Goal: Task Accomplishment & Management: Use online tool/utility

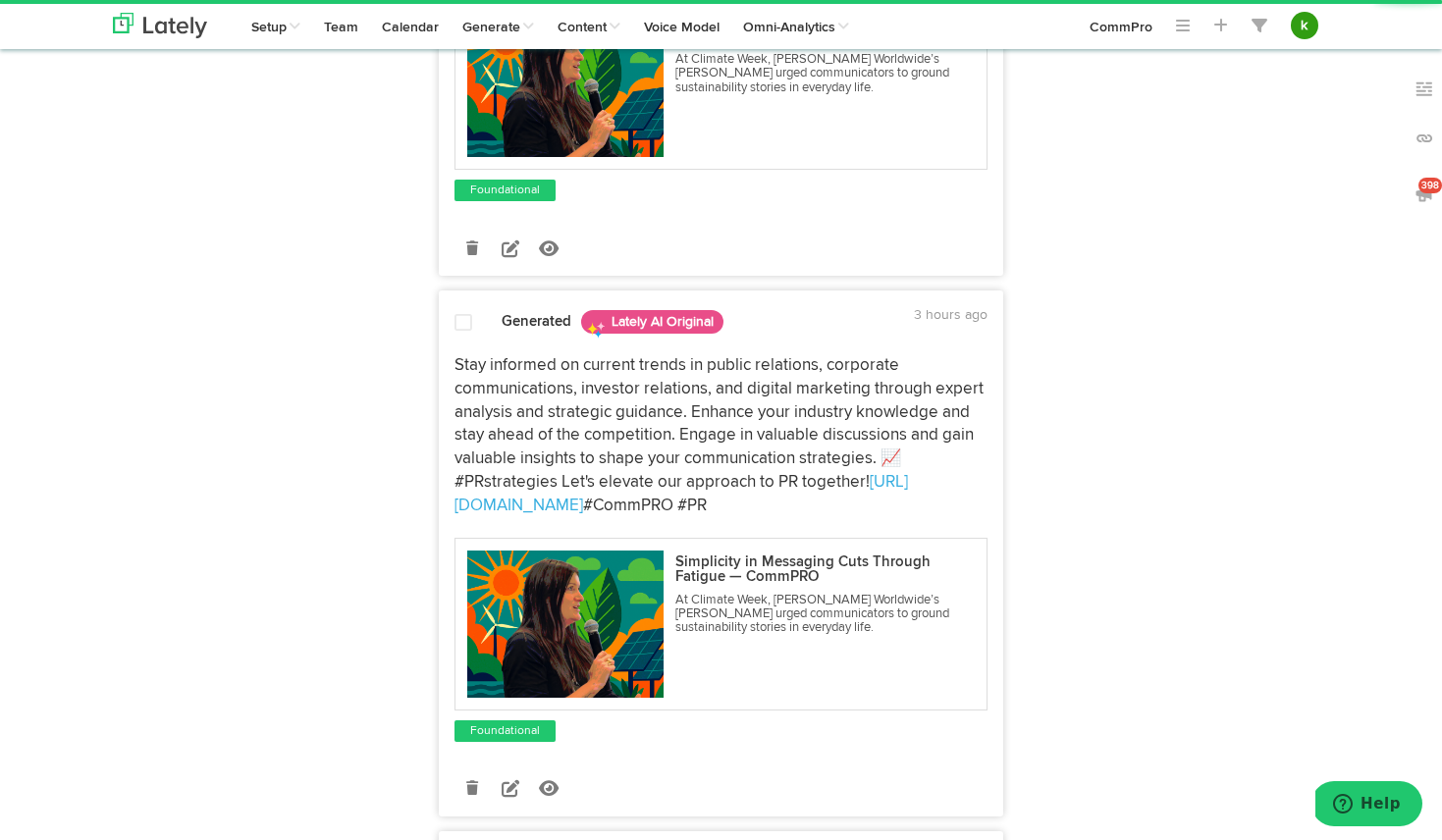
scroll to position [600, 0]
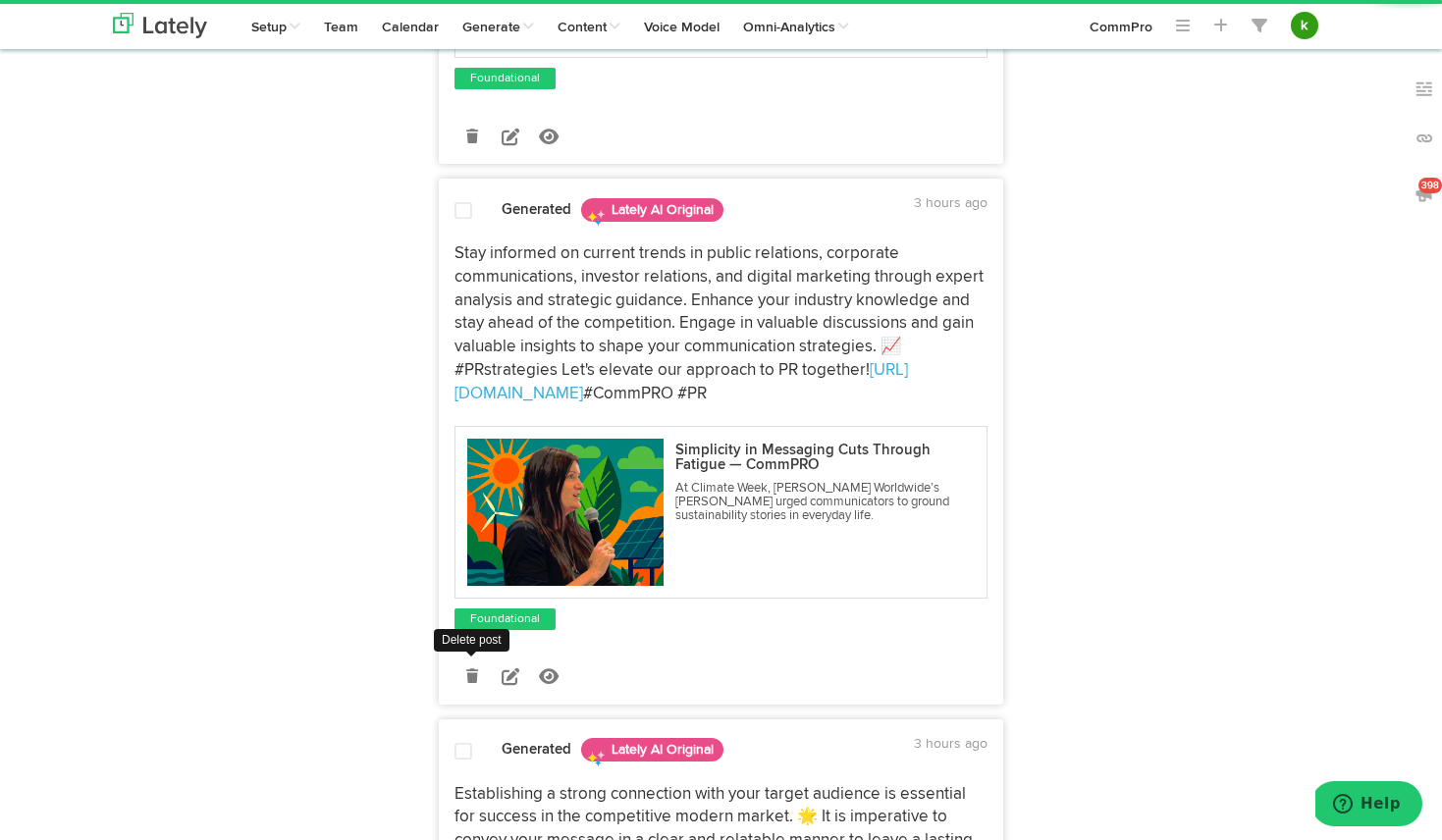
click at [475, 677] on icon at bounding box center [472, 676] width 12 height 14
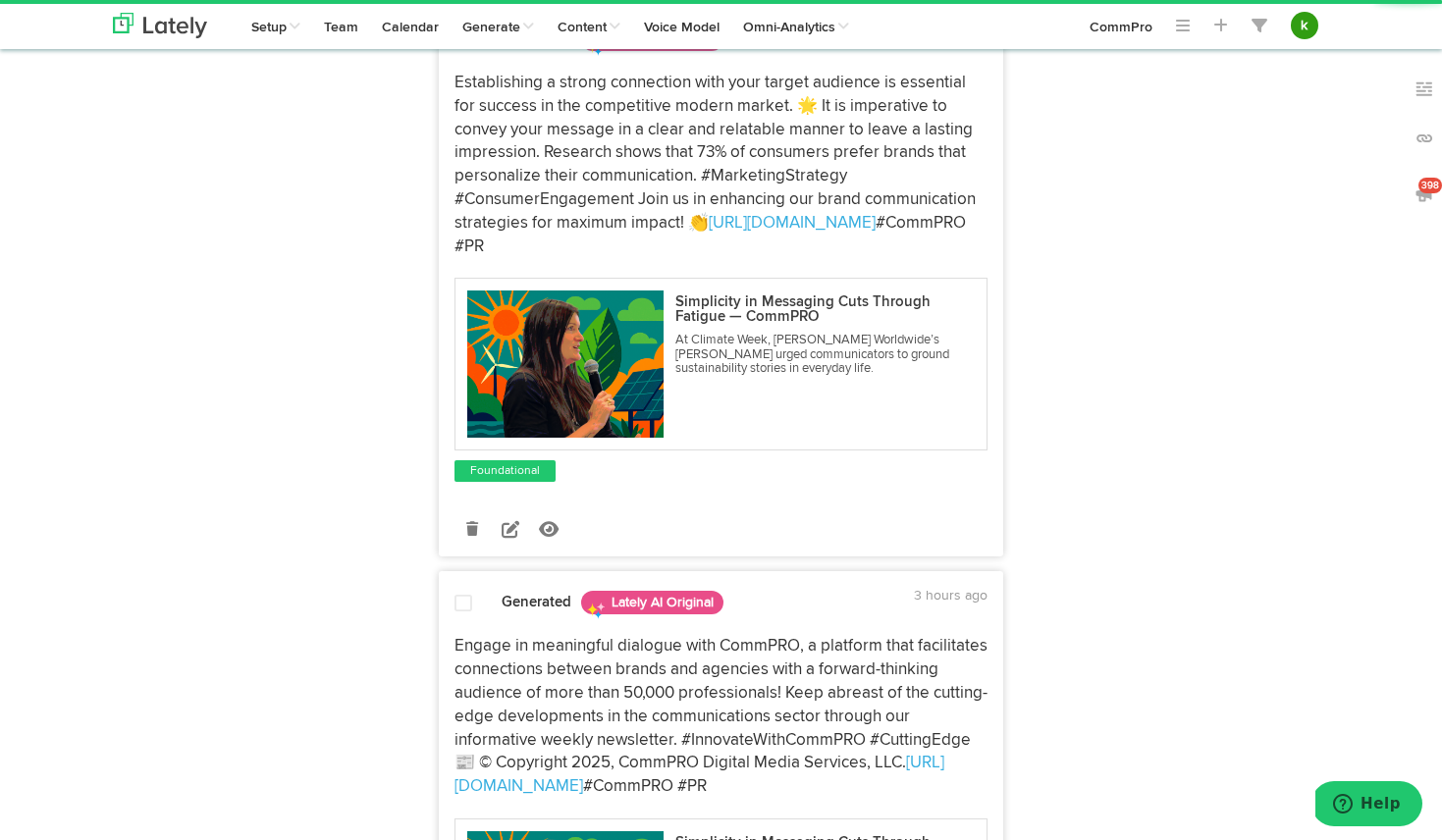
scroll to position [777, 0]
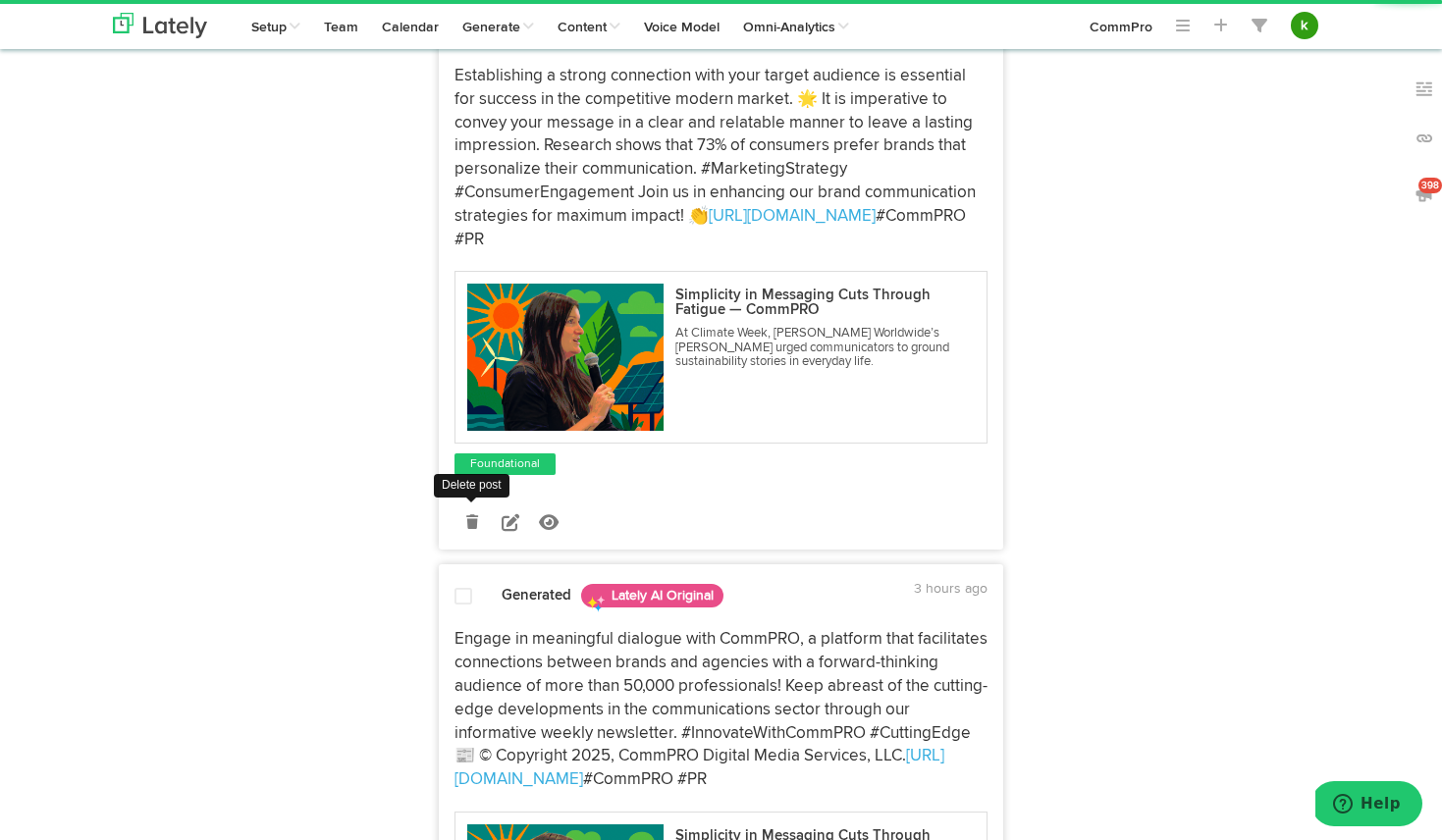
click at [472, 523] on icon at bounding box center [472, 522] width 12 height 14
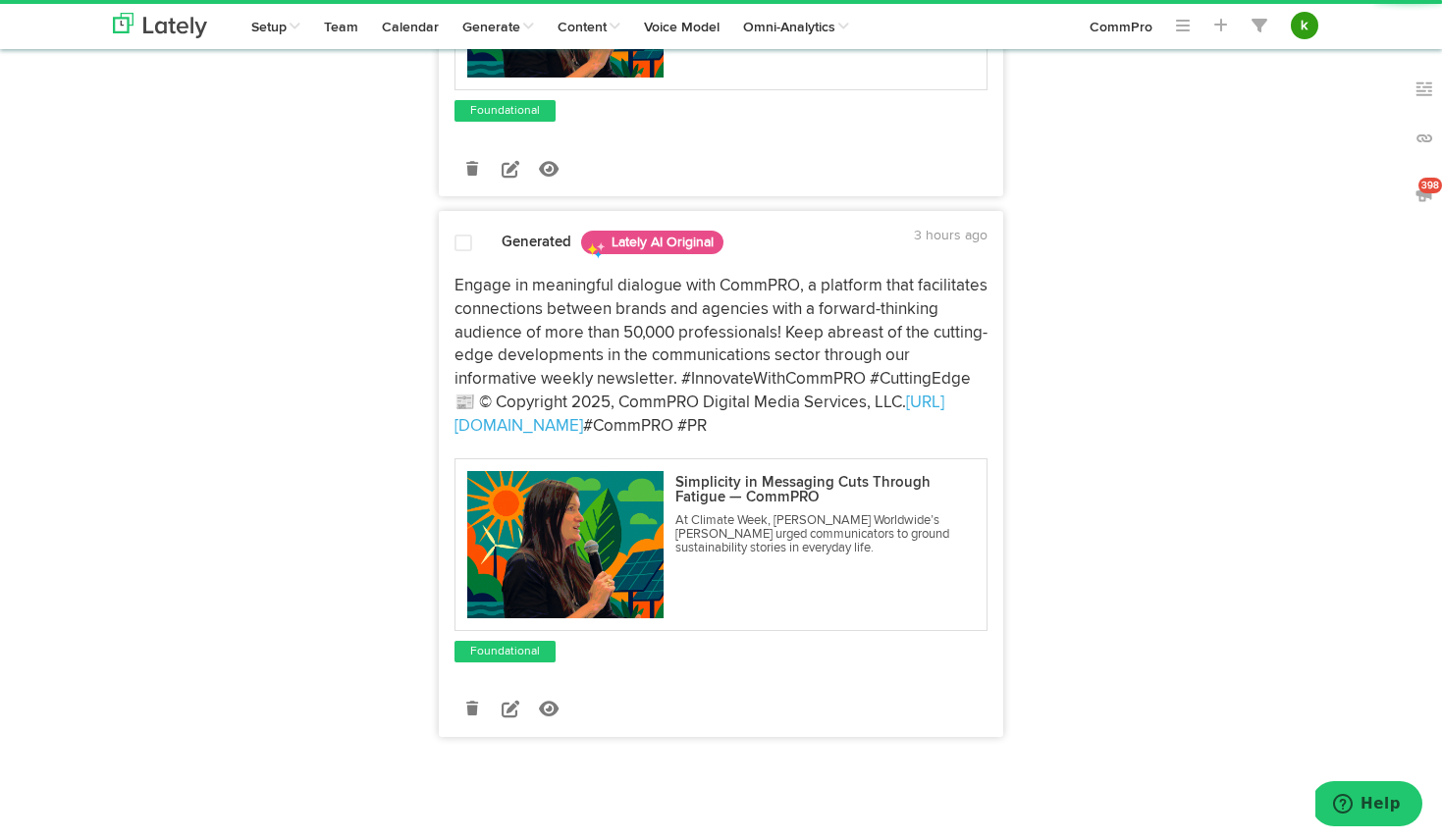
scroll to position [566, 0]
click at [471, 711] on icon at bounding box center [472, 710] width 12 height 14
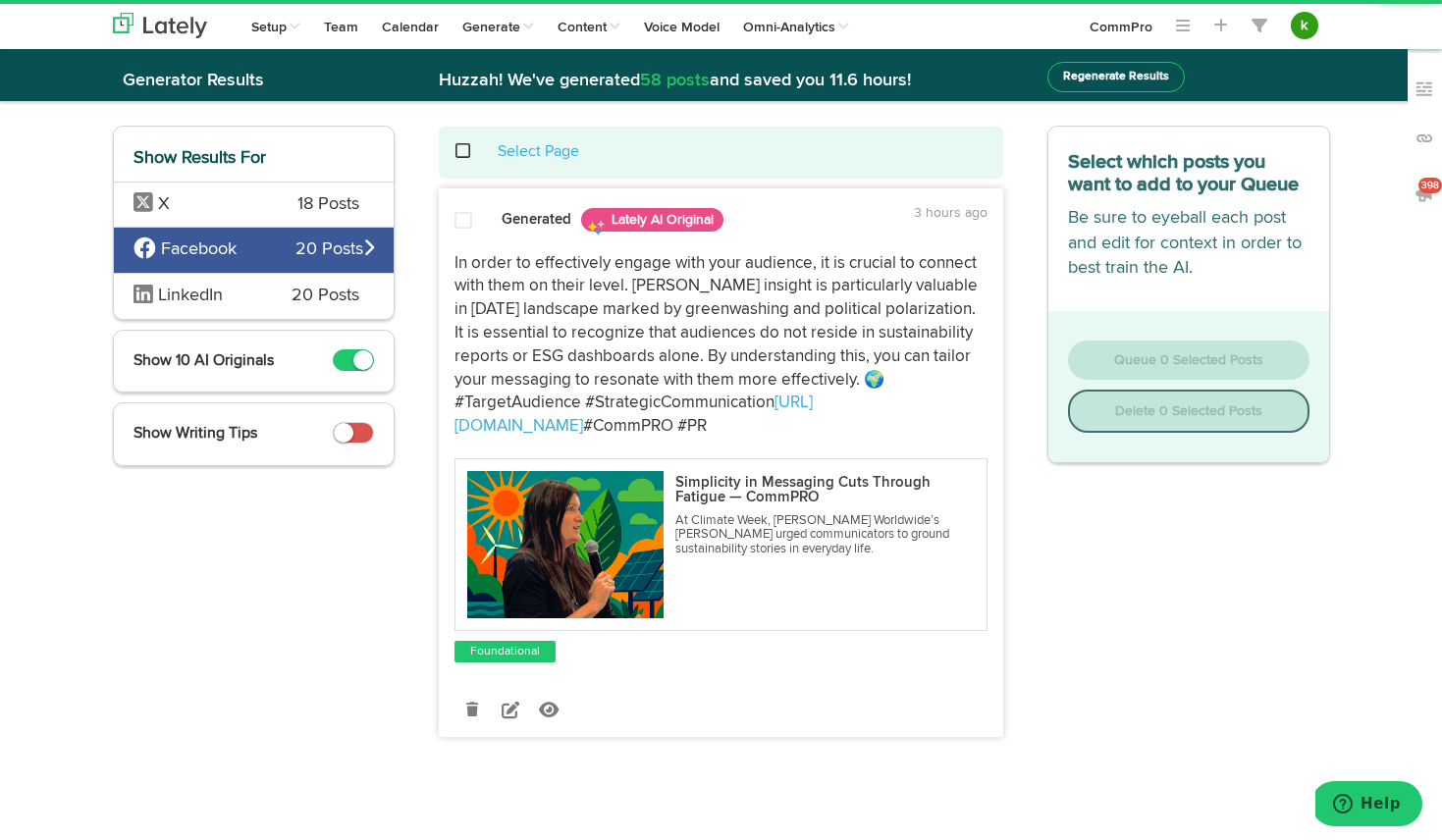
click at [464, 211] on span at bounding box center [464, 221] width 18 height 20
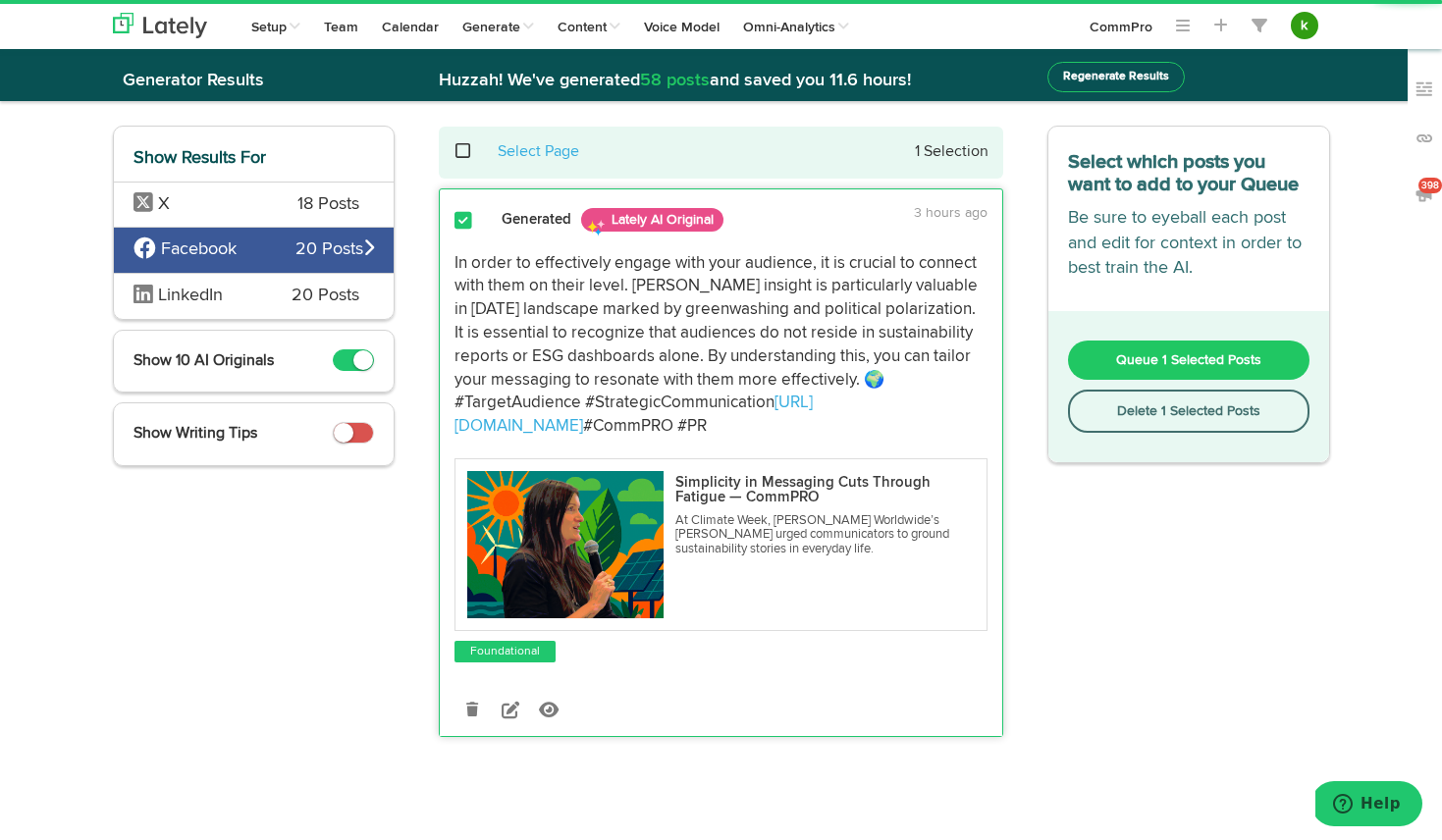
click at [1167, 363] on span "Queue 1 Selected Posts" at bounding box center [1188, 360] width 145 height 14
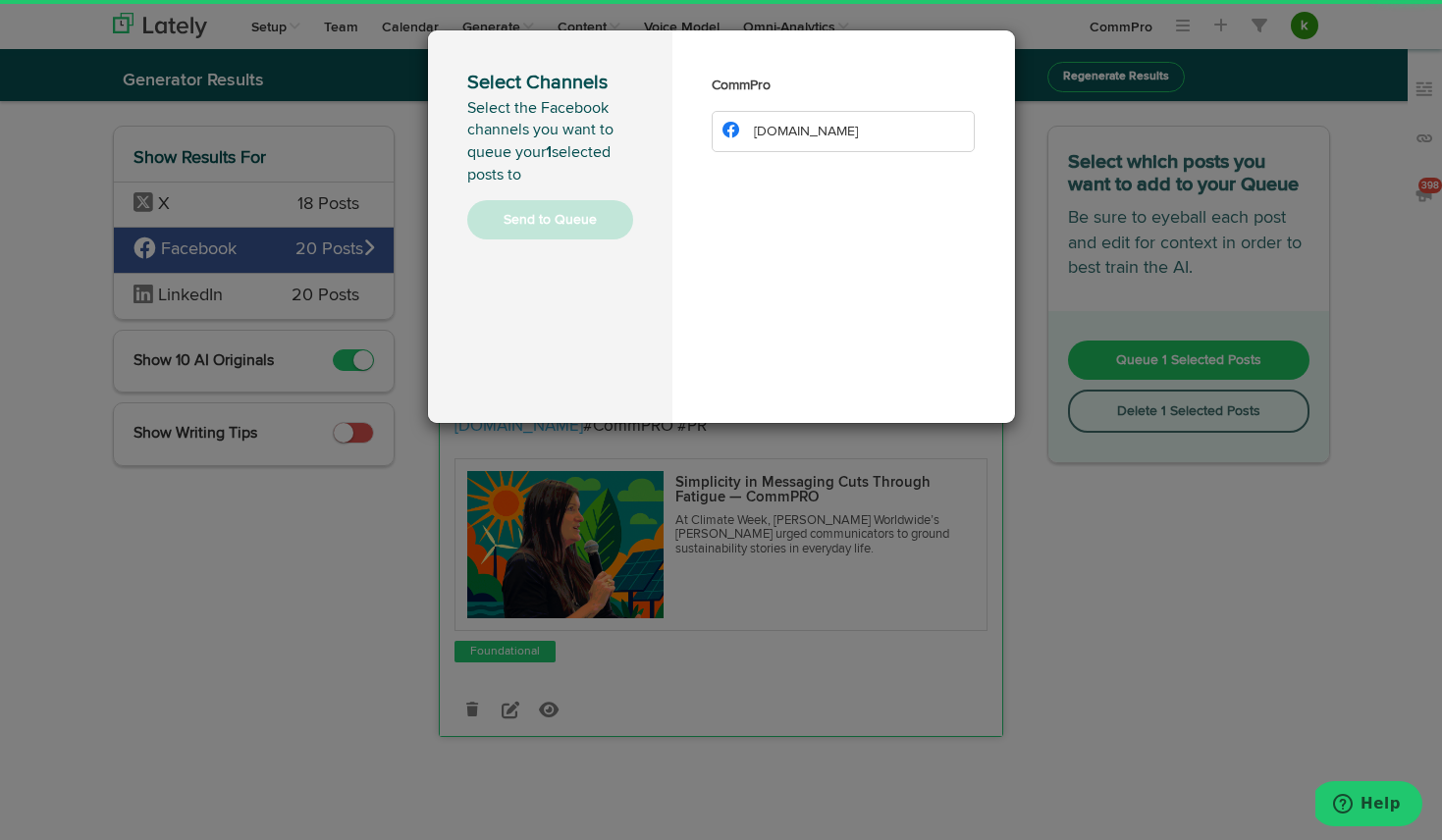
click at [835, 137] on span "[DOMAIN_NAME]" at bounding box center [806, 131] width 104 height 14
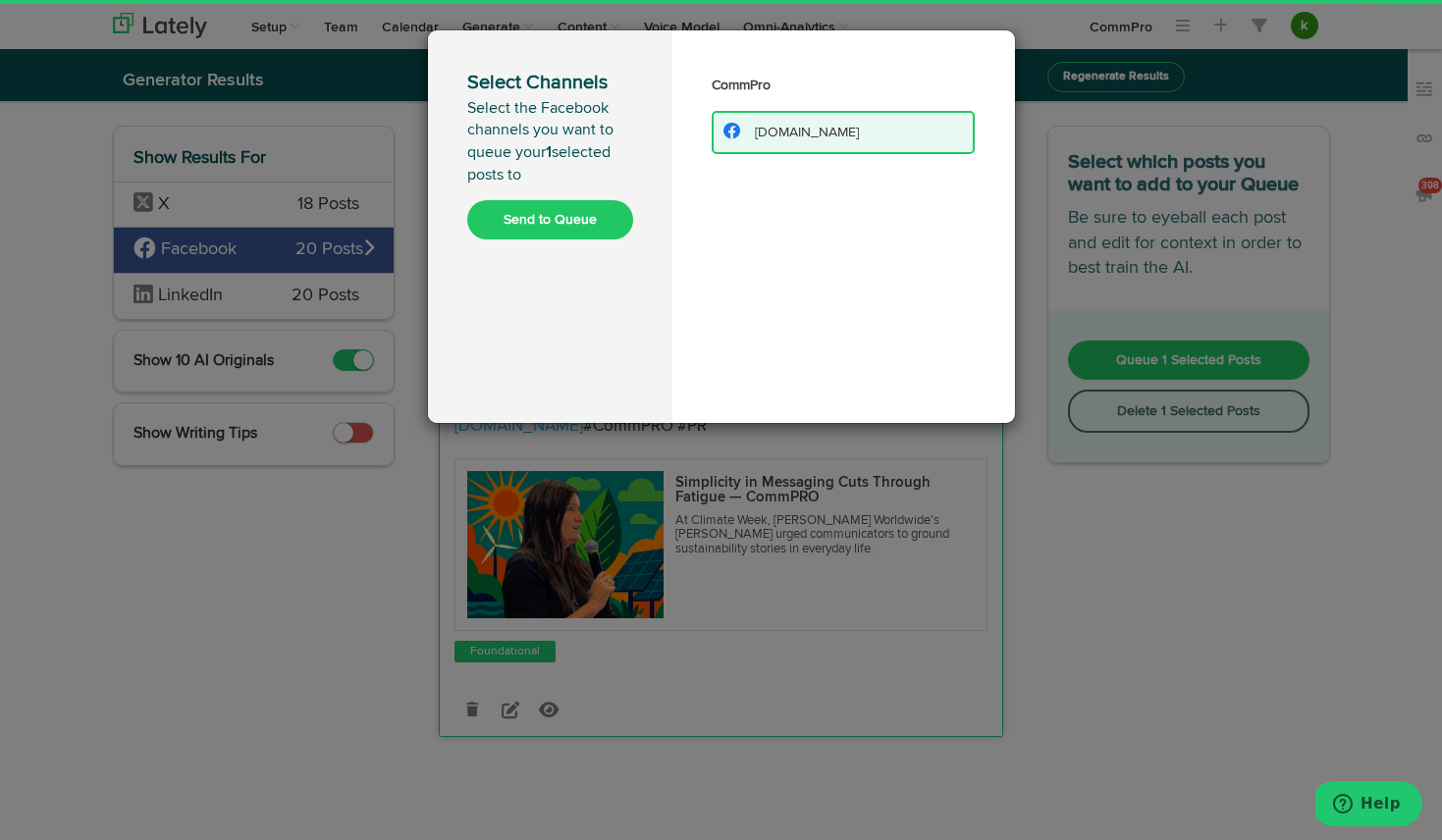
click at [590, 217] on button "Send to Queue" at bounding box center [551, 220] width 166 height 40
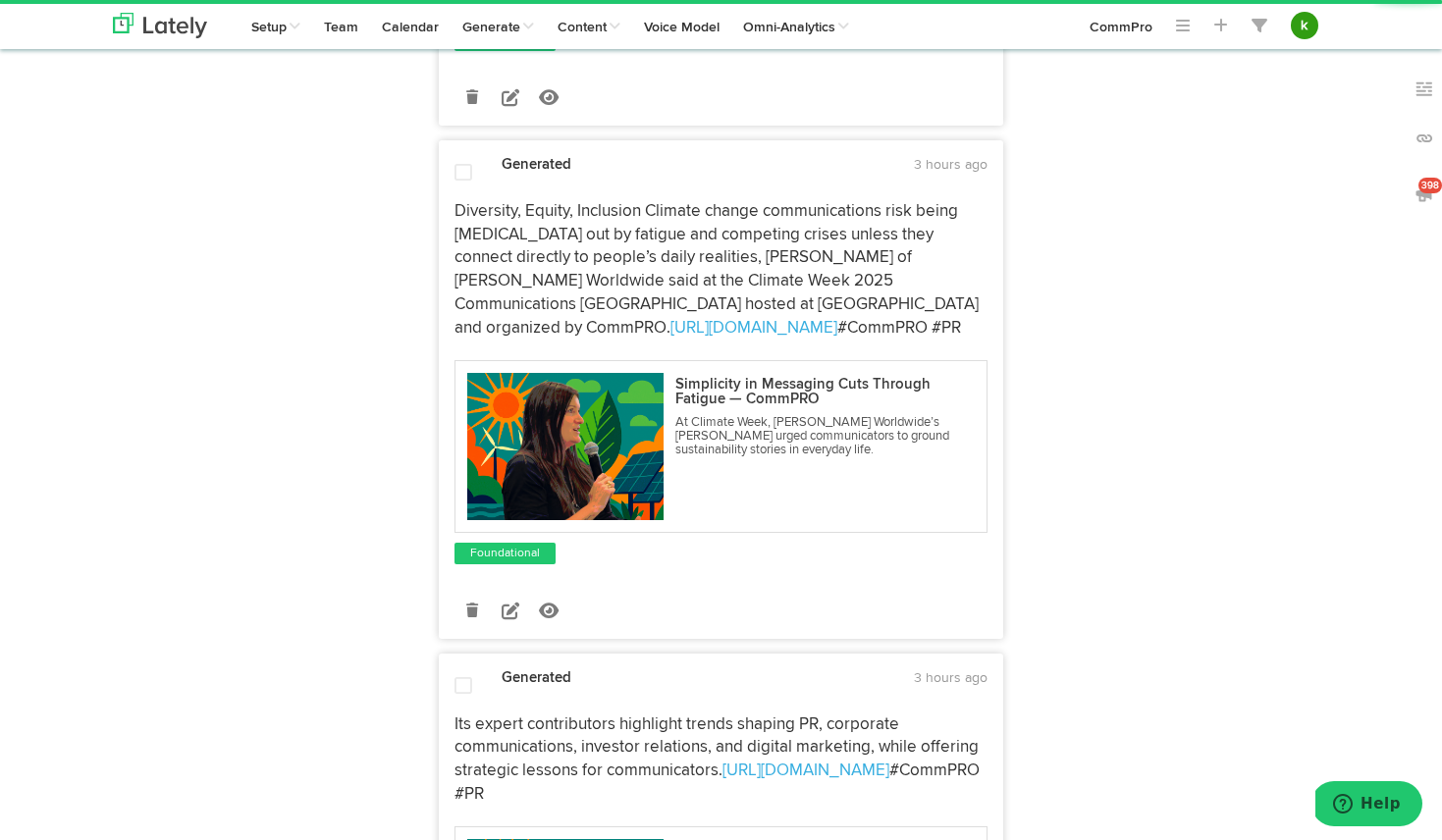
scroll to position [1034, 0]
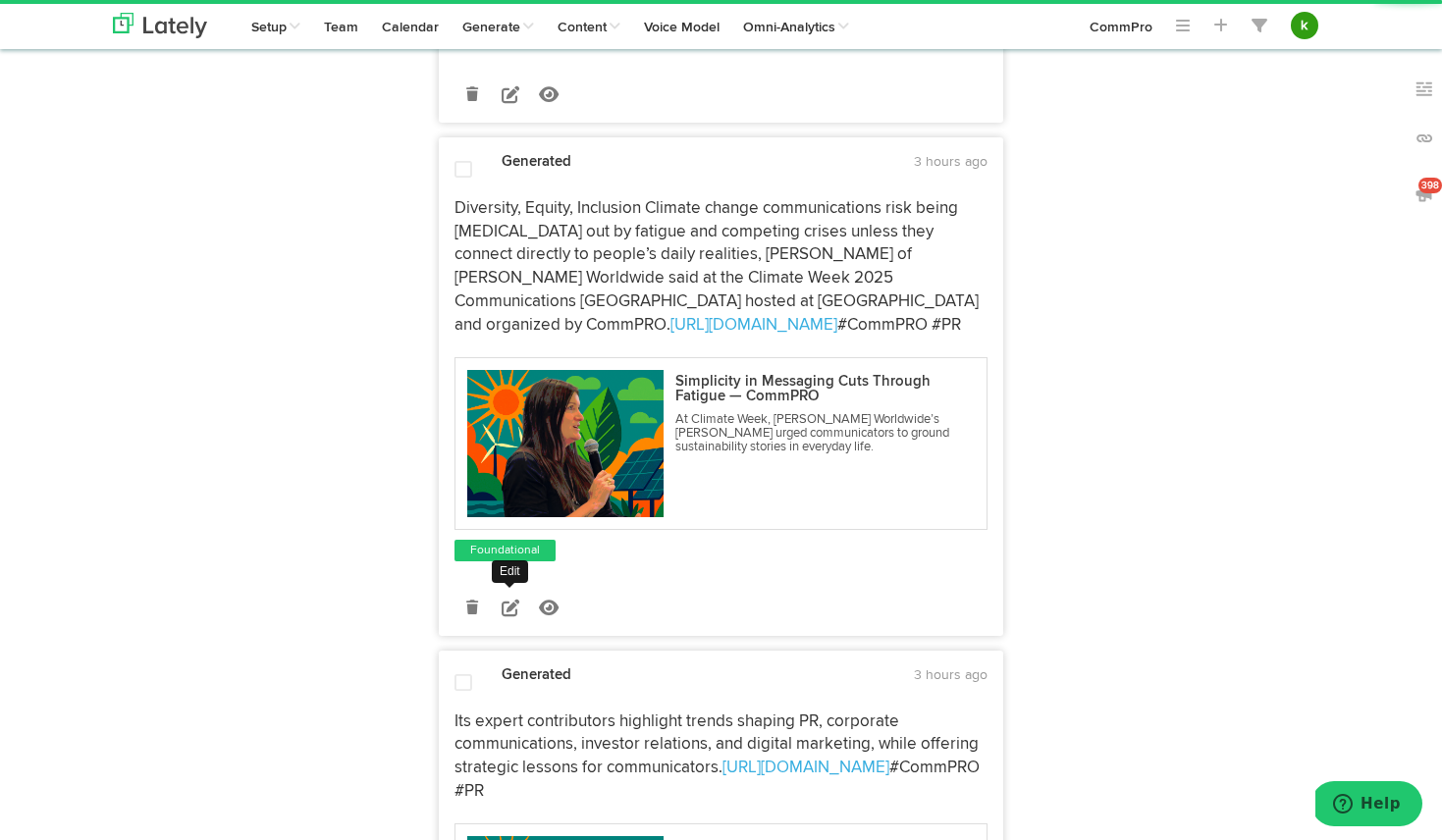
click at [467, 614] on icon at bounding box center [472, 608] width 12 height 14
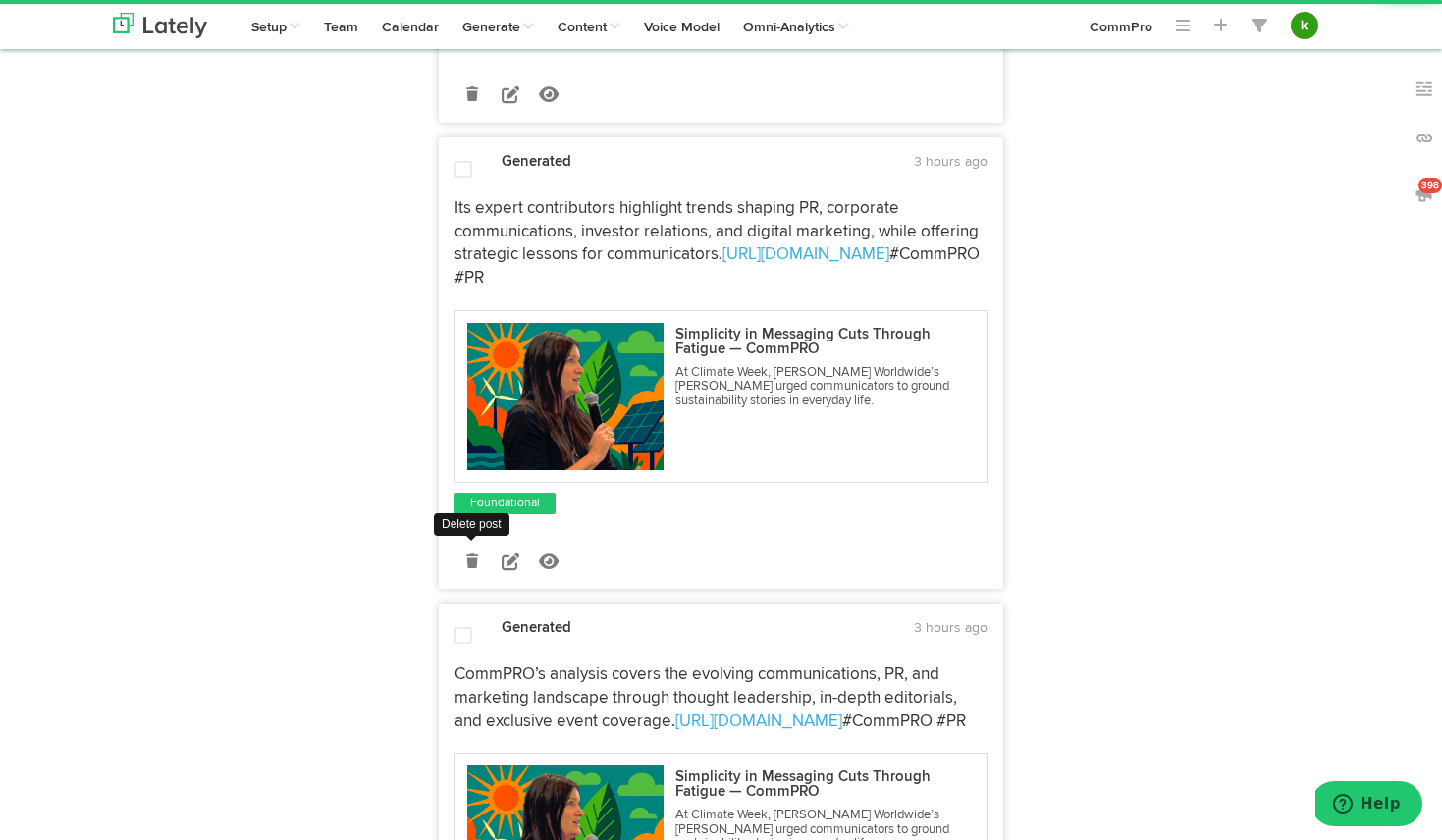
click at [473, 561] on icon at bounding box center [472, 561] width 12 height 14
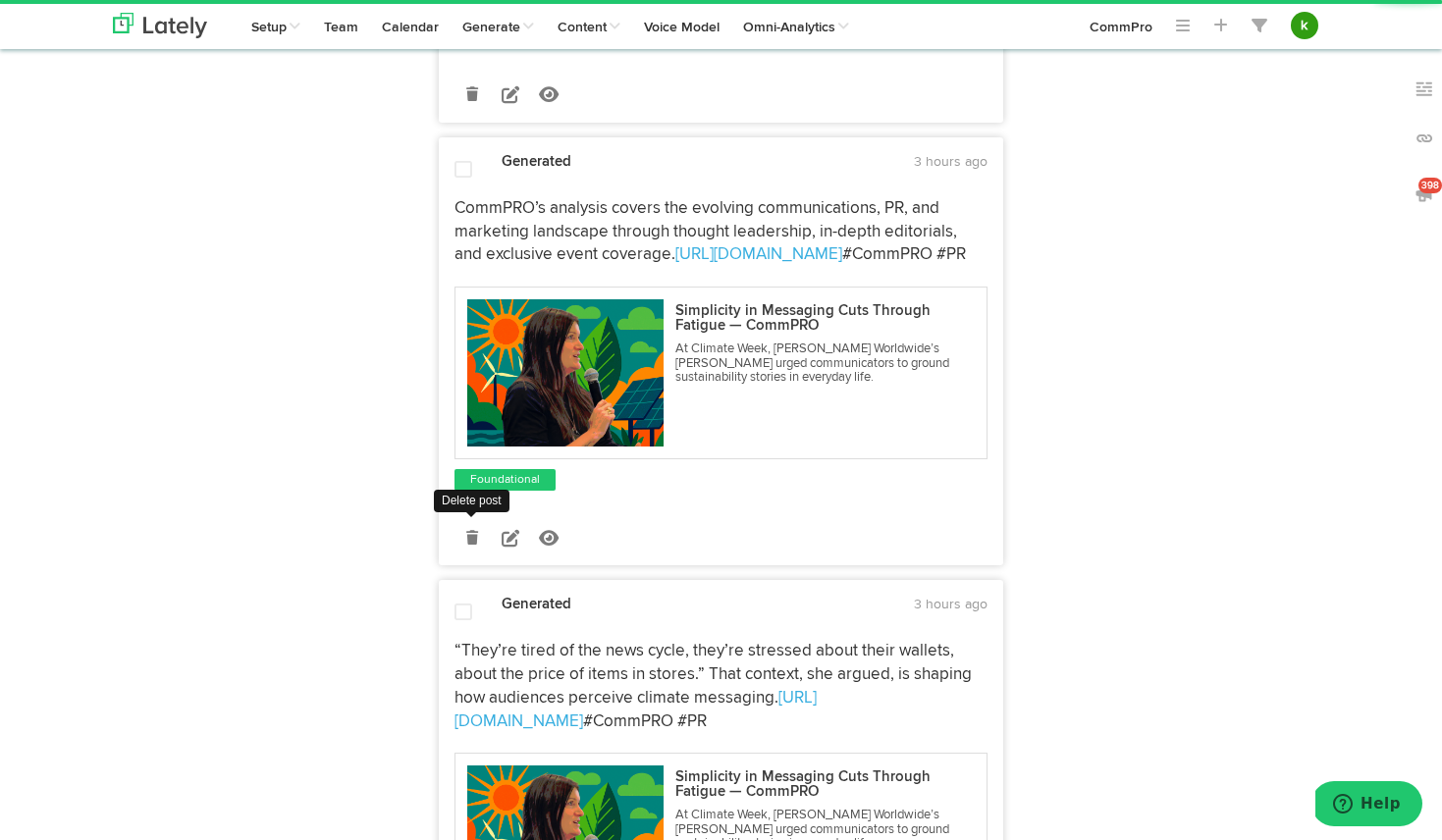
click at [468, 536] on icon at bounding box center [472, 538] width 12 height 14
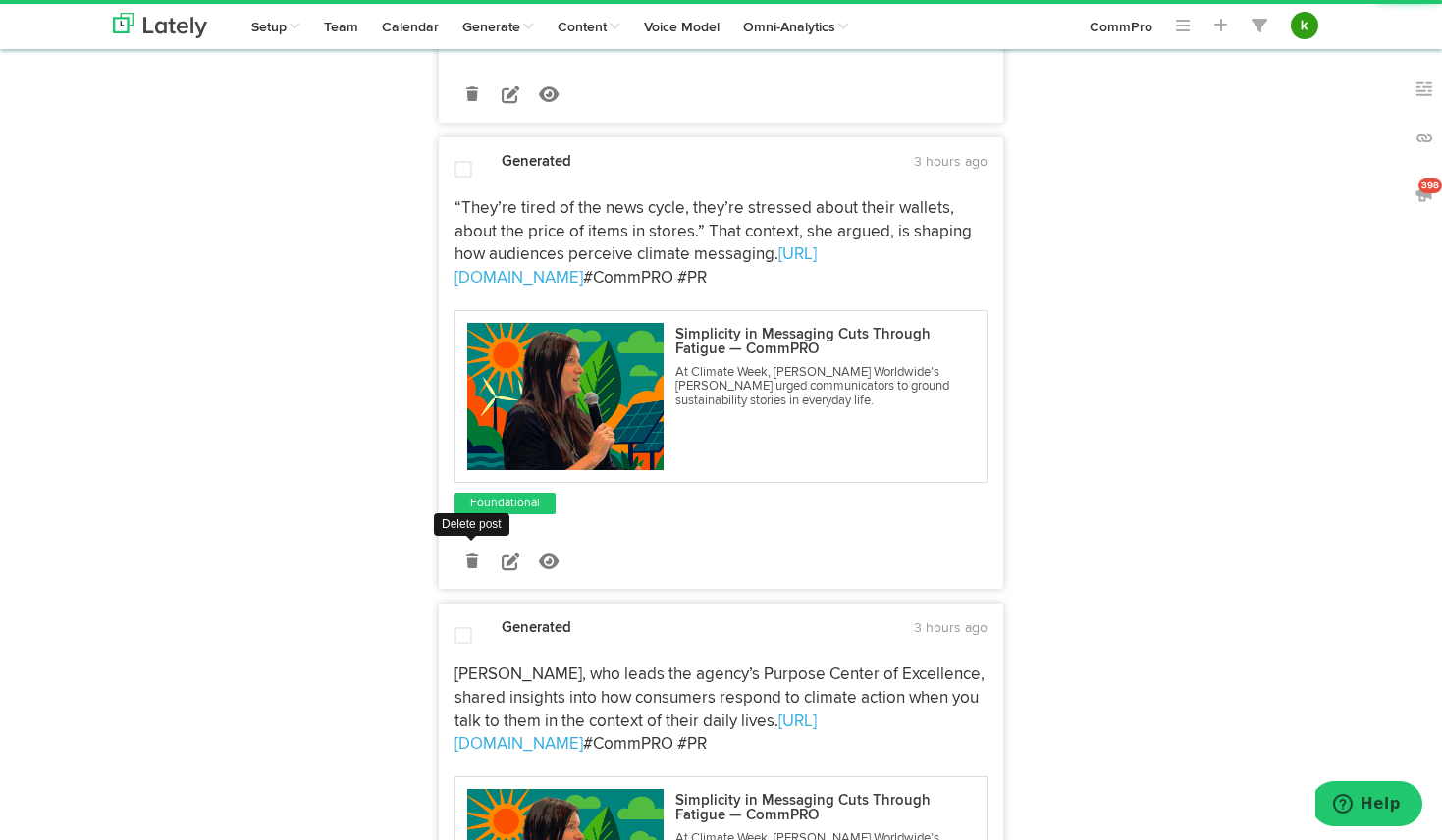
click at [474, 554] on icon at bounding box center [472, 561] width 12 height 14
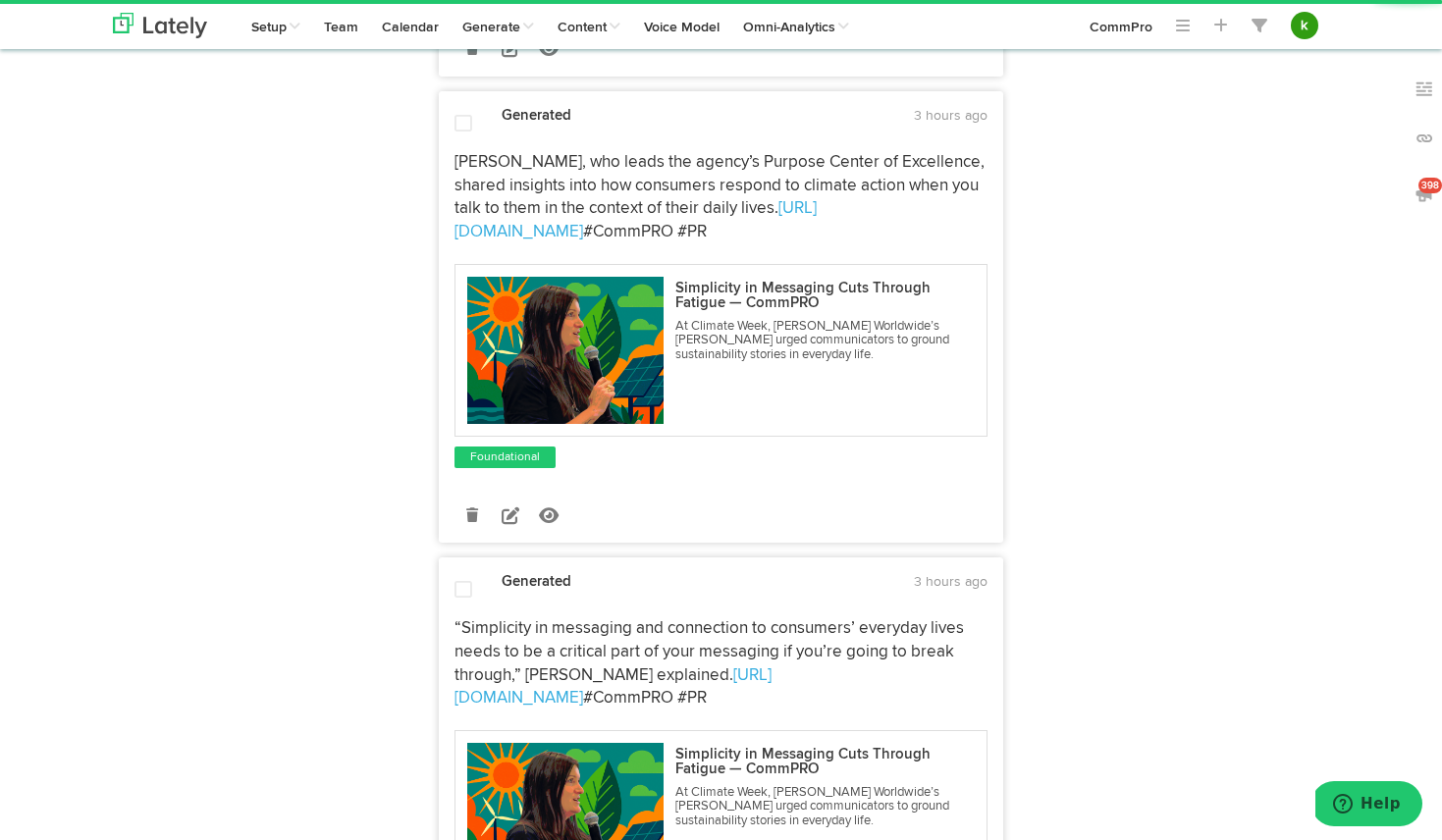
scroll to position [1091, 0]
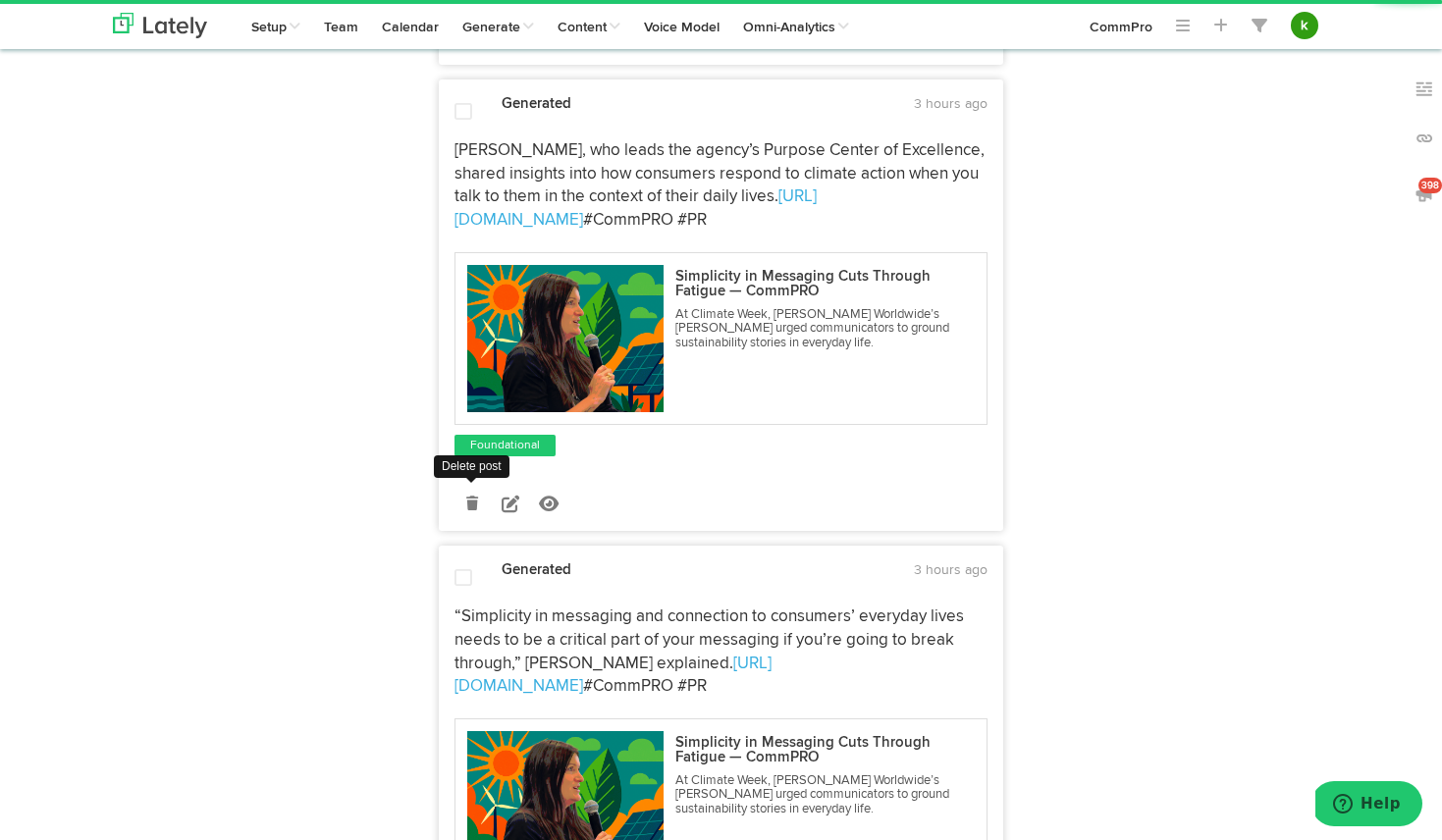
click at [474, 508] on icon at bounding box center [472, 503] width 12 height 14
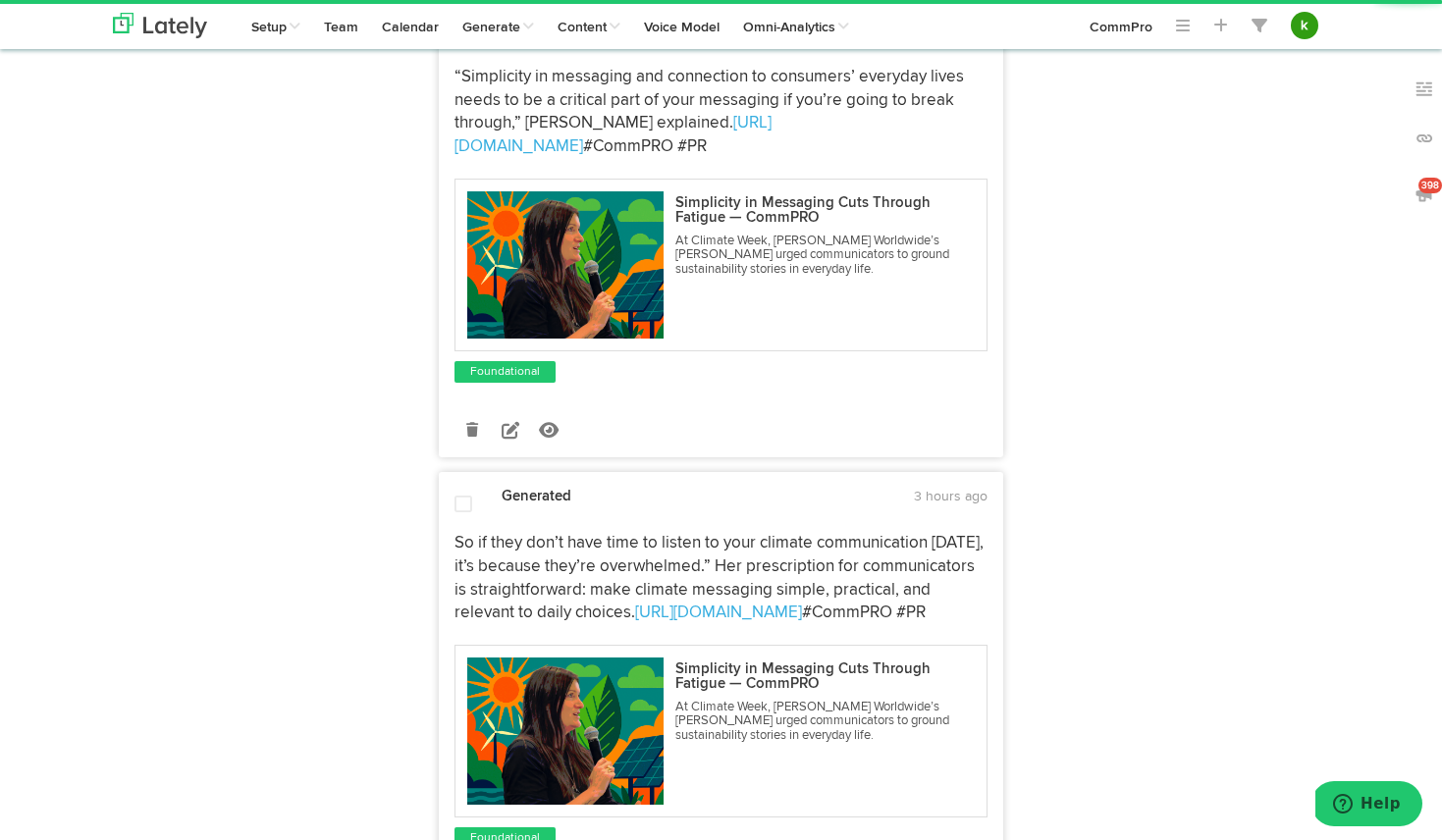
scroll to position [1170, 0]
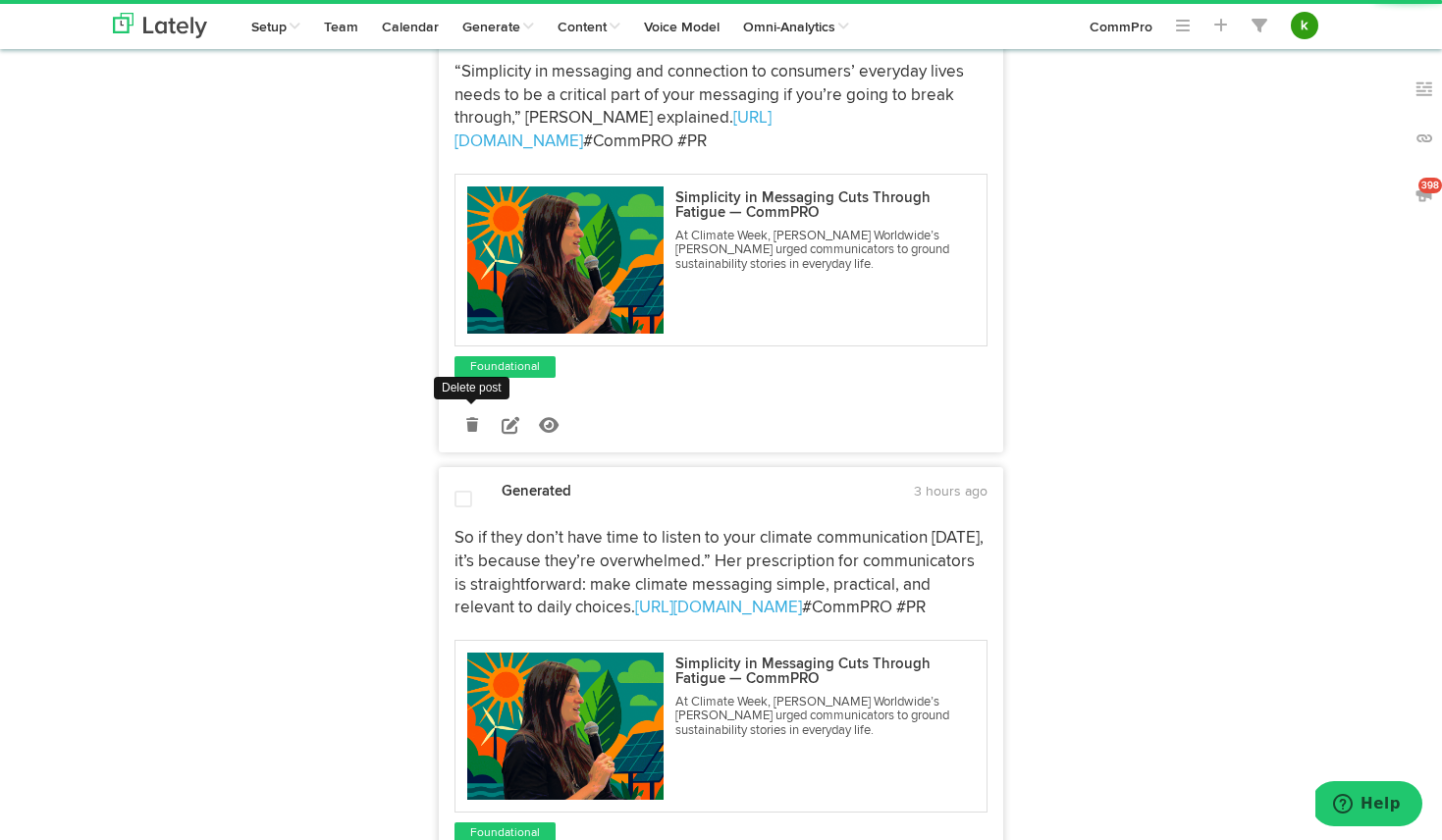
click at [473, 418] on icon at bounding box center [472, 425] width 12 height 14
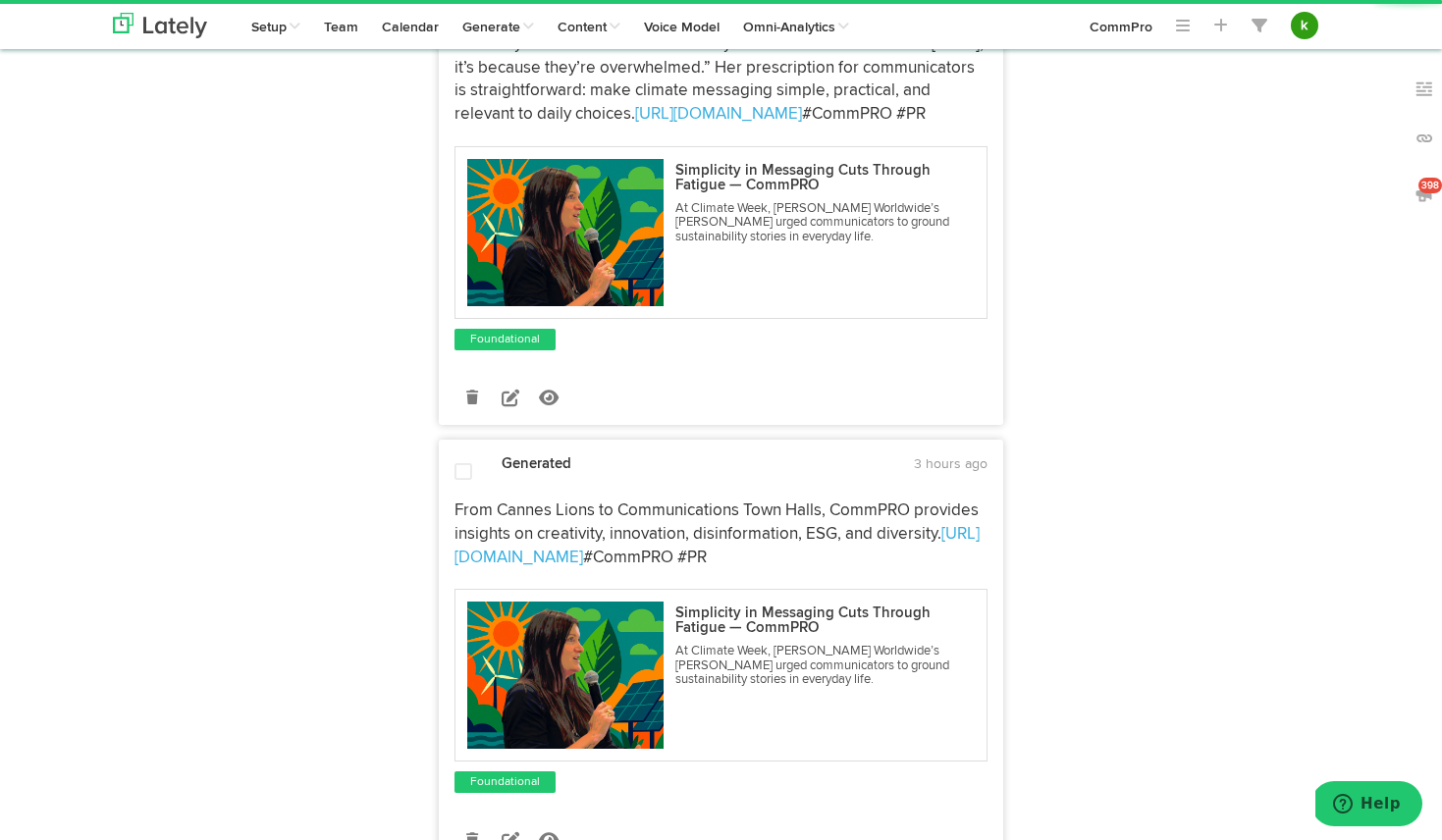
scroll to position [1156, 0]
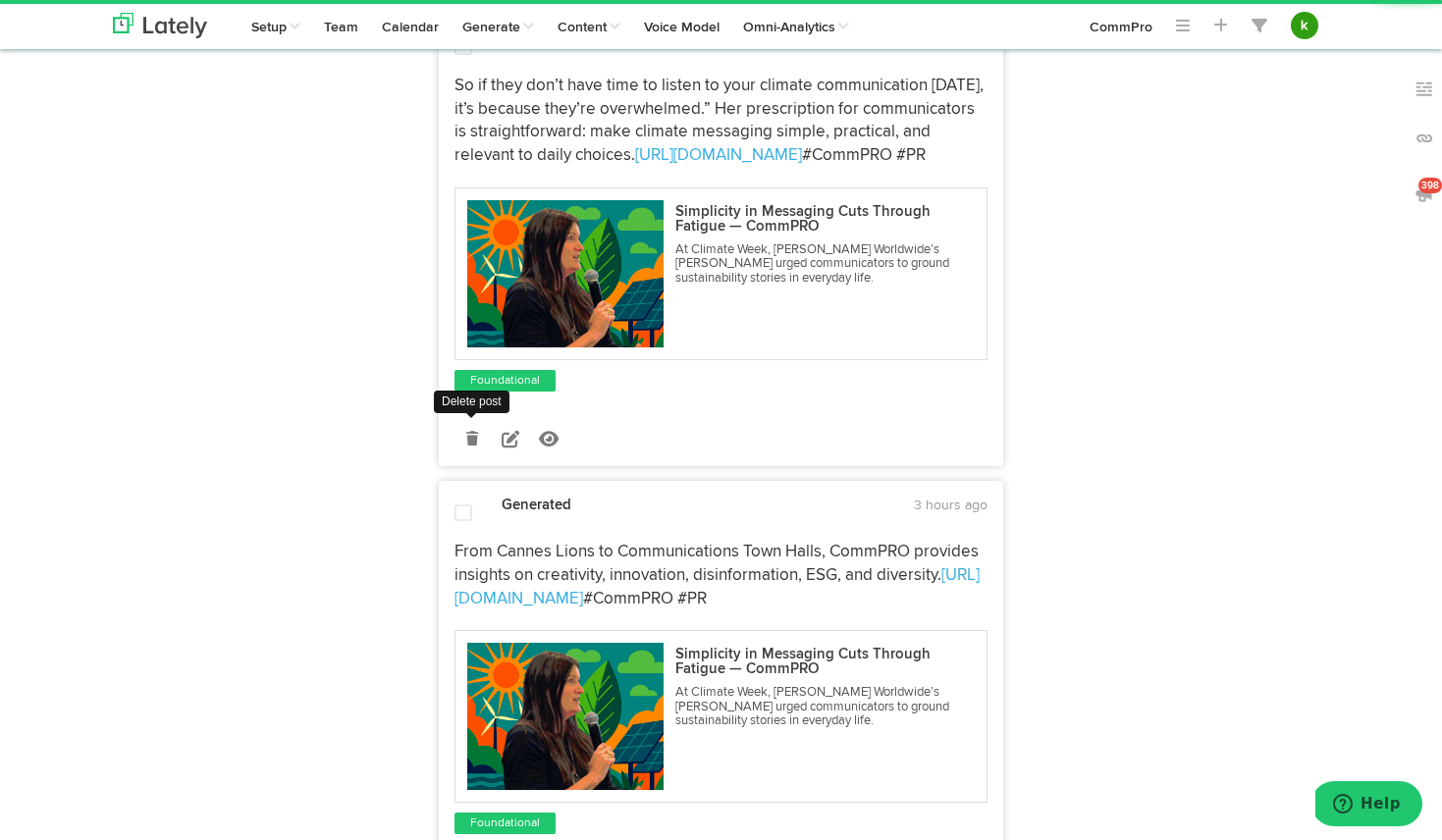
click at [472, 437] on icon at bounding box center [472, 439] width 12 height 14
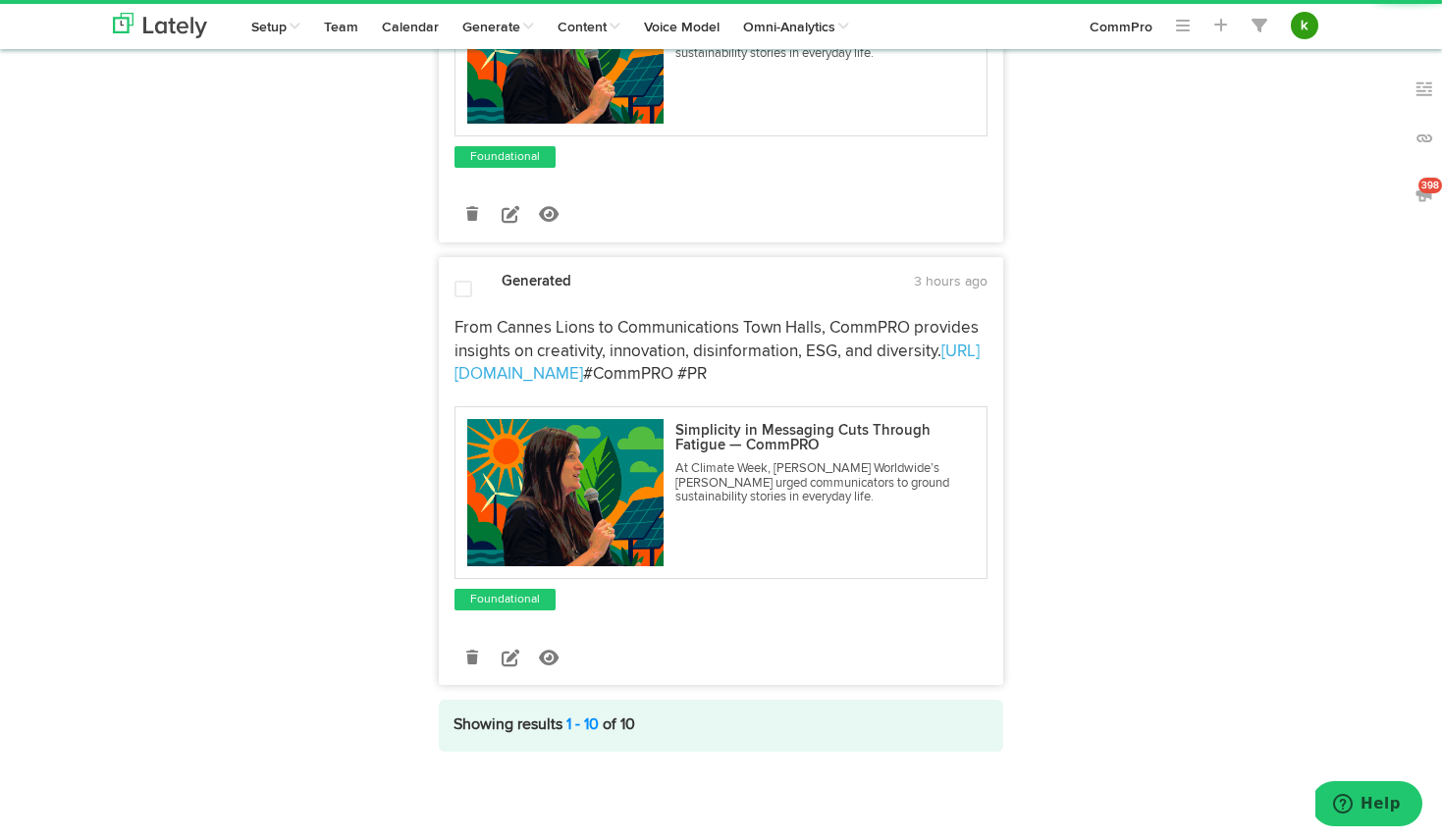
scroll to position [915, 0]
click at [468, 668] on link at bounding box center [471, 656] width 35 height 35
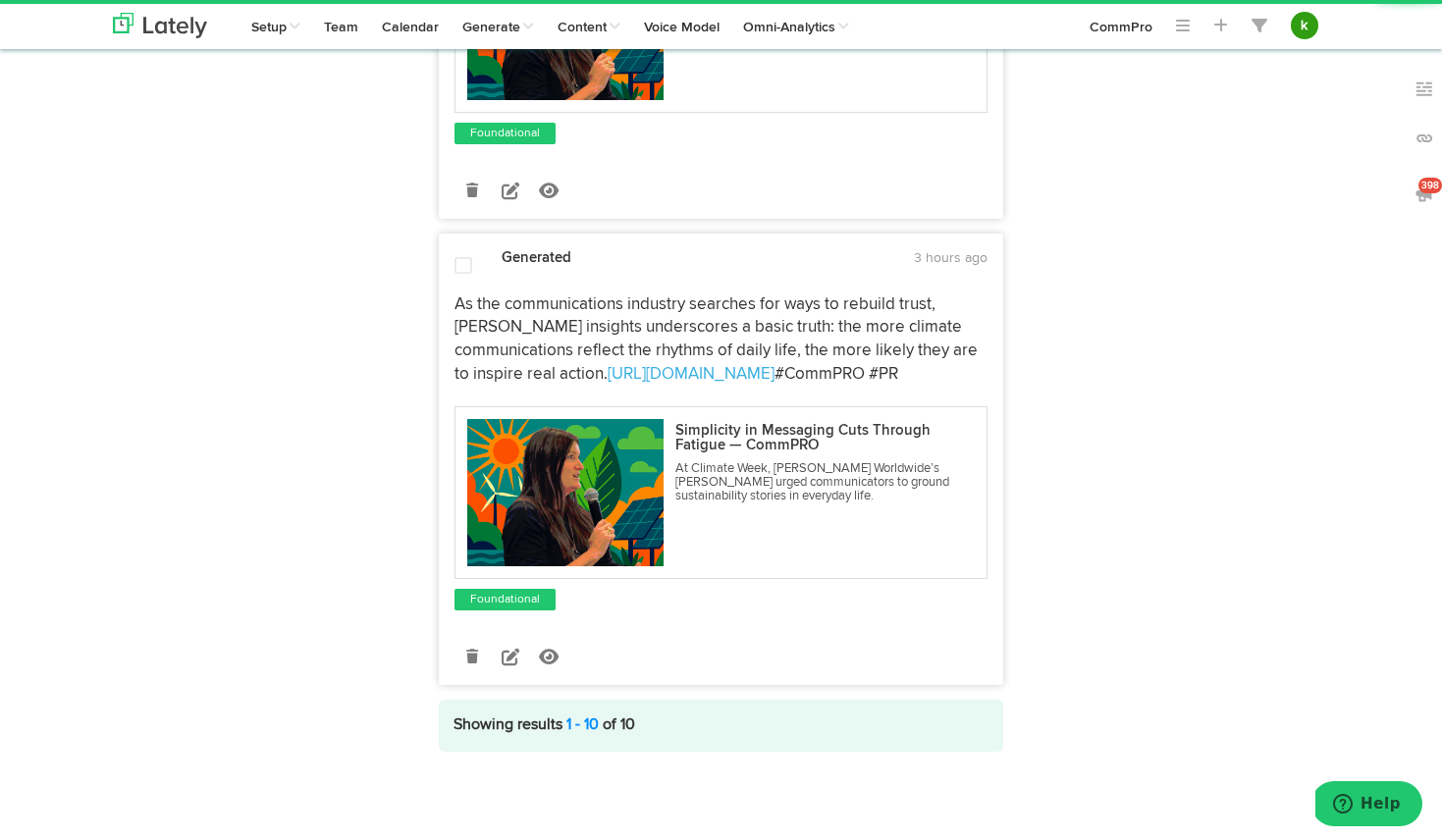
scroll to position [0, 0]
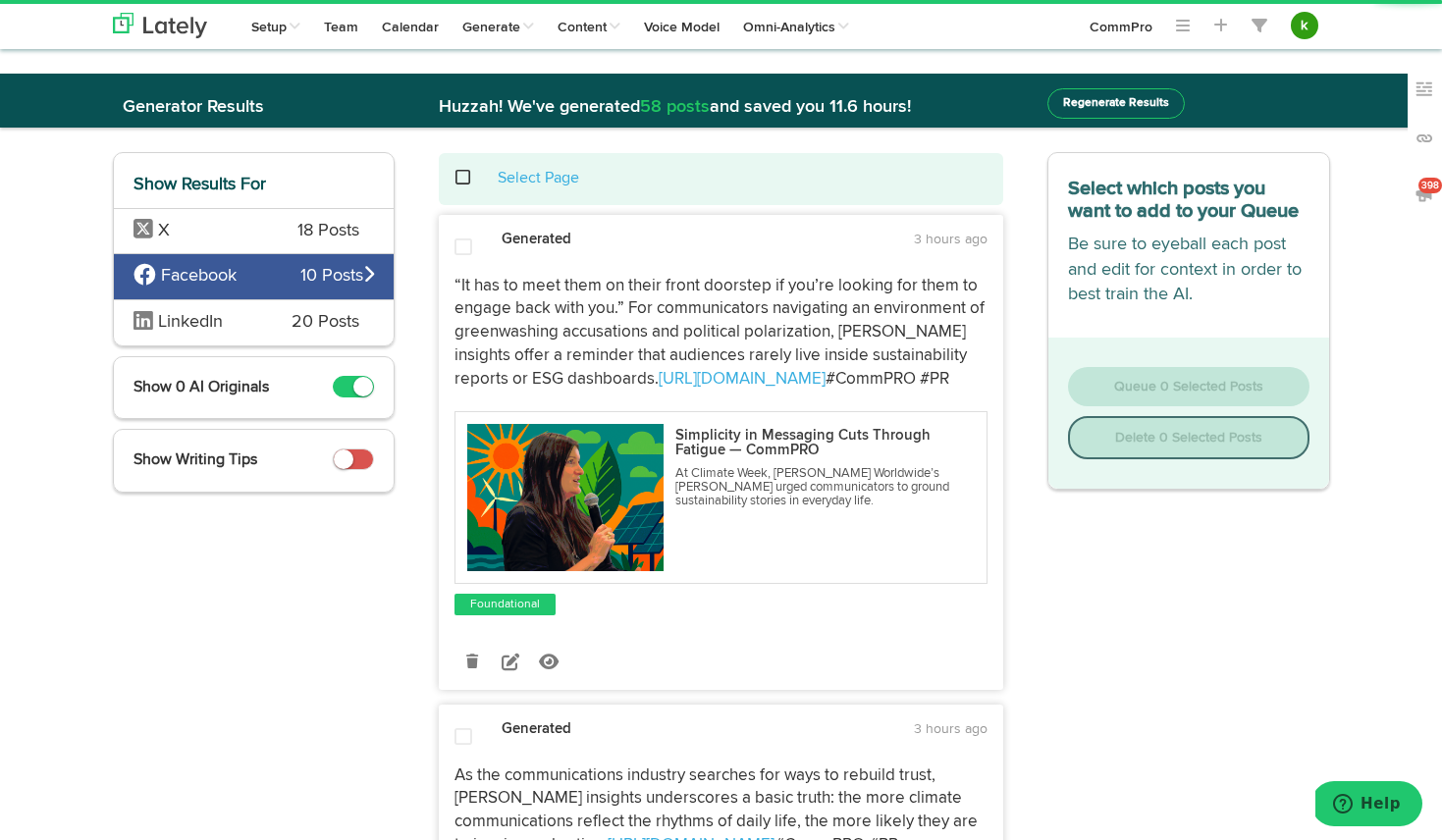
click at [461, 178] on span at bounding box center [473, 178] width 41 height 1
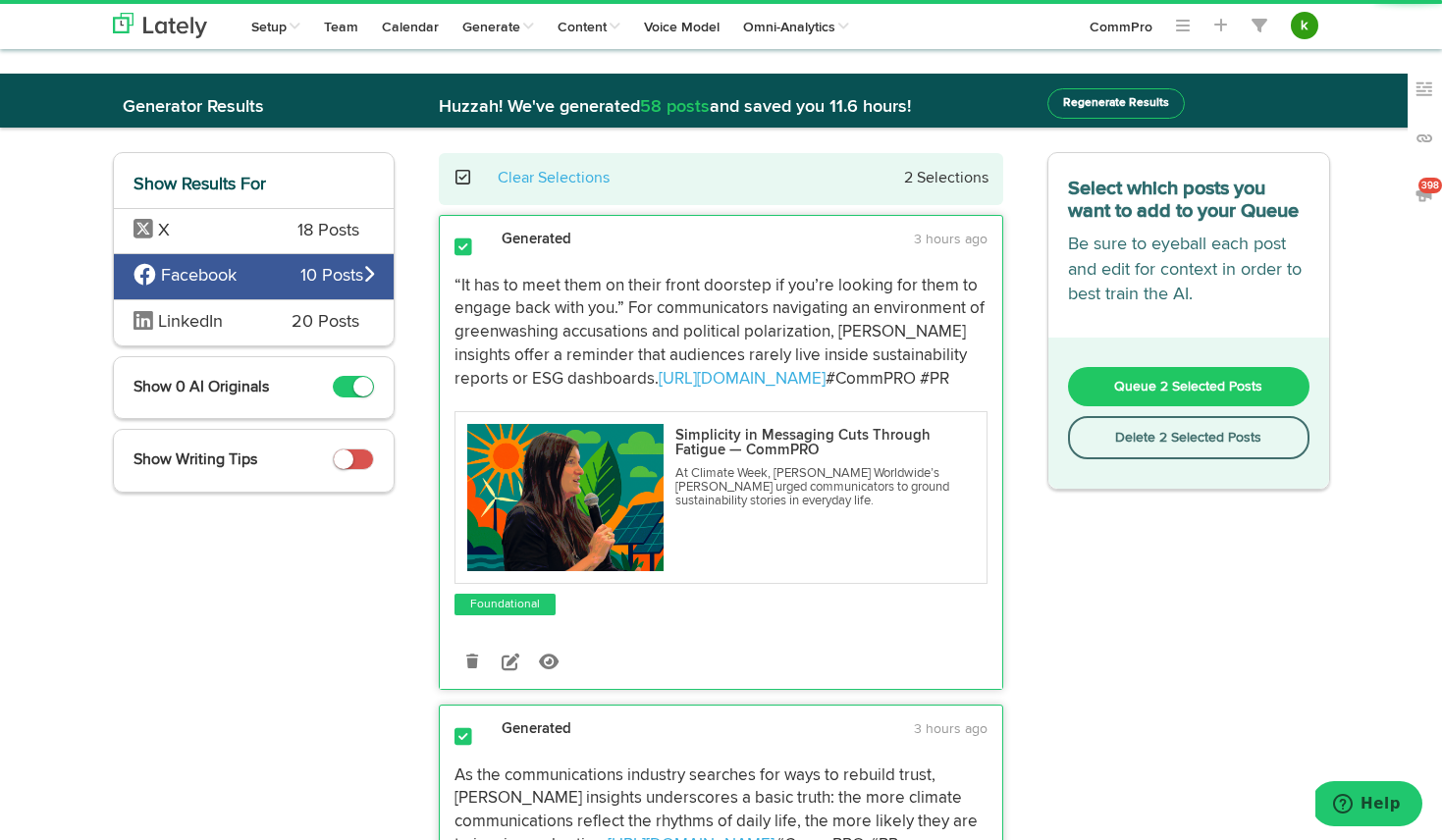
click at [1192, 395] on button "Queue 2 Selected Posts" at bounding box center [1188, 386] width 241 height 40
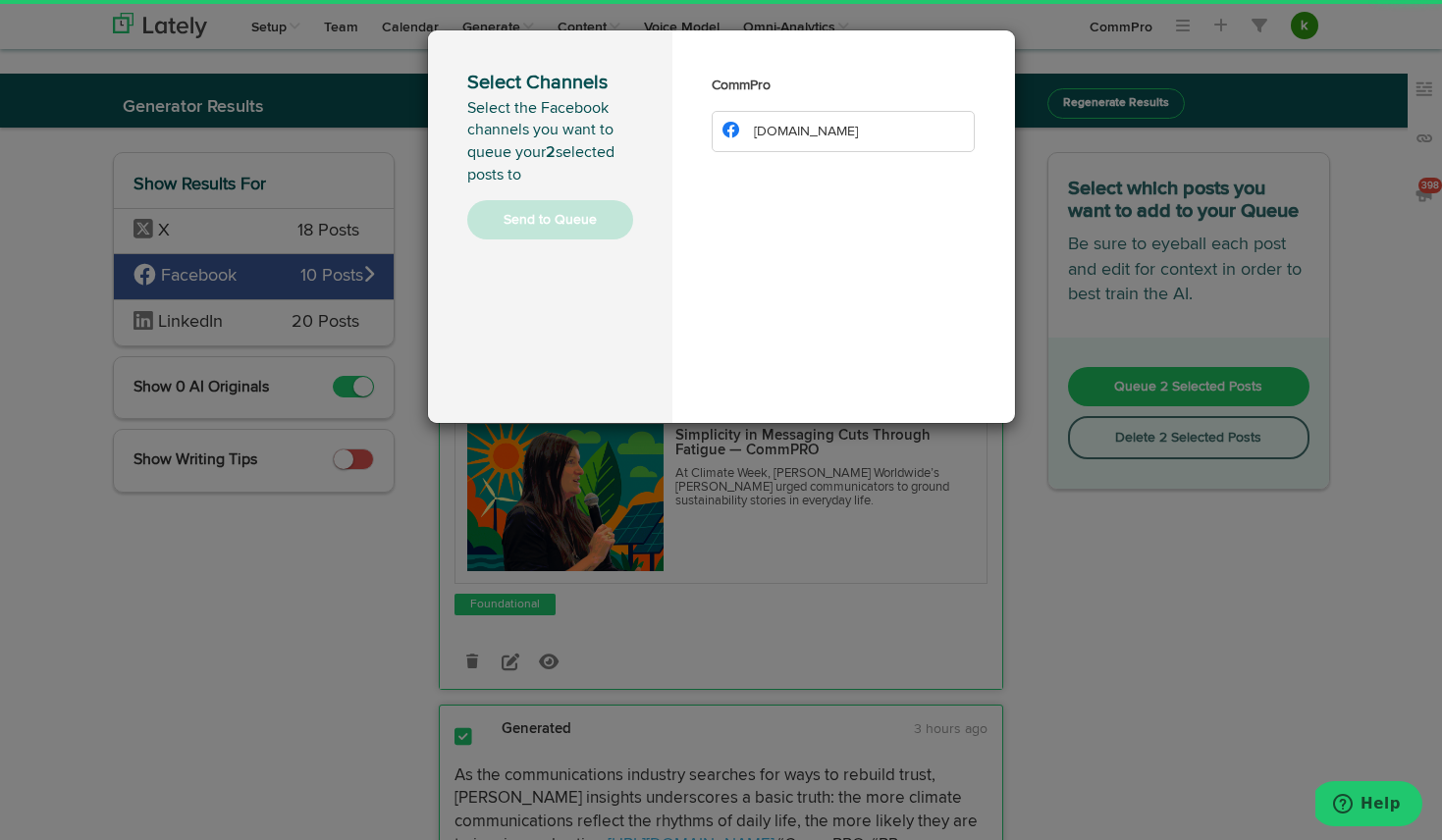
click at [808, 126] on span "[DOMAIN_NAME]" at bounding box center [806, 131] width 104 height 14
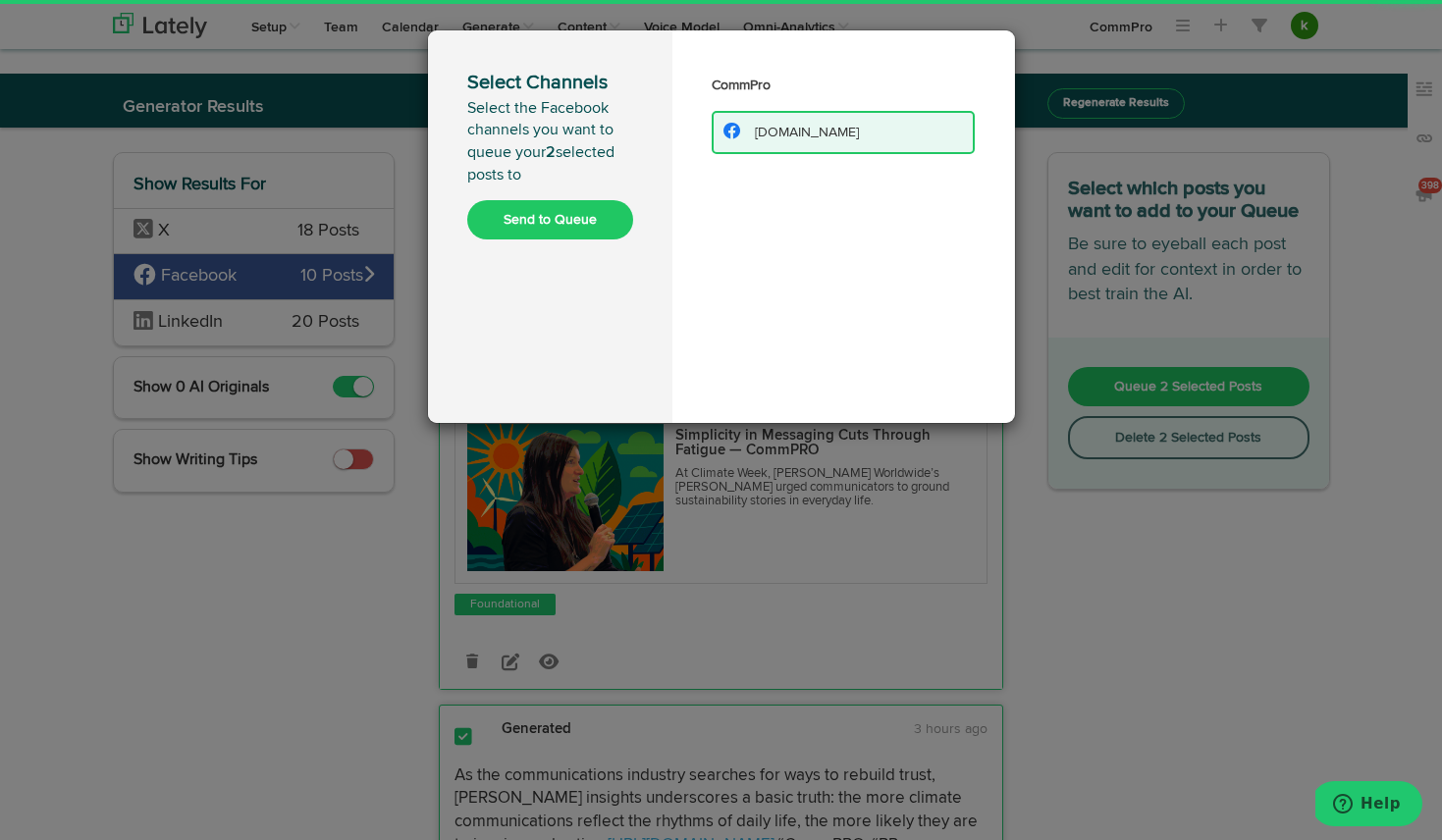
click at [599, 212] on button "Send to Queue" at bounding box center [551, 220] width 166 height 40
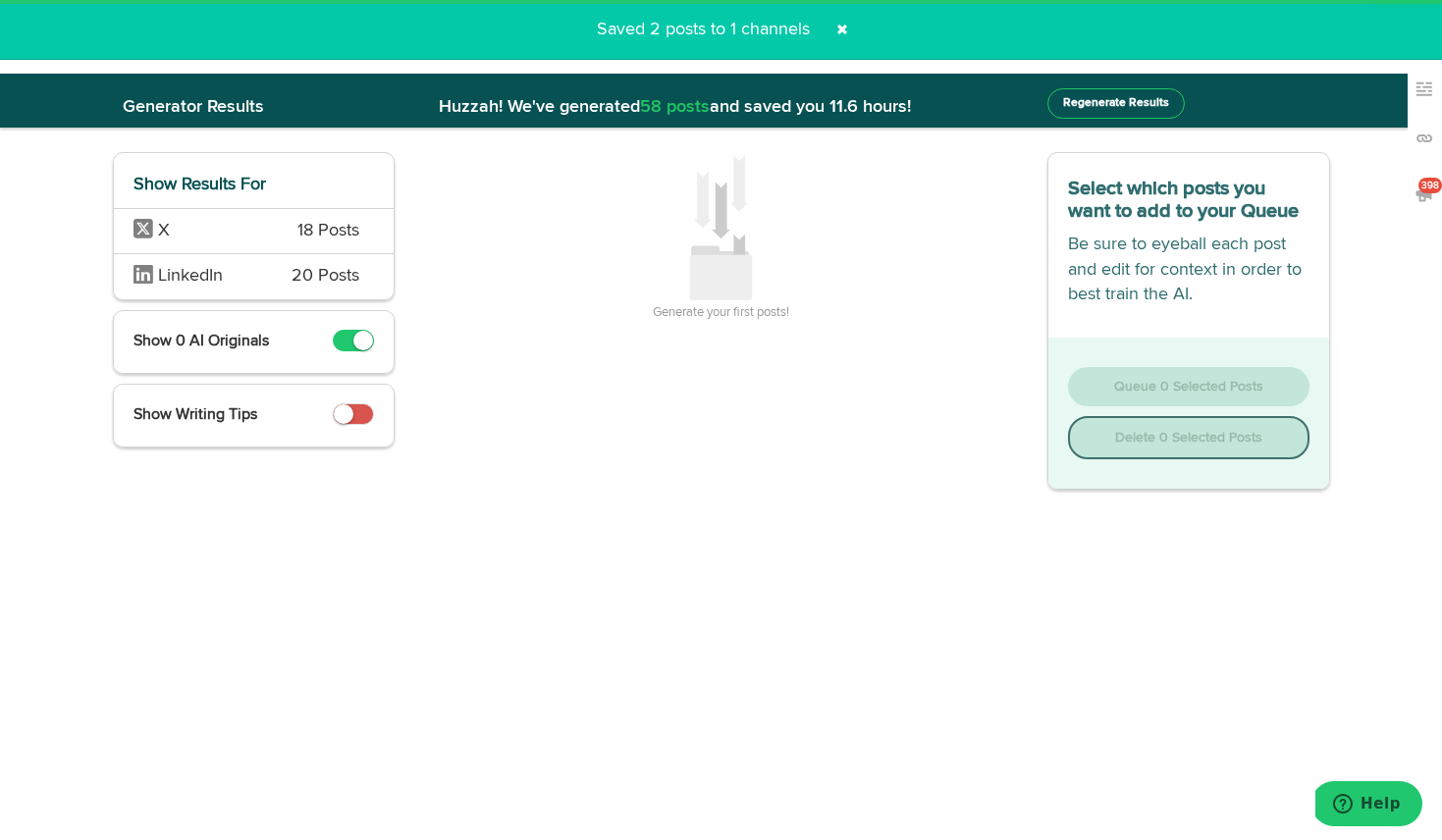
click at [315, 273] on span "20 Posts" at bounding box center [325, 277] width 68 height 26
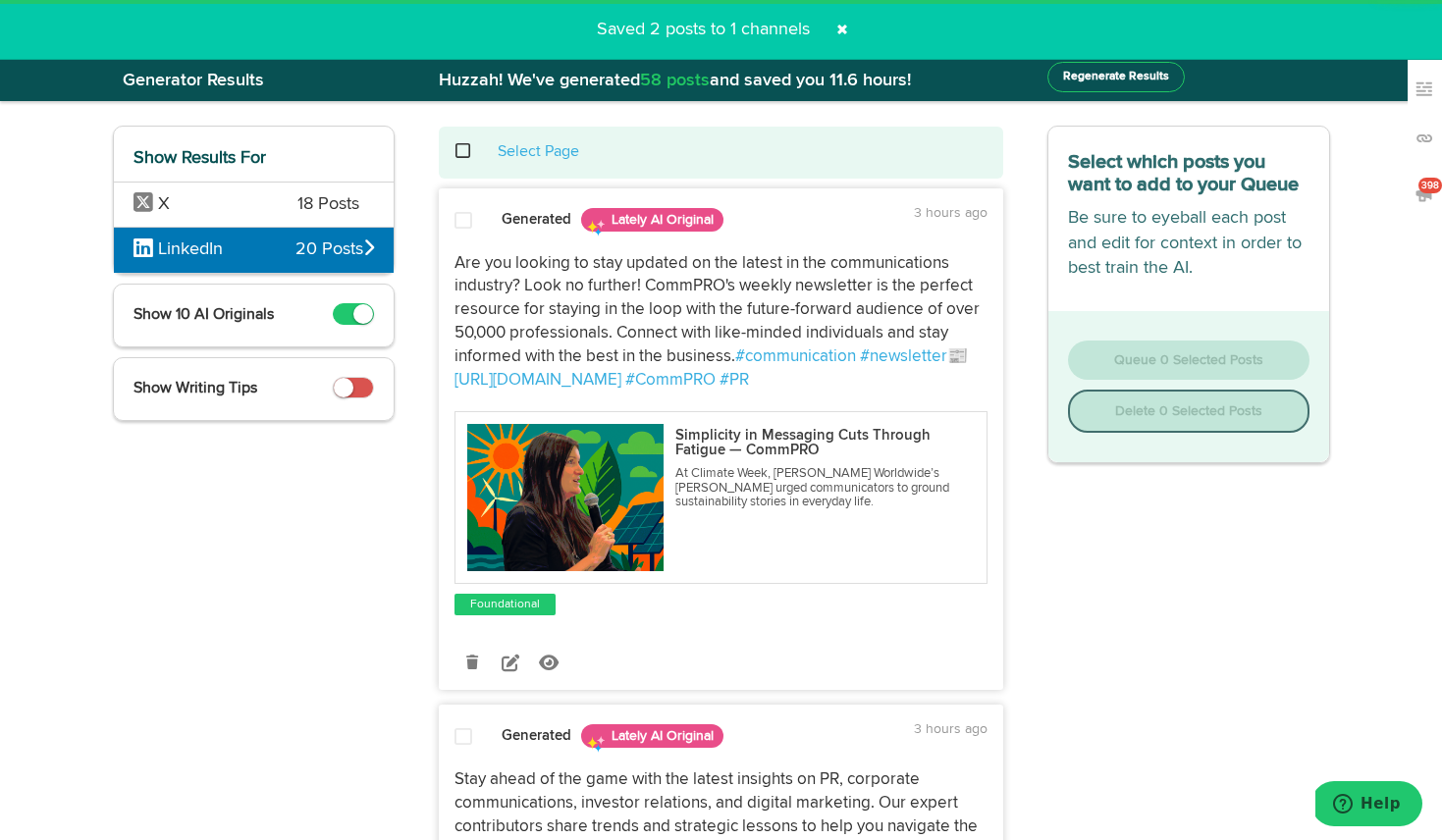
scroll to position [35, 0]
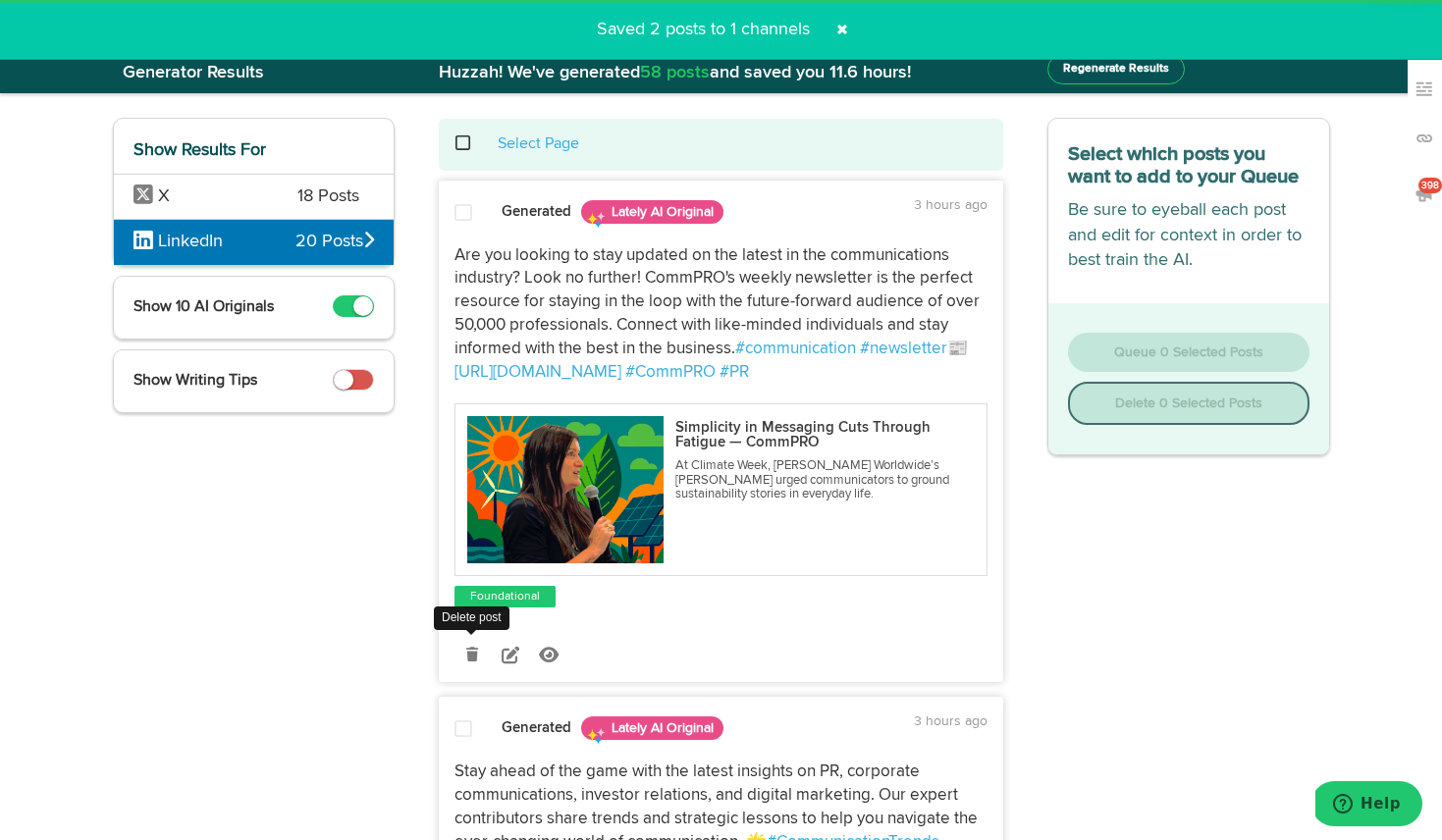
click at [474, 649] on icon at bounding box center [472, 654] width 12 height 14
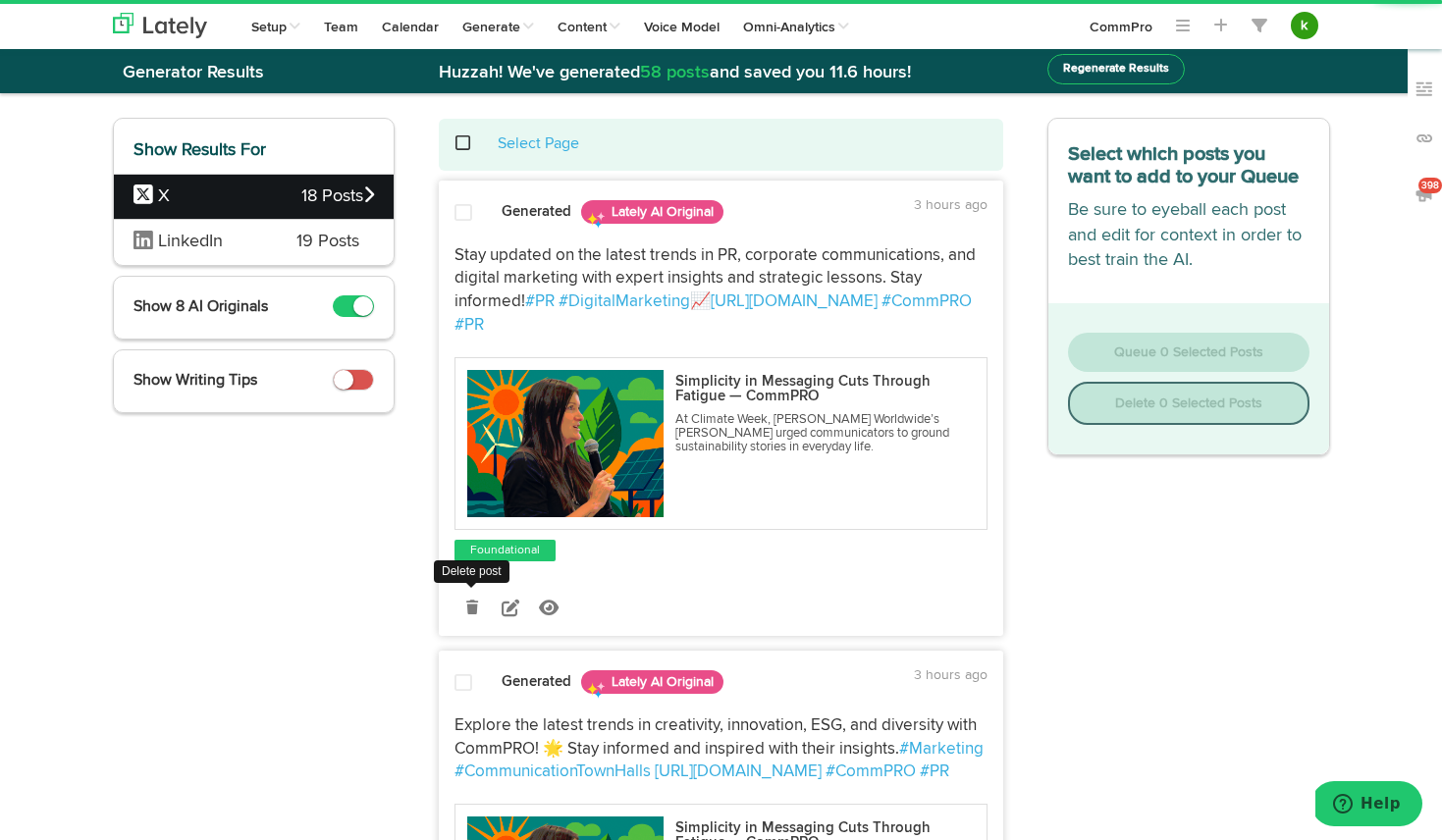
click at [475, 607] on icon at bounding box center [472, 608] width 12 height 14
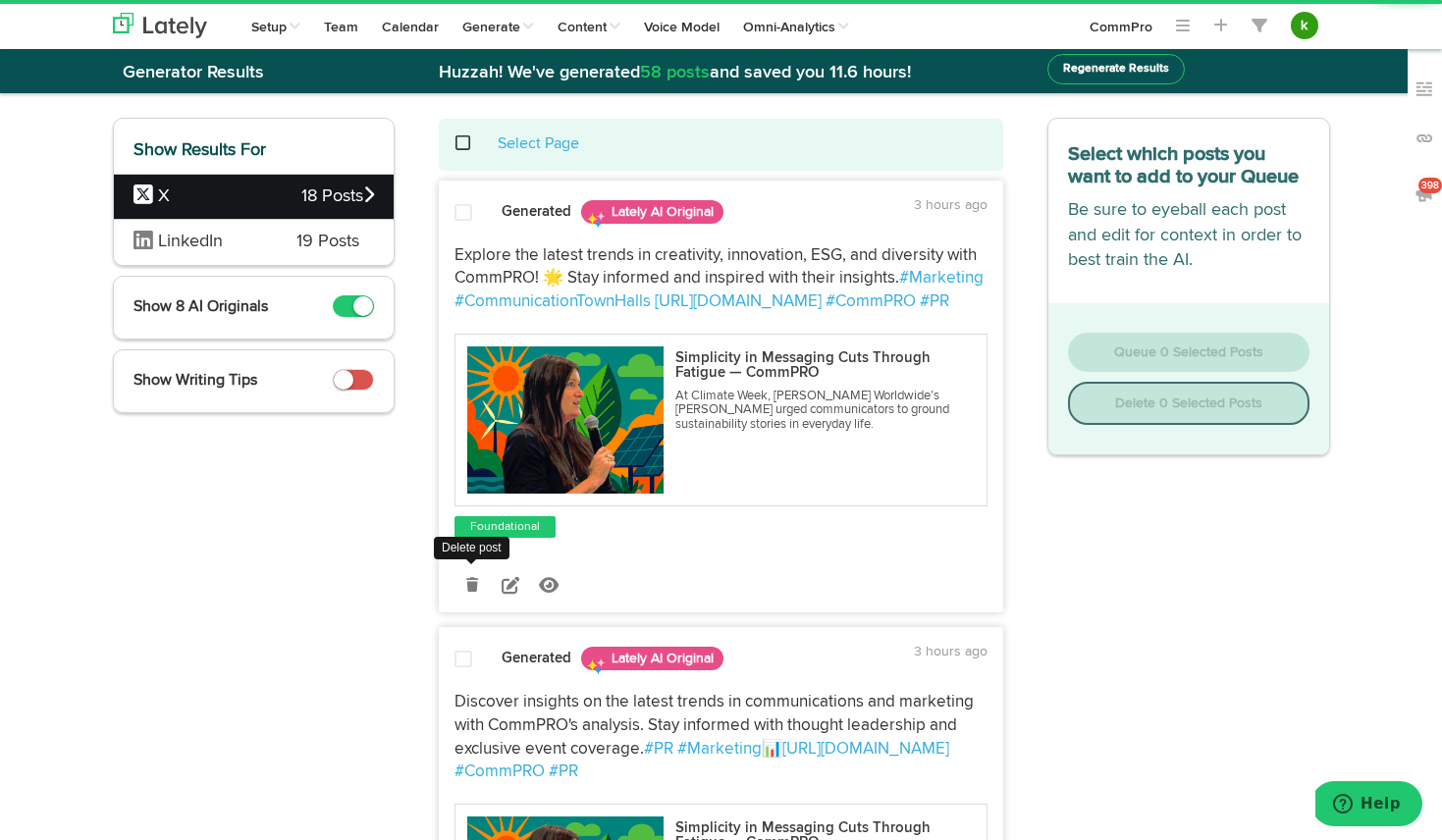
click at [472, 582] on icon at bounding box center [472, 585] width 12 height 14
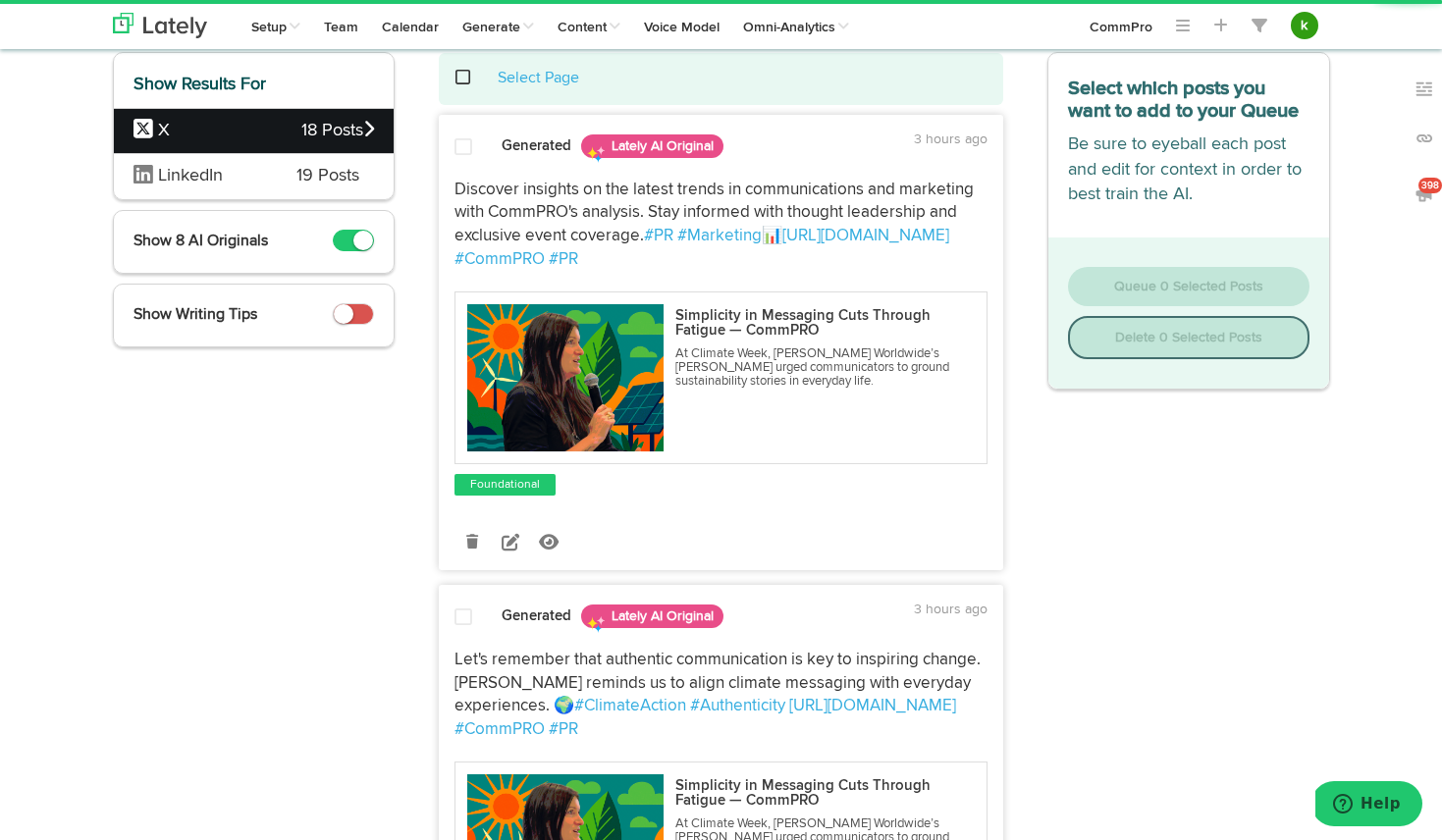
scroll to position [139, 0]
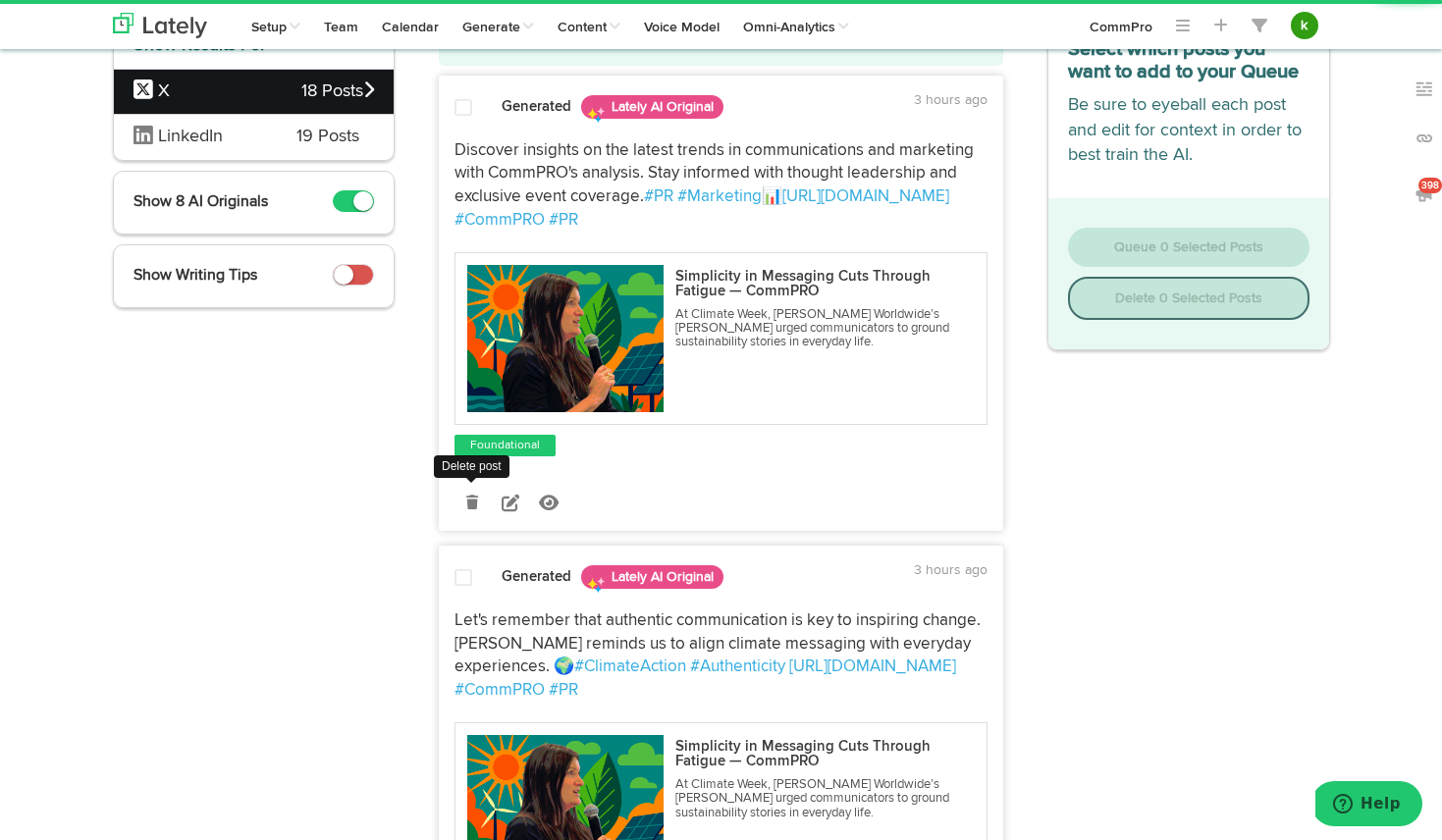
click at [472, 509] on link at bounding box center [471, 503] width 35 height 35
click at [469, 486] on link at bounding box center [471, 503] width 35 height 35
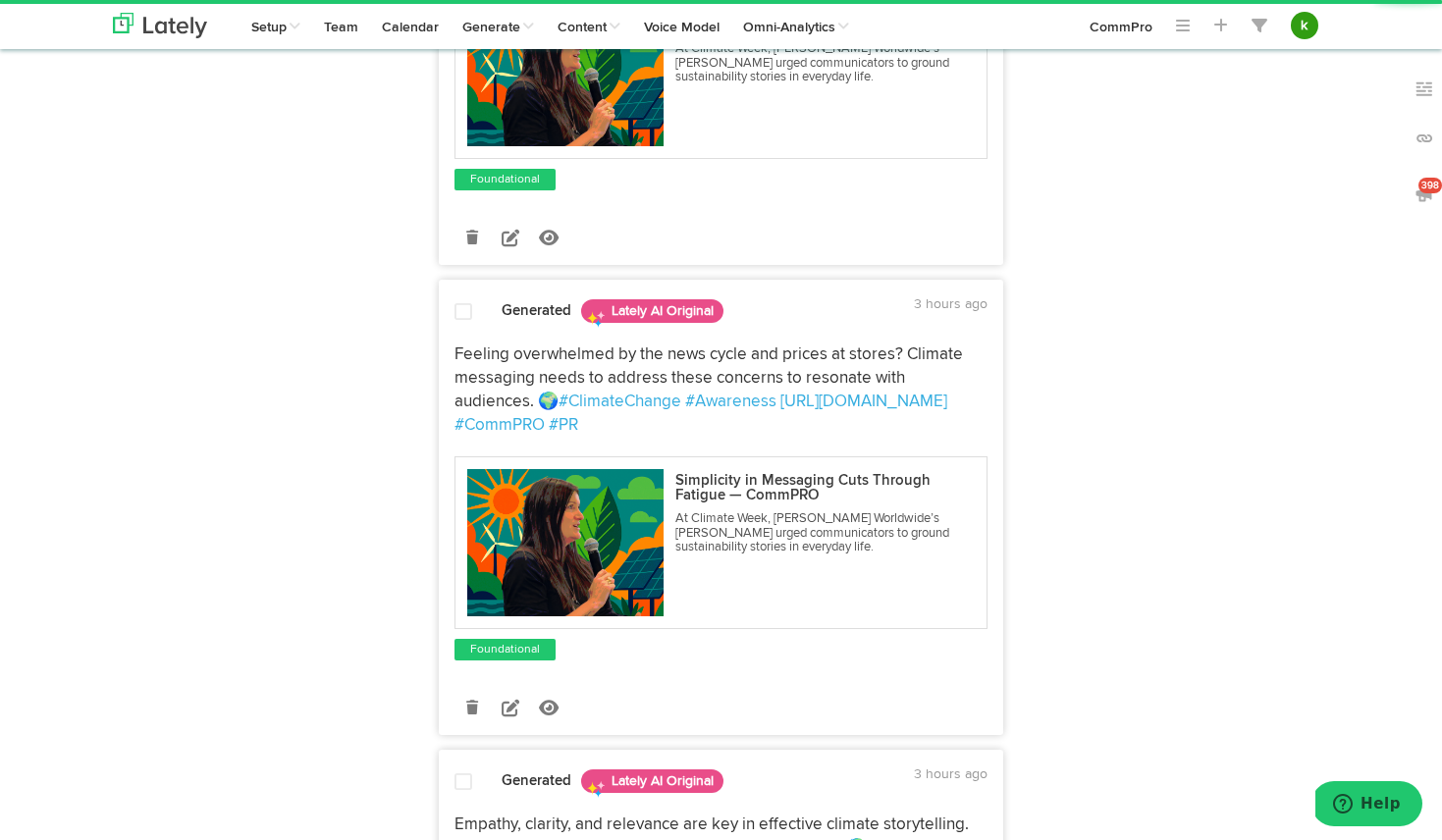
scroll to position [956, 0]
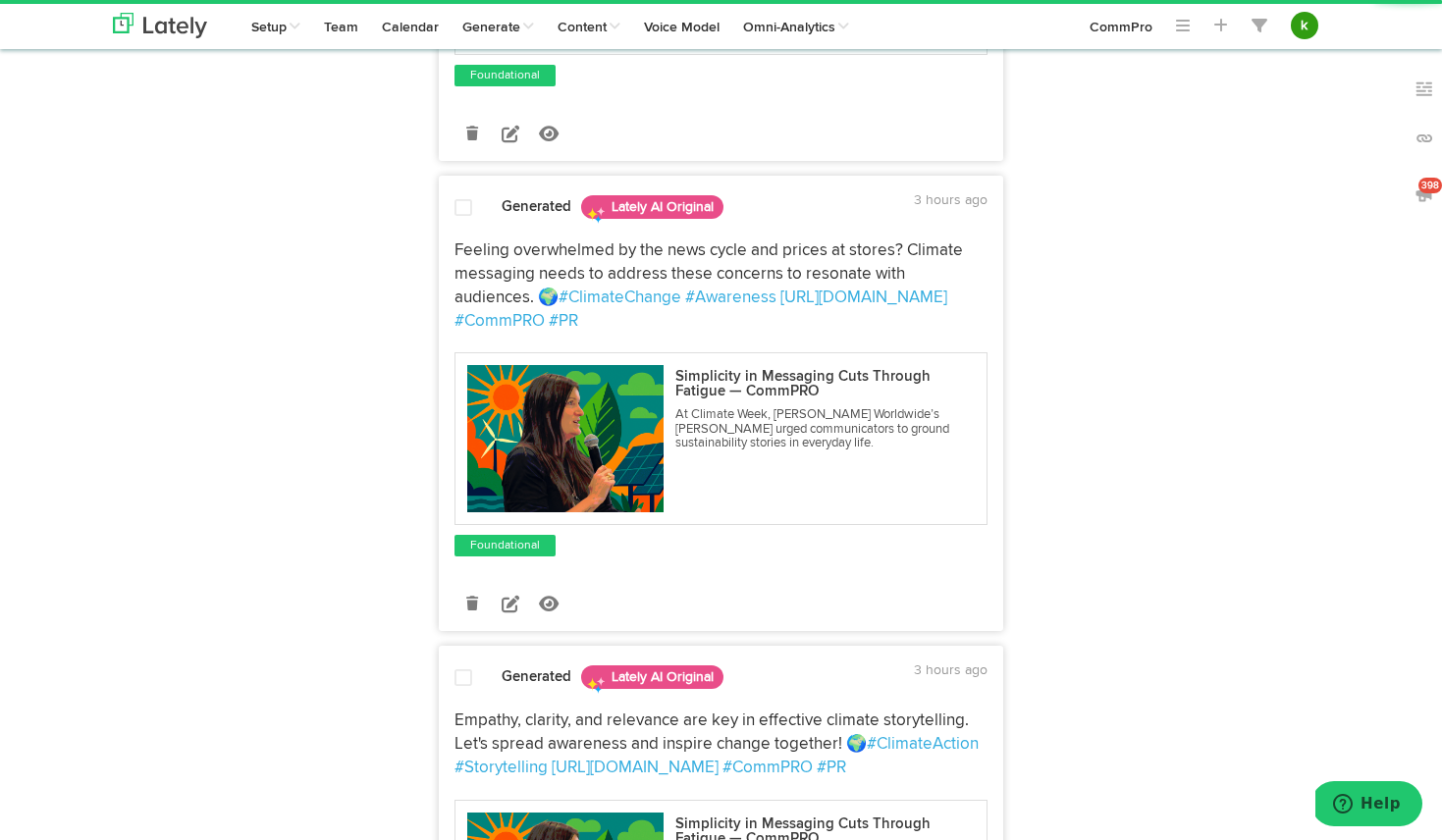
click at [477, 586] on link at bounding box center [471, 603] width 35 height 35
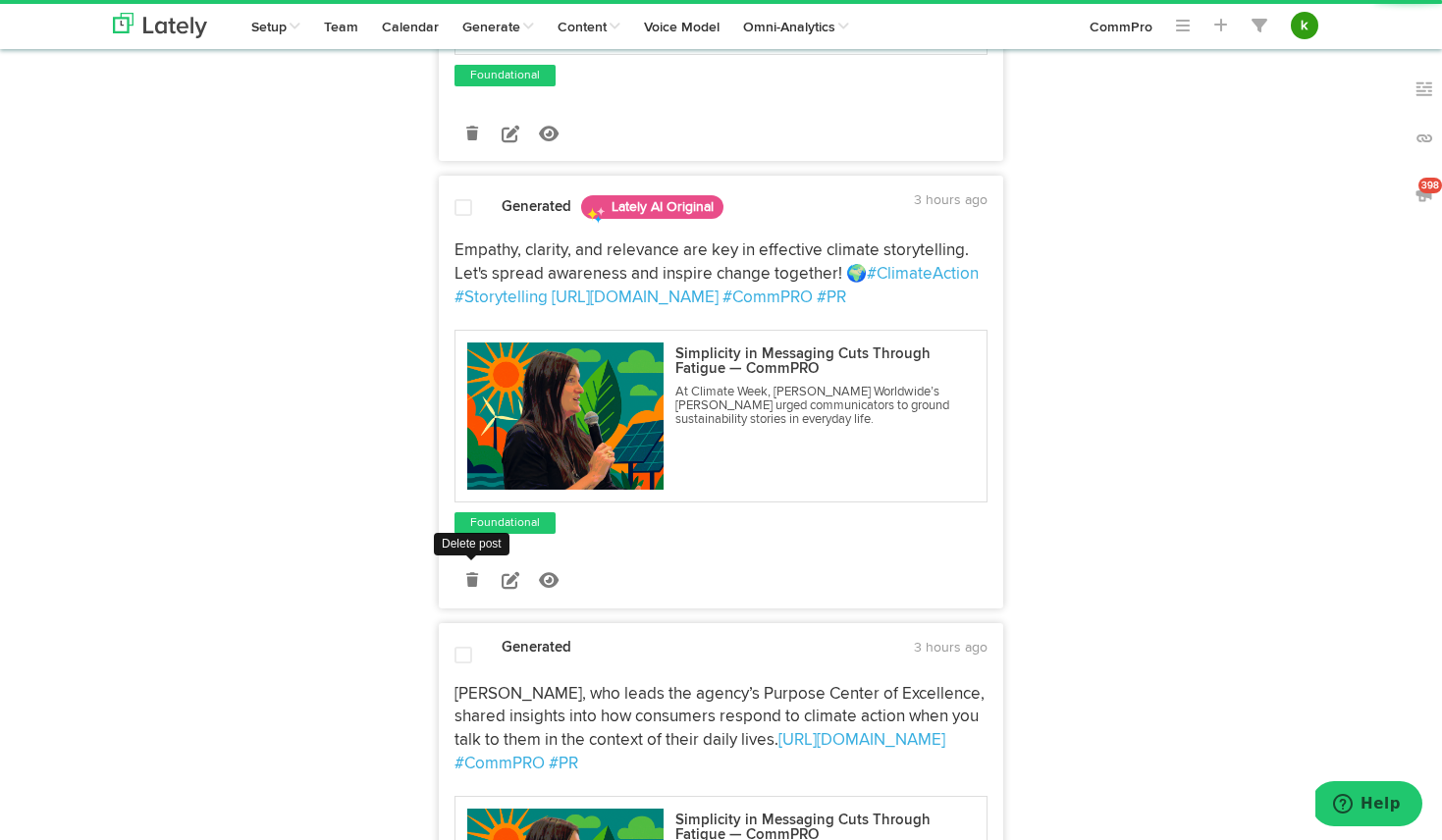
click at [476, 573] on icon at bounding box center [472, 580] width 12 height 14
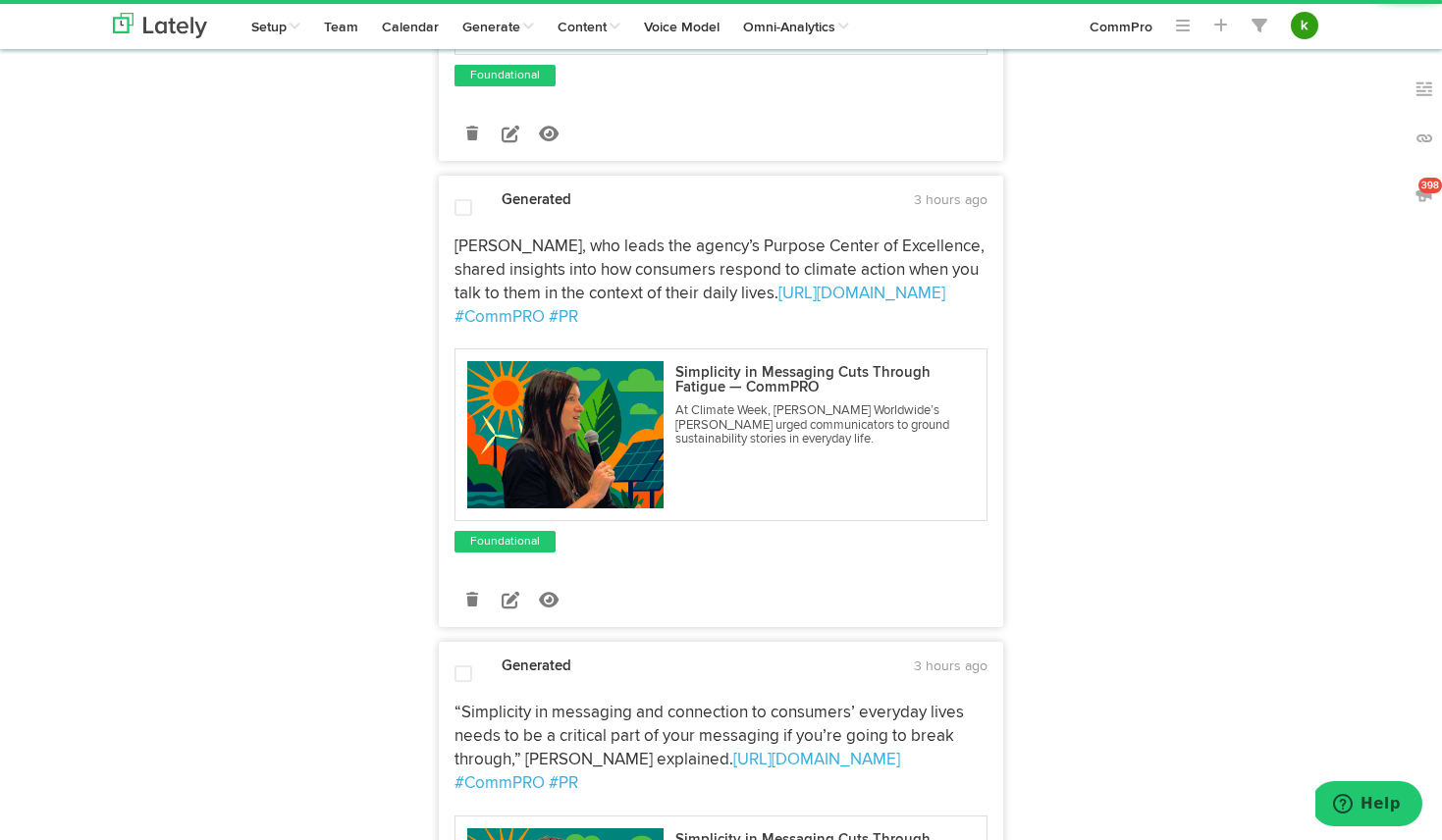
scroll to position [1004, 0]
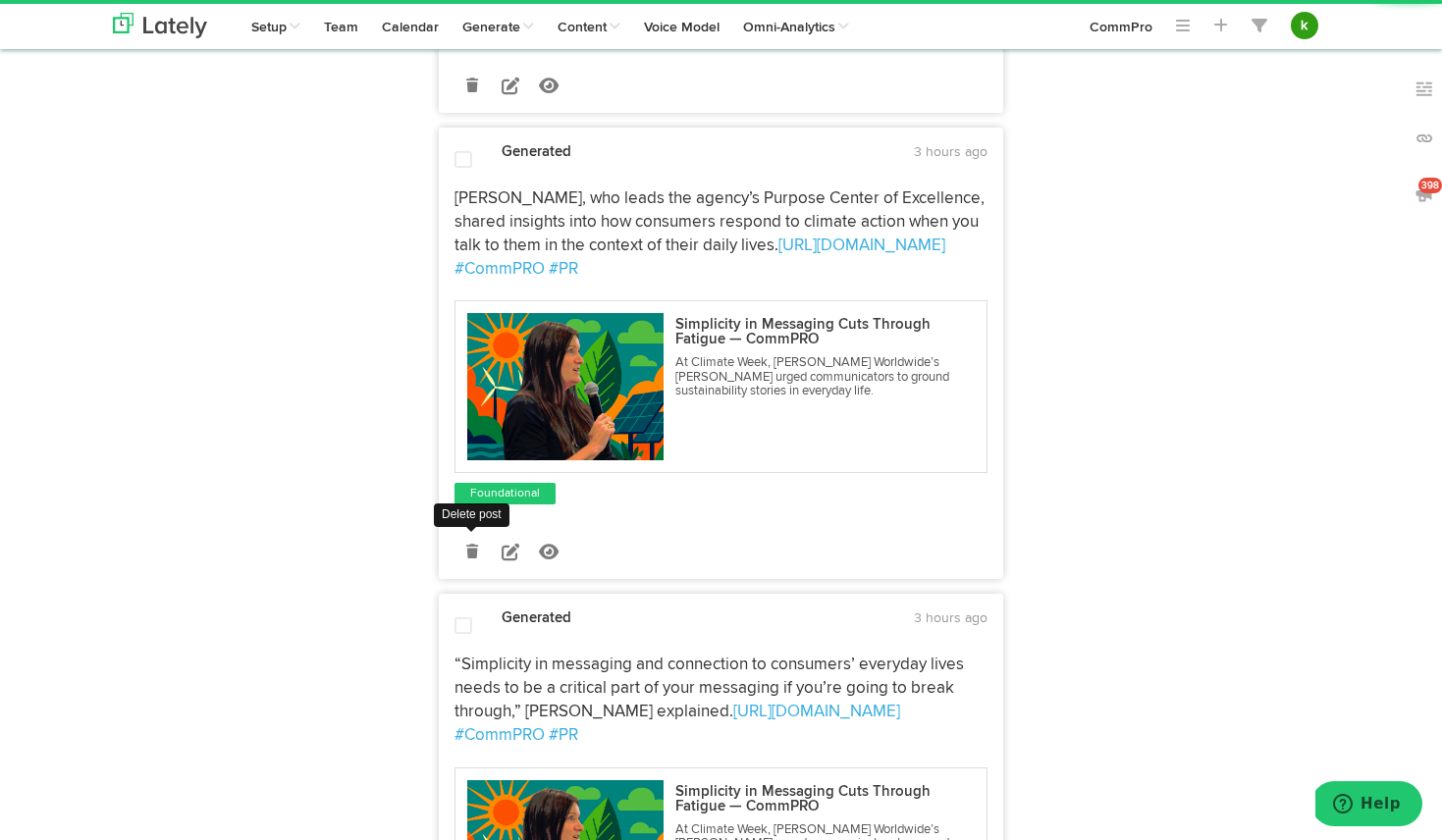
click at [472, 545] on icon at bounding box center [472, 551] width 12 height 14
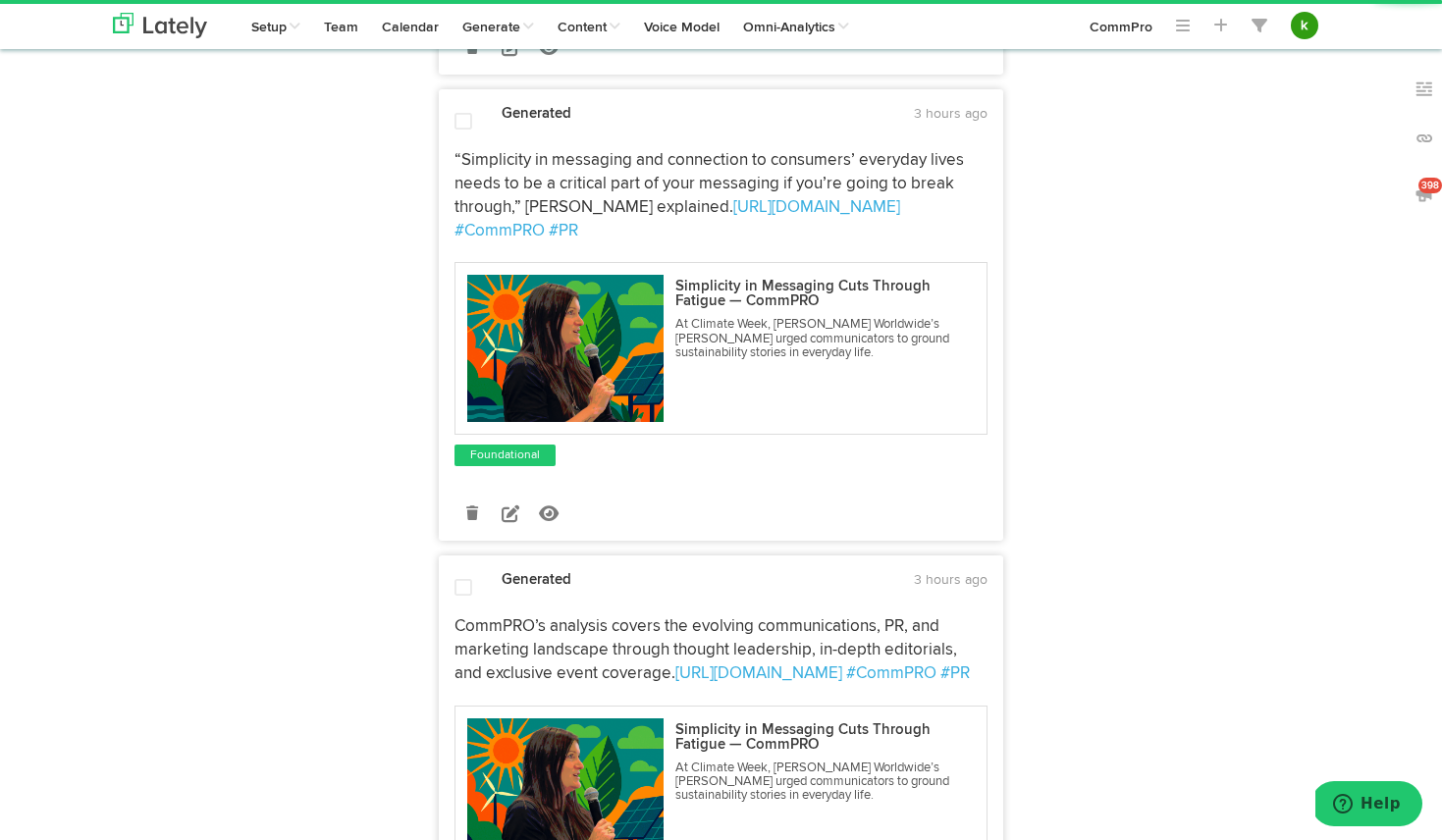
scroll to position [1048, 0]
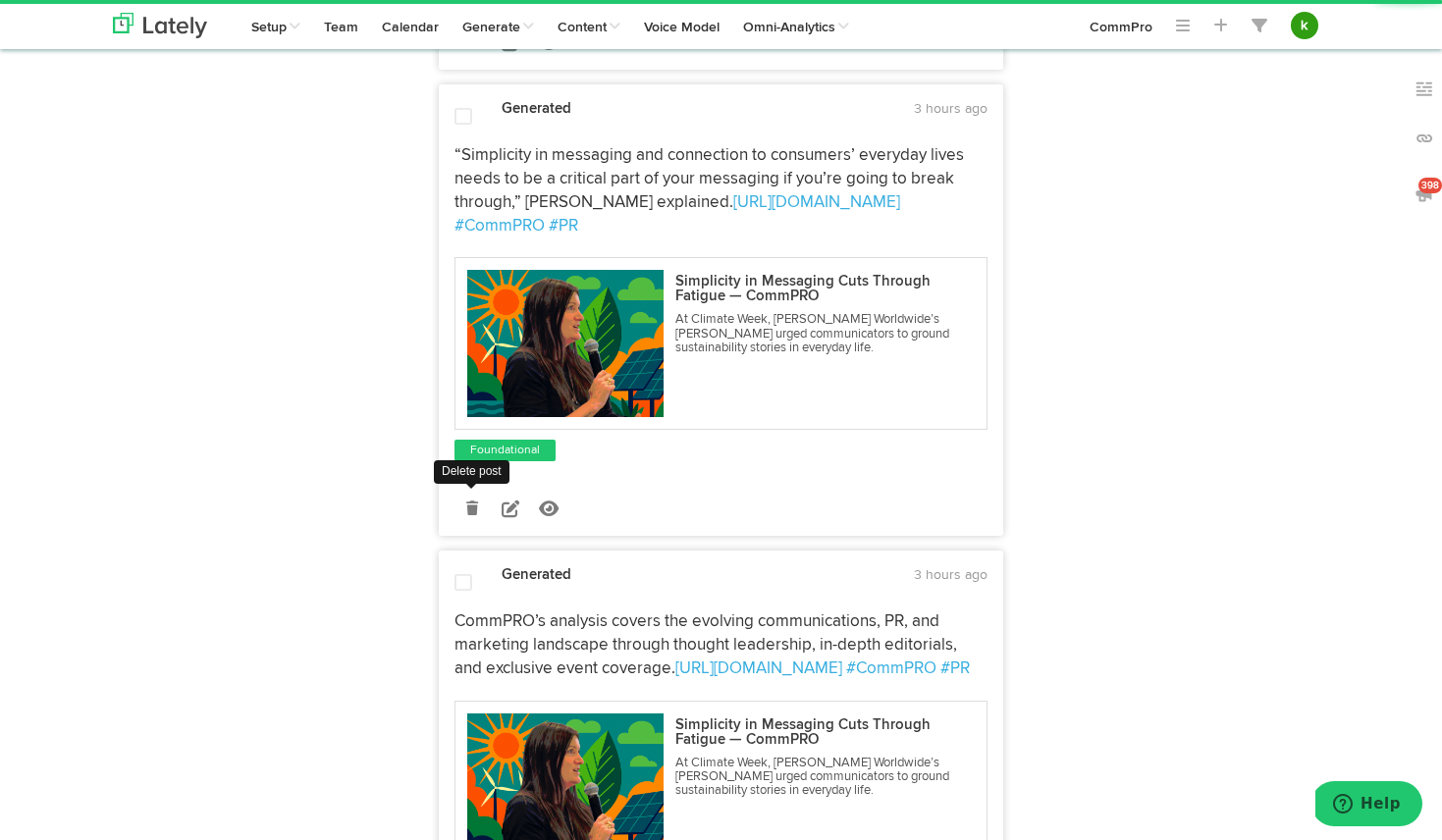
click at [471, 501] on icon at bounding box center [472, 508] width 12 height 14
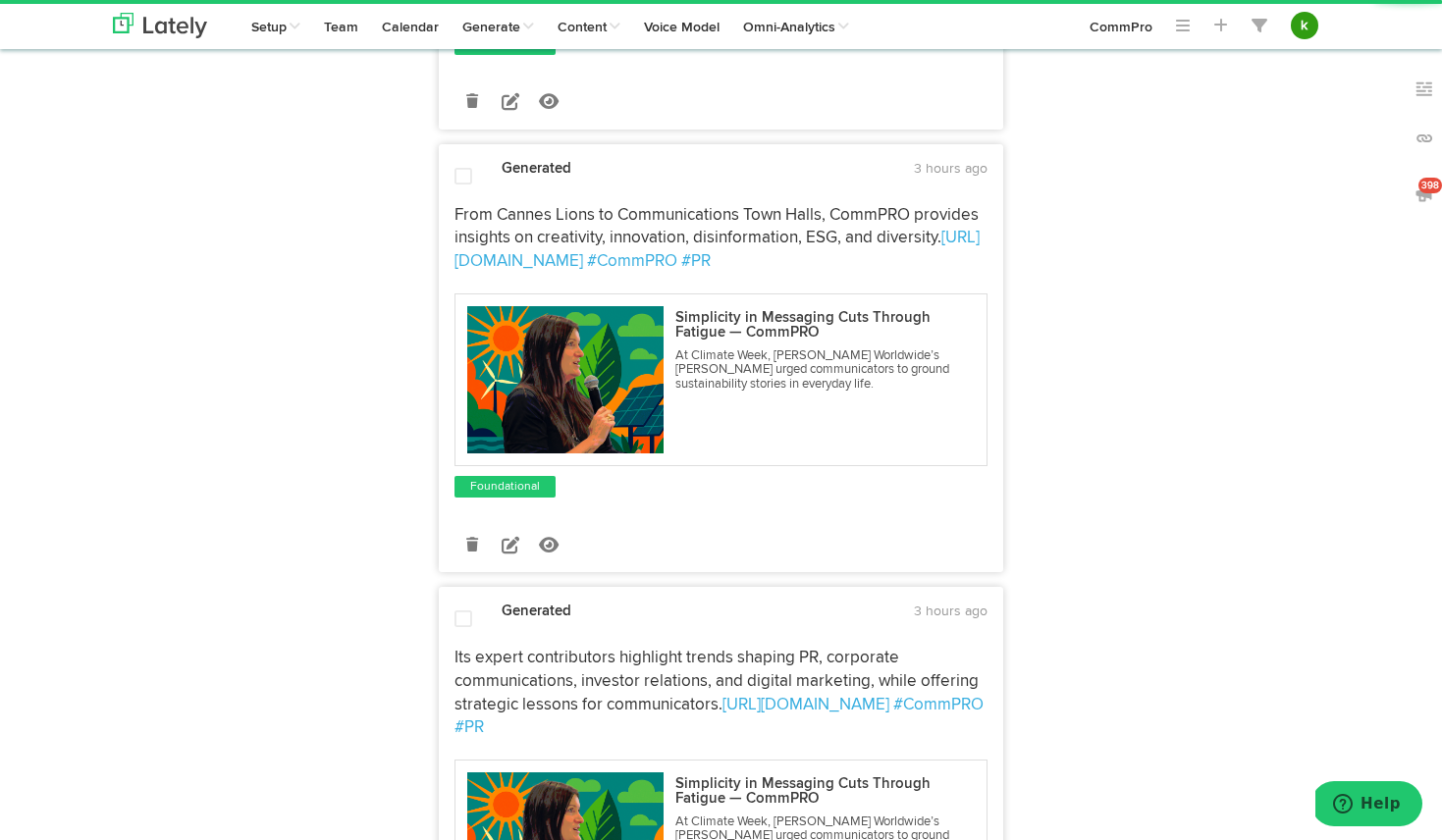
scroll to position [1432, 0]
click at [471, 537] on icon at bounding box center [472, 544] width 12 height 14
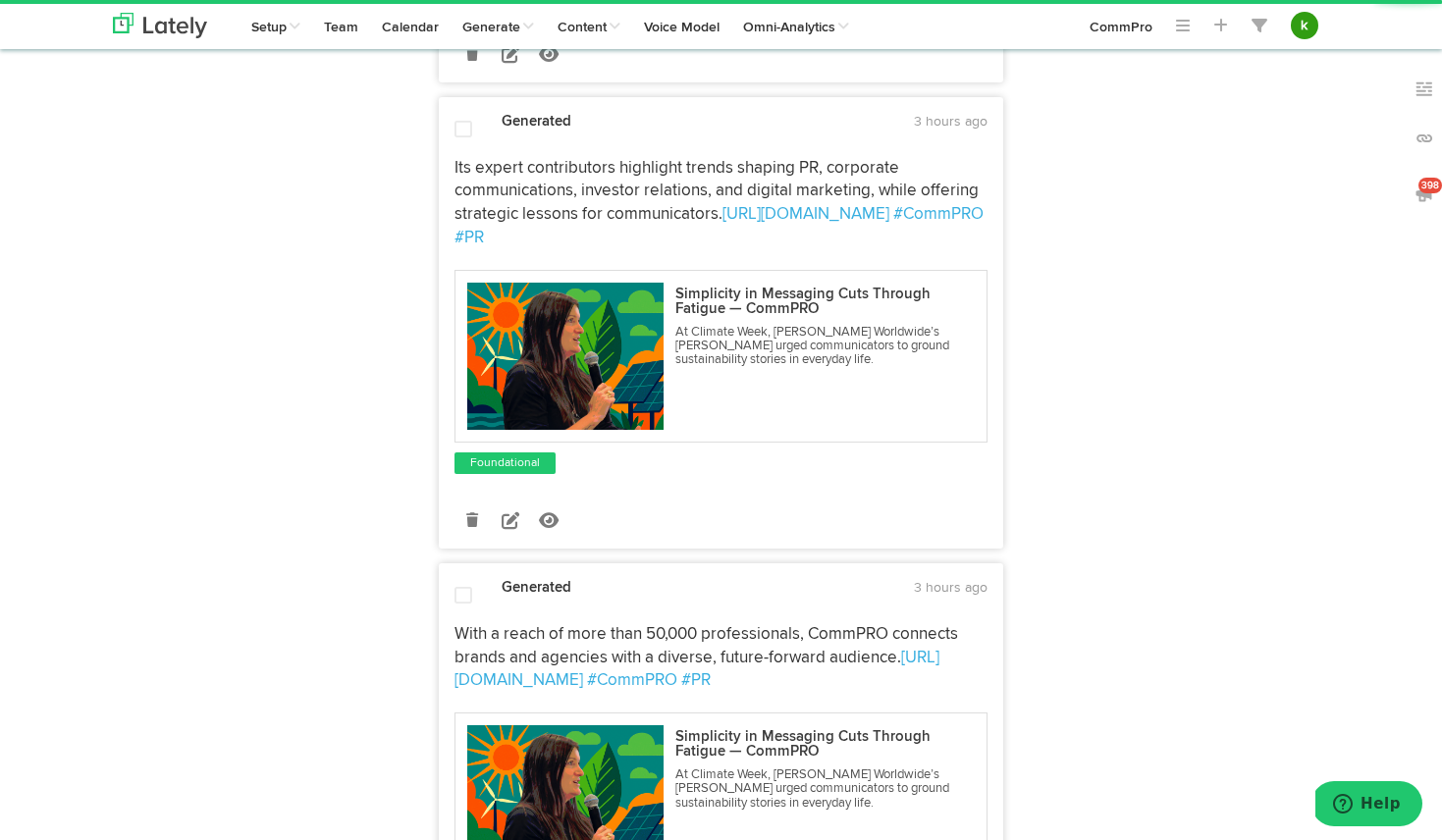
scroll to position [1479, 0]
click at [377, 450] on div "Show Results For X 18 Posts LinkedIn 19 Posts Show 8 AI Originals Show Writing …" at bounding box center [254, 715] width 312 height 4085
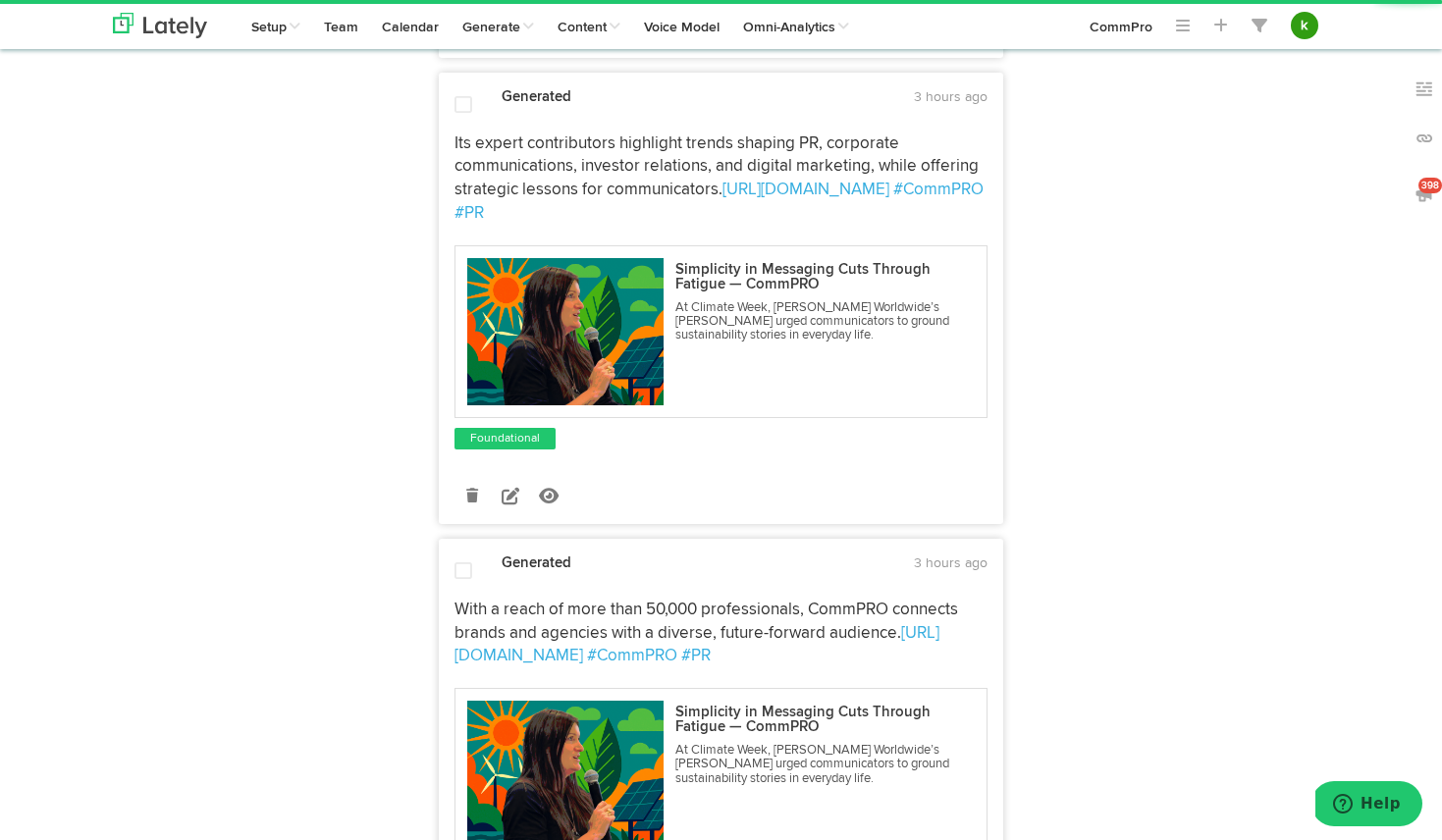
scroll to position [1507, 0]
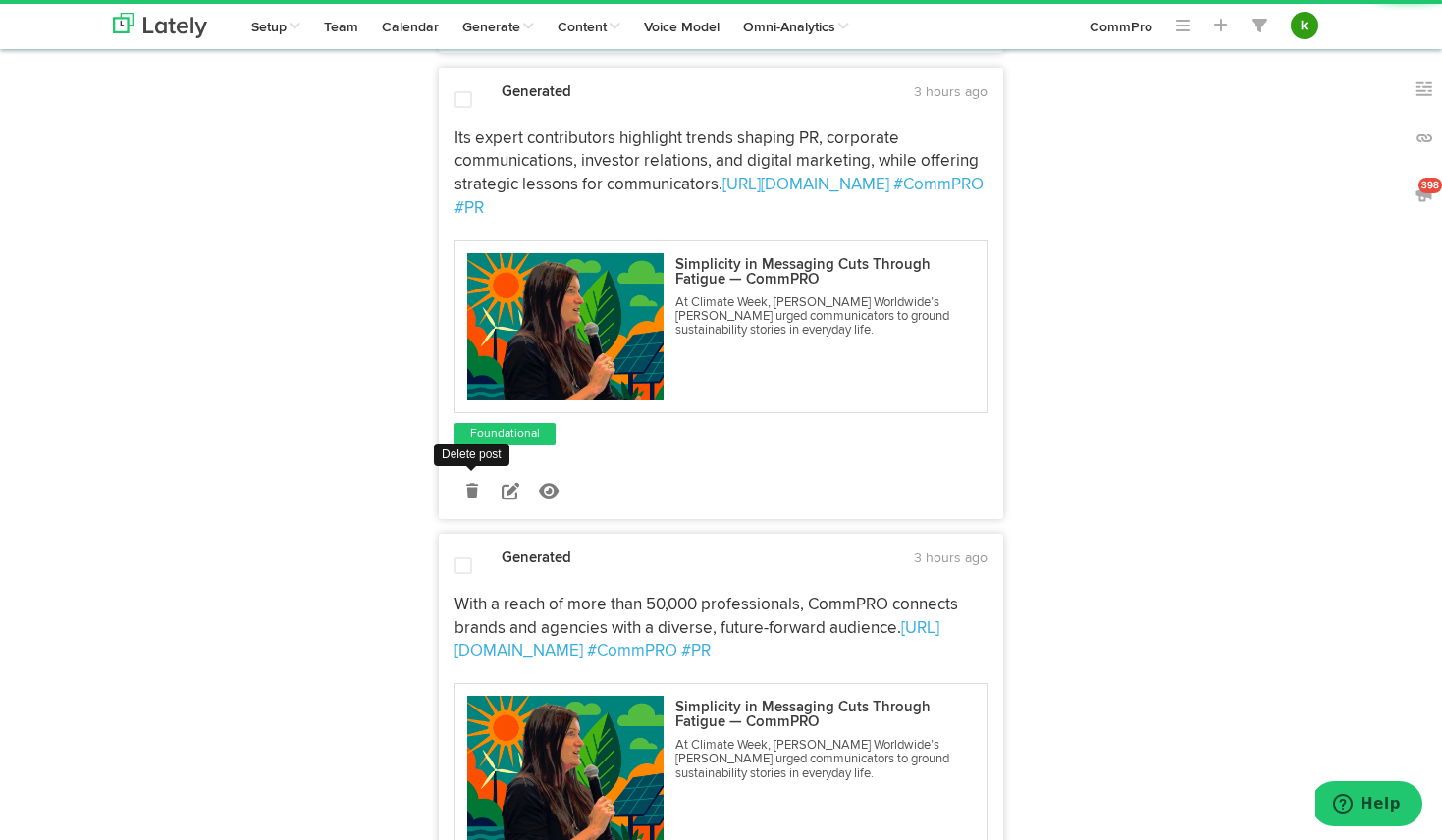
click at [470, 484] on icon at bounding box center [472, 491] width 12 height 14
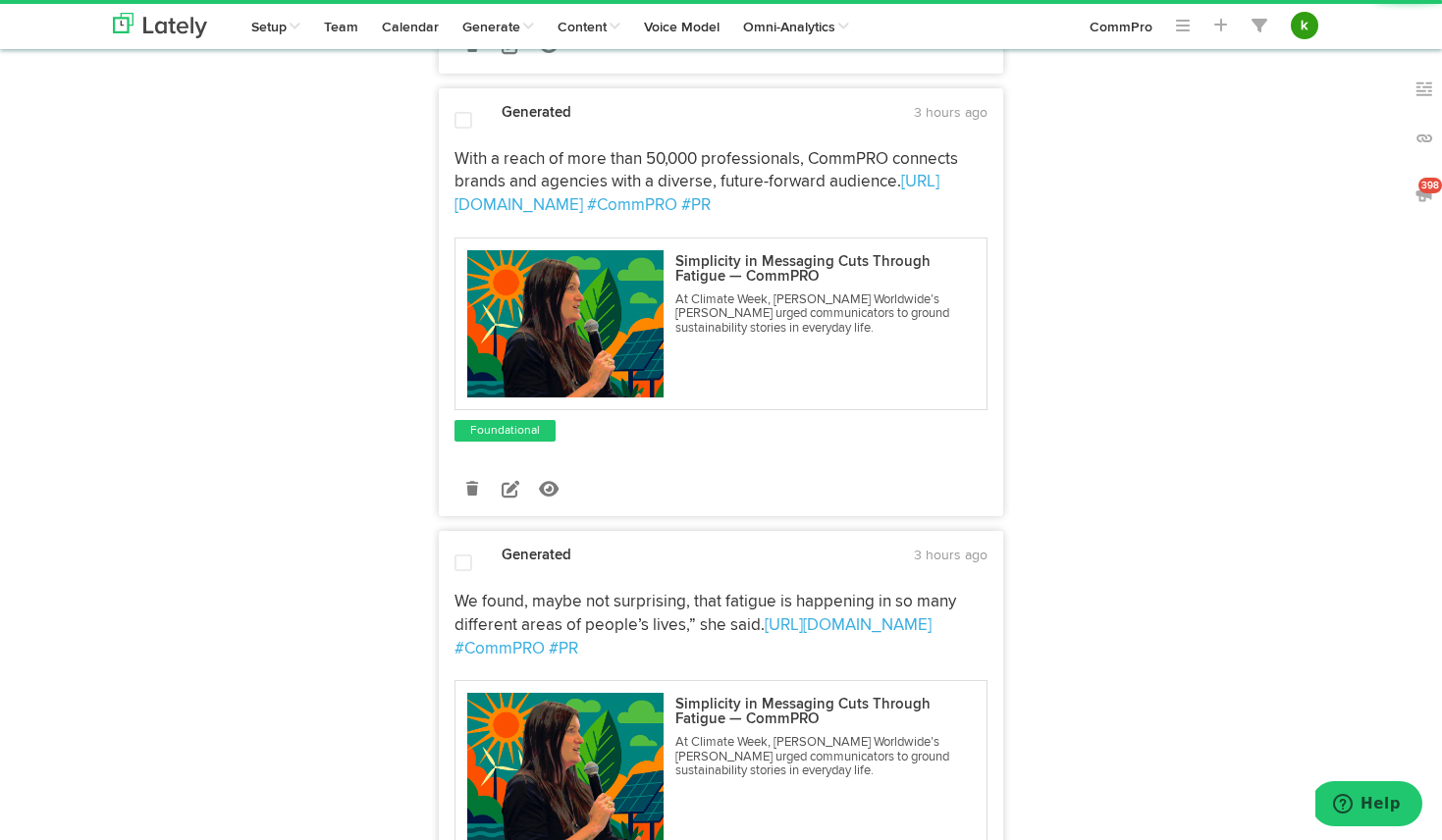
scroll to position [1487, 0]
click at [471, 481] on icon at bounding box center [472, 488] width 12 height 14
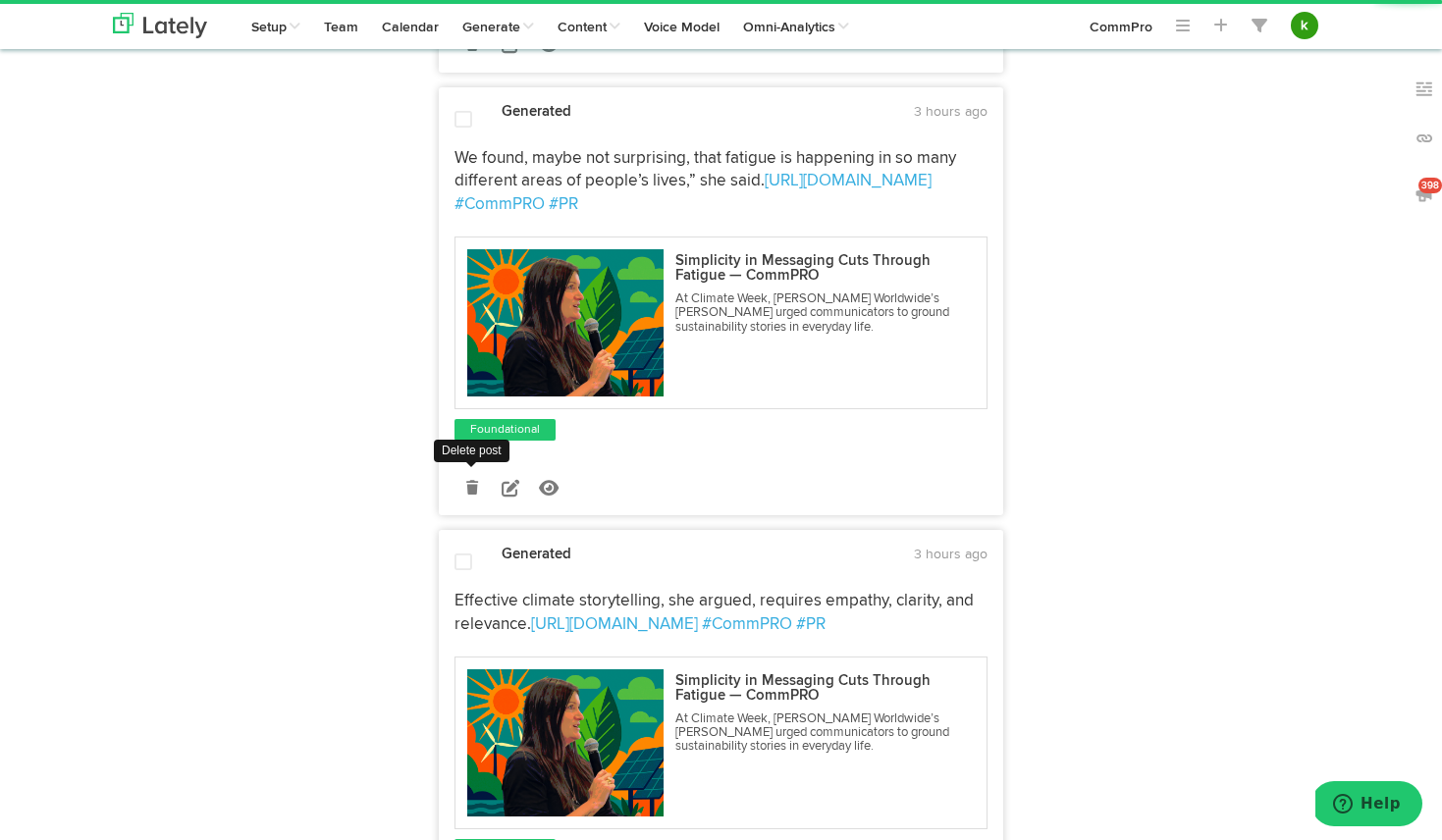
click at [474, 481] on icon at bounding box center [472, 488] width 12 height 14
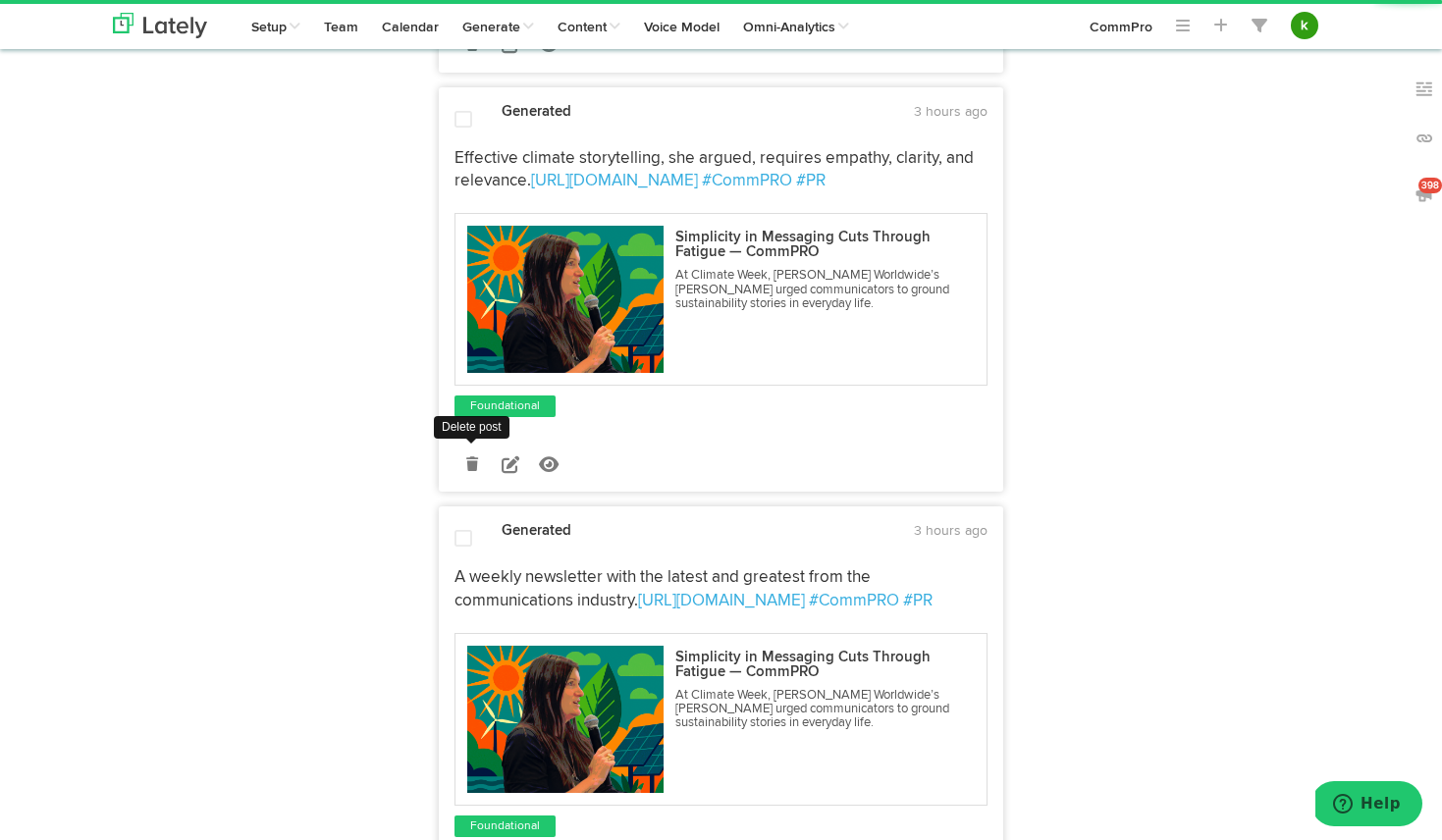
click at [467, 458] on icon at bounding box center [472, 464] width 12 height 14
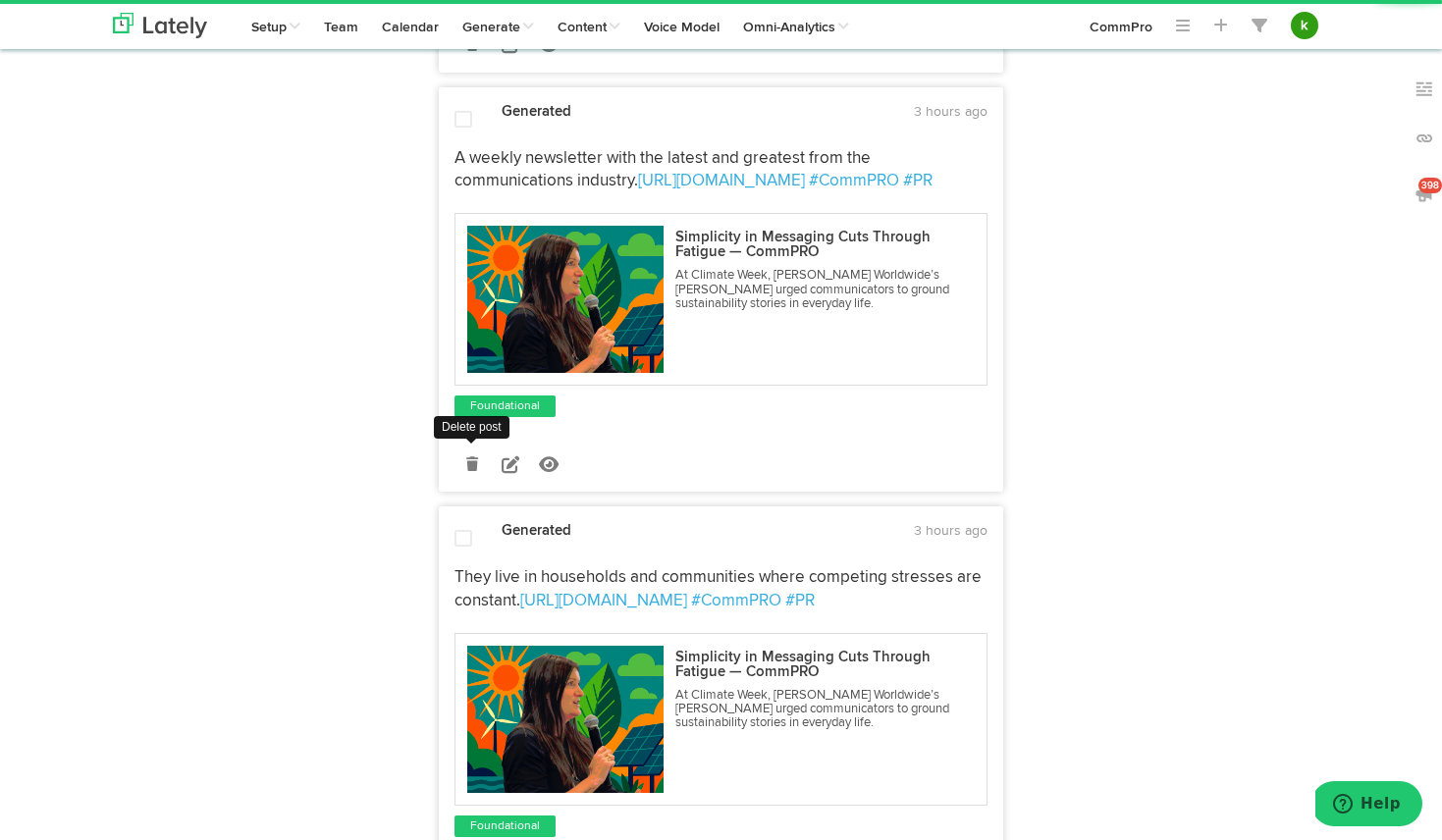
click at [470, 458] on icon at bounding box center [472, 464] width 12 height 14
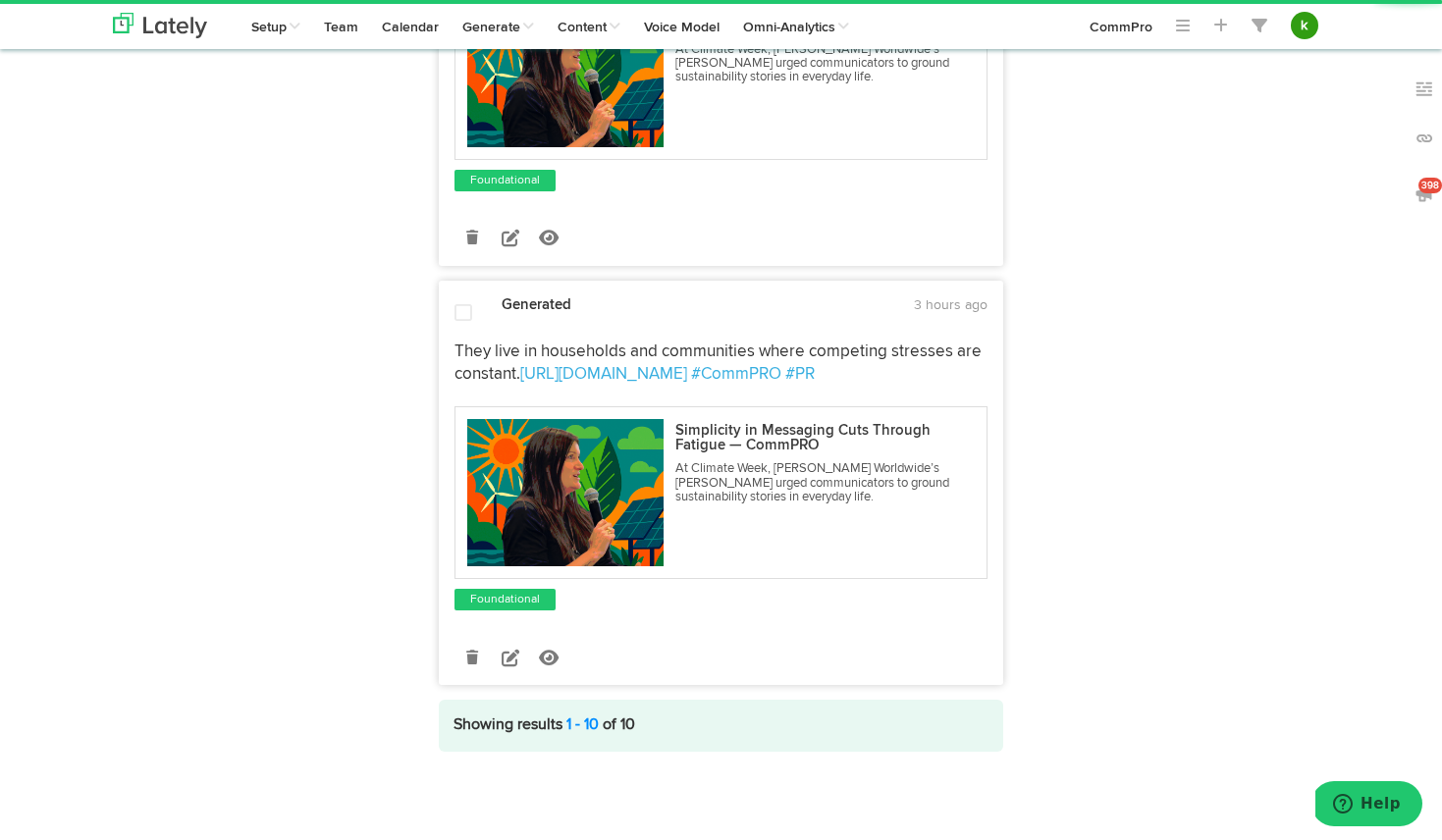
scroll to position [1272, 0]
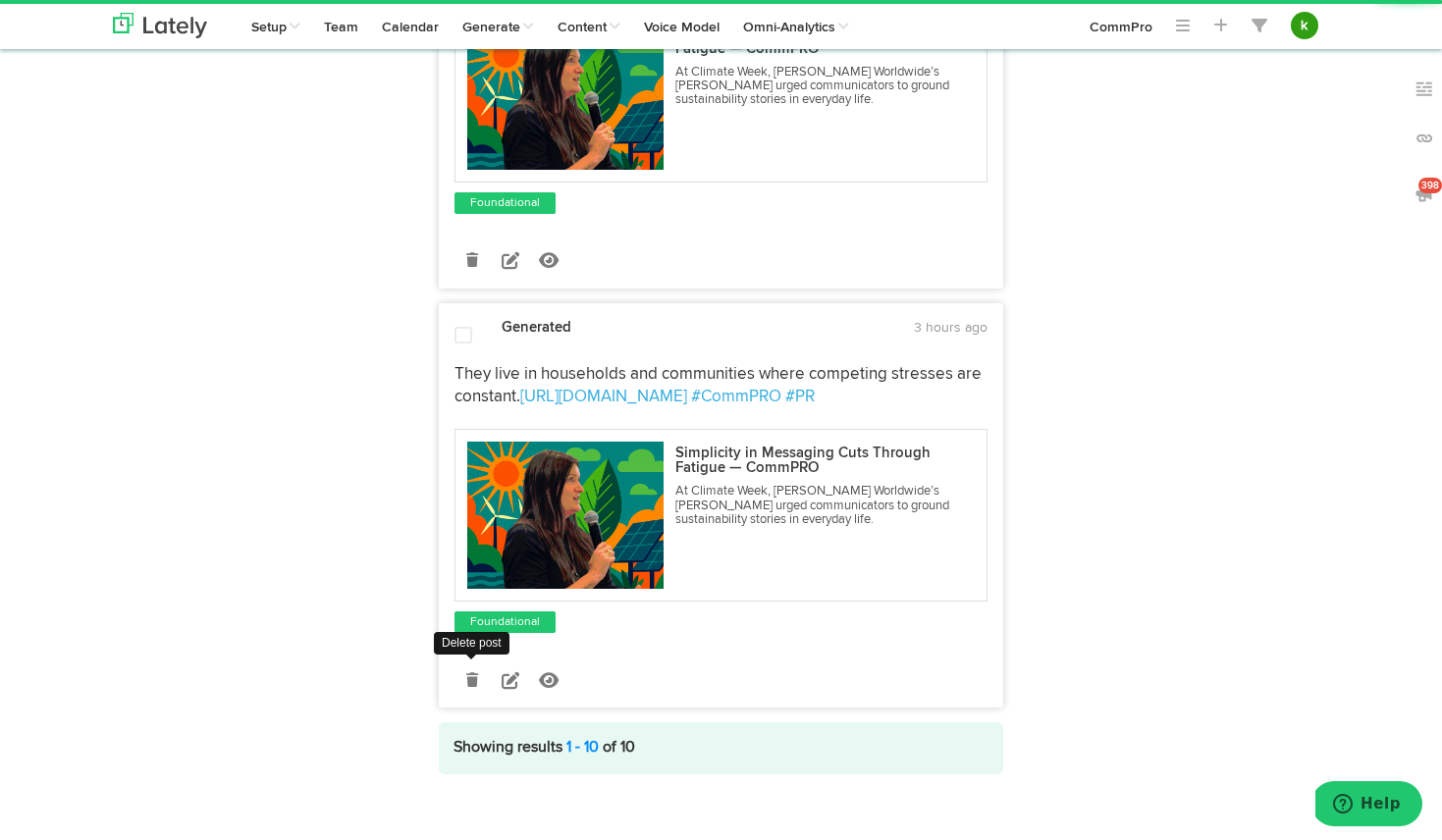
click at [473, 664] on link at bounding box center [471, 679] width 35 height 35
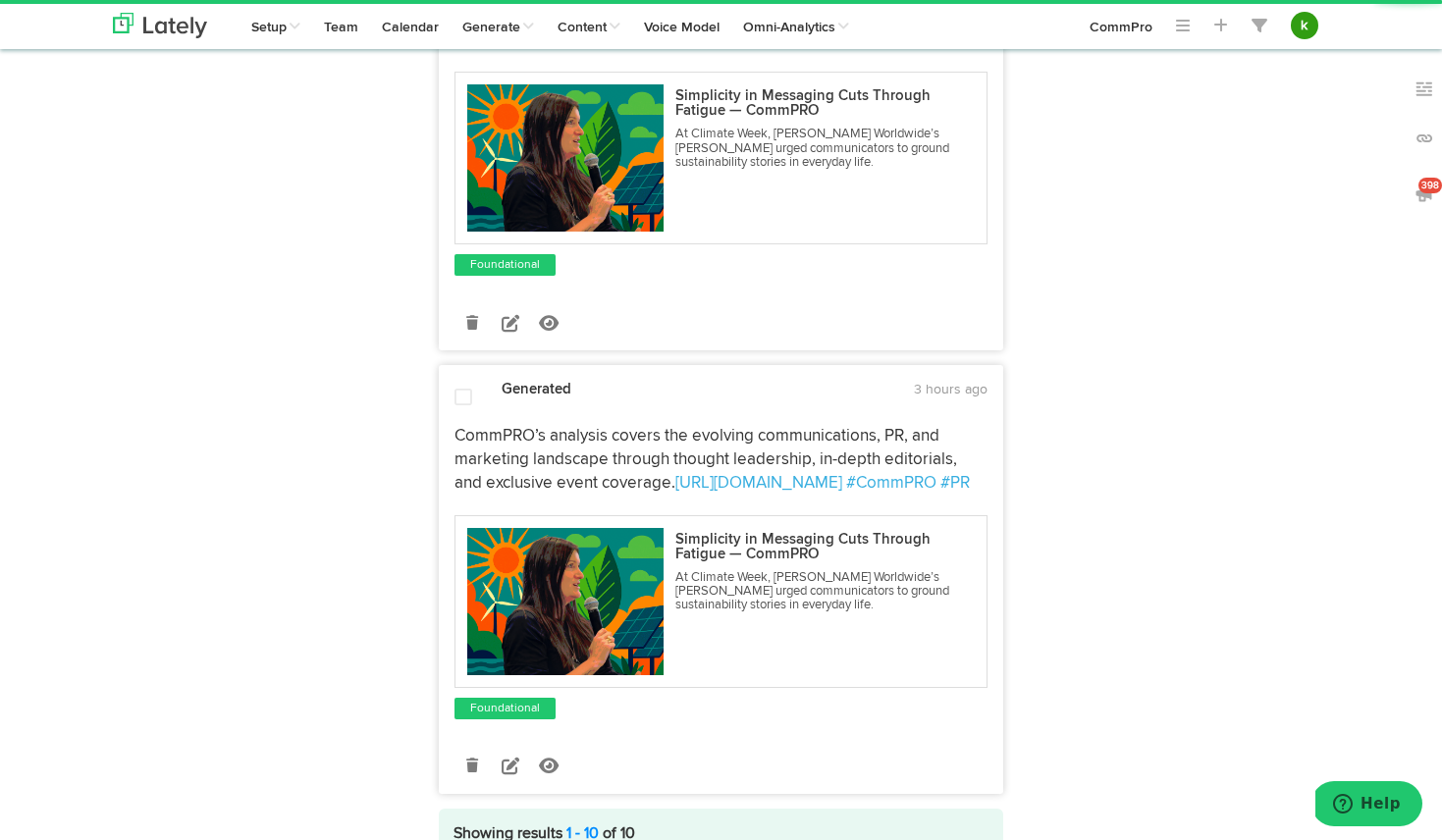
scroll to position [804, 0]
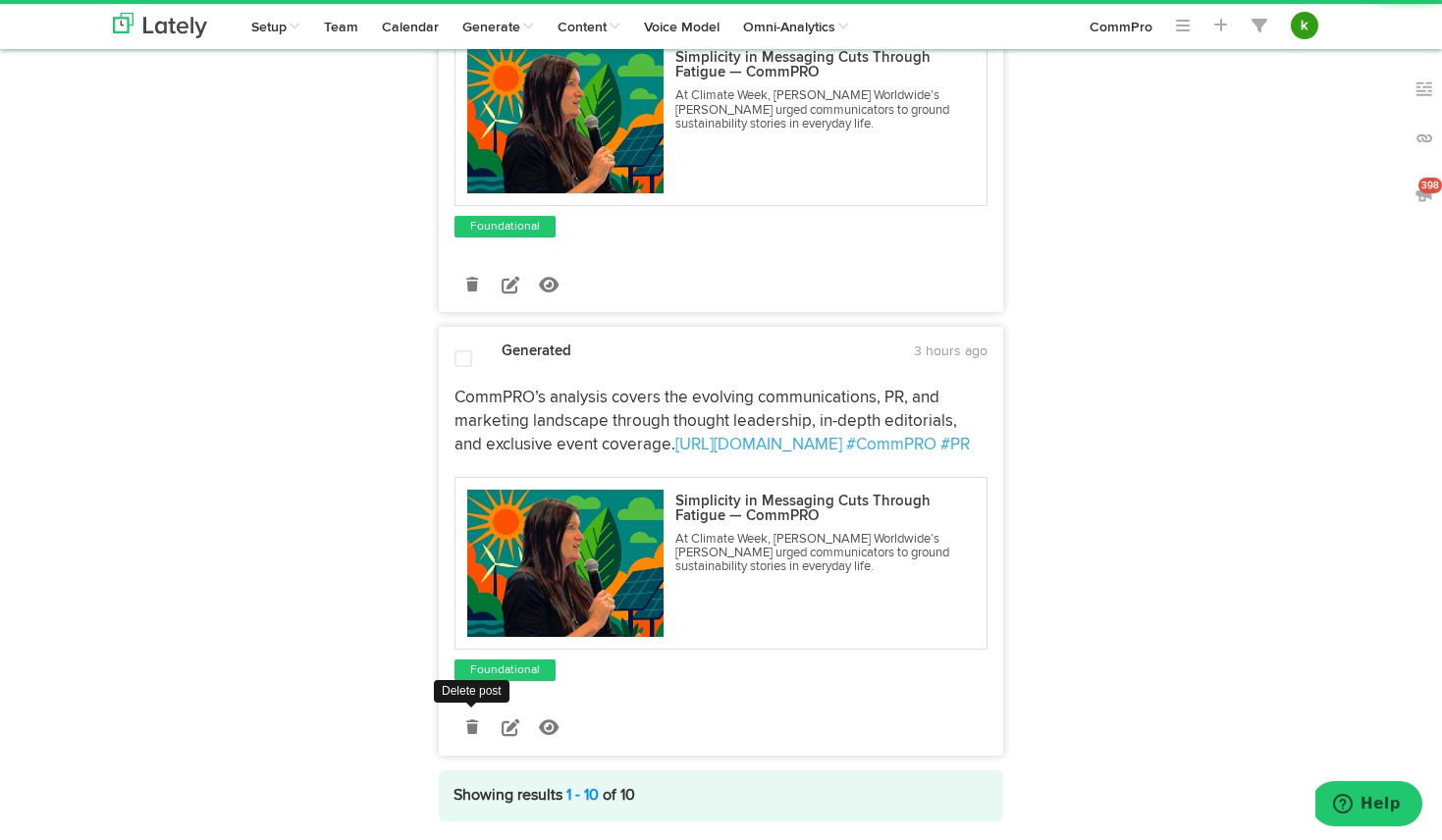
click at [472, 720] on icon at bounding box center [472, 727] width 12 height 14
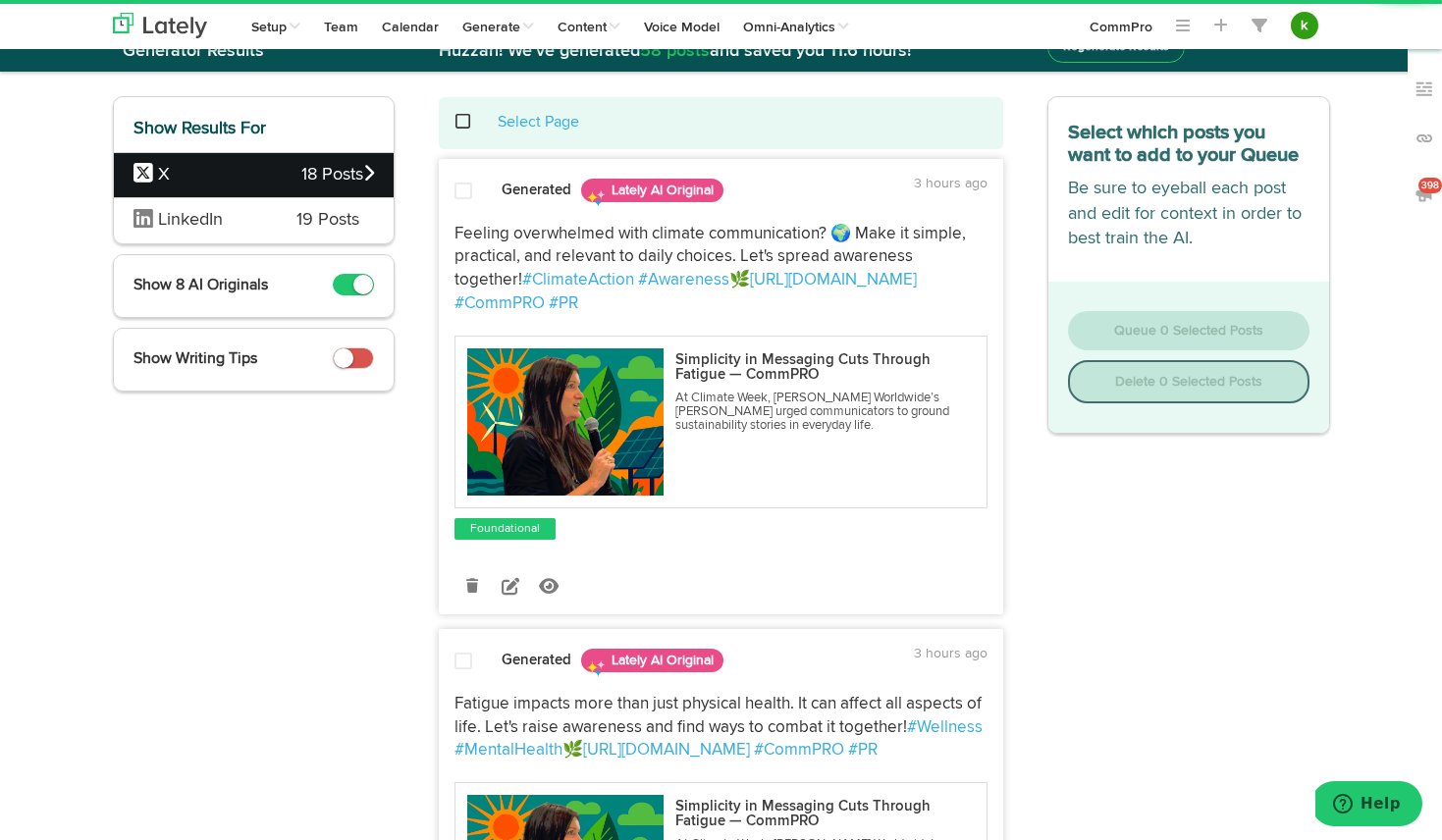
scroll to position [0, 0]
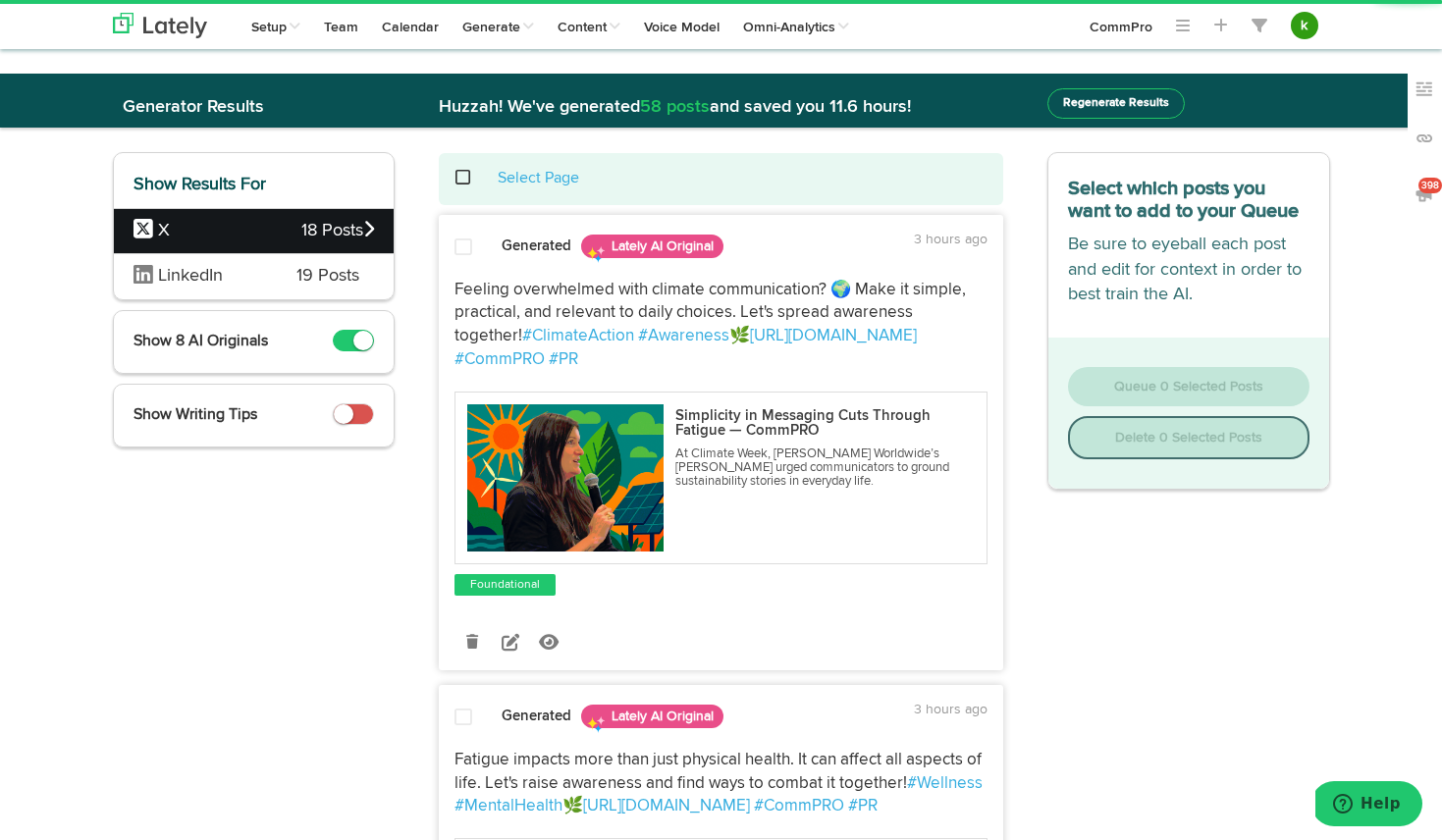
click at [464, 178] on span at bounding box center [473, 178] width 41 height 1
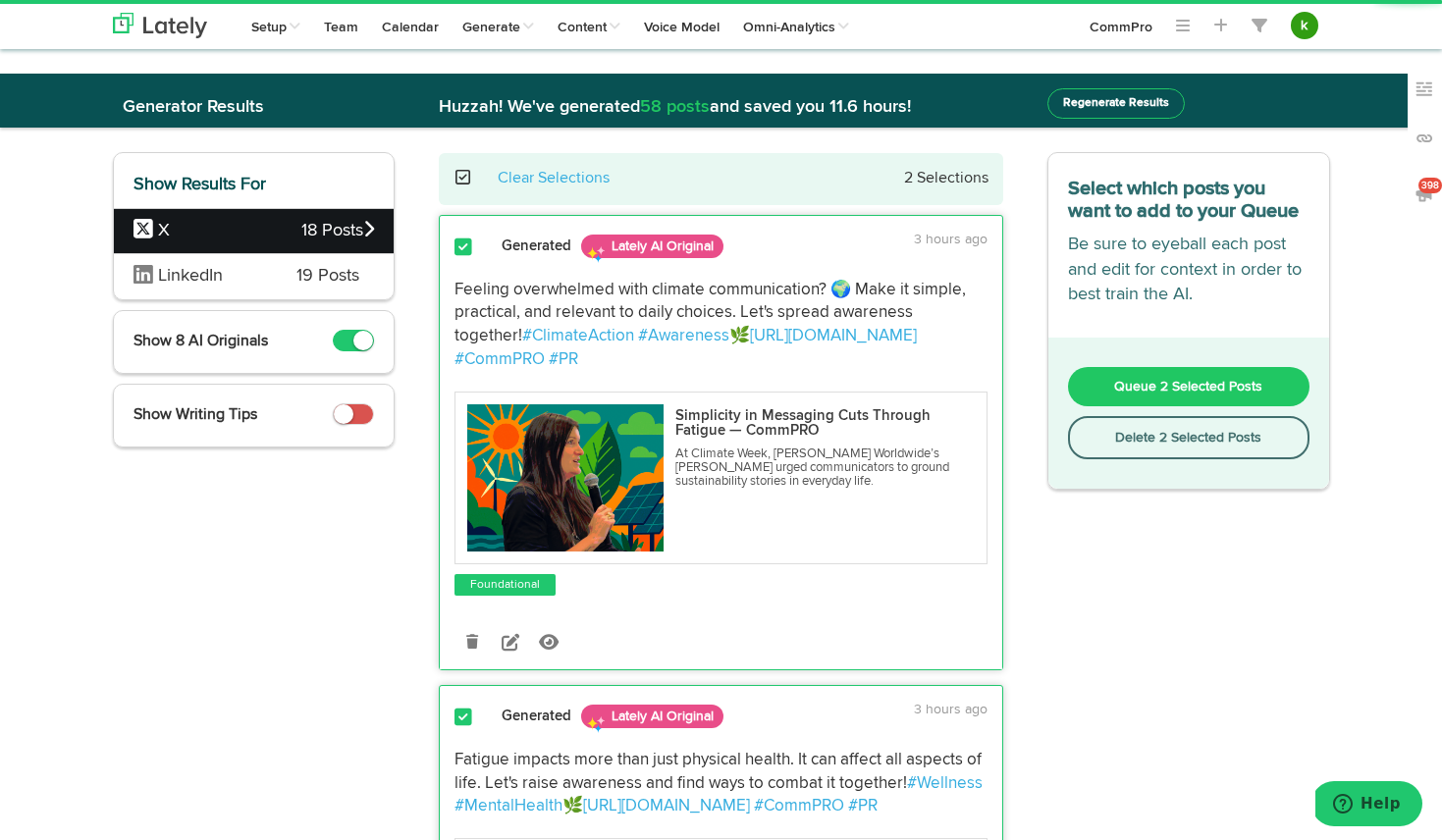
click at [1128, 382] on span "Queue 2 Selected Posts" at bounding box center [1188, 386] width 148 height 14
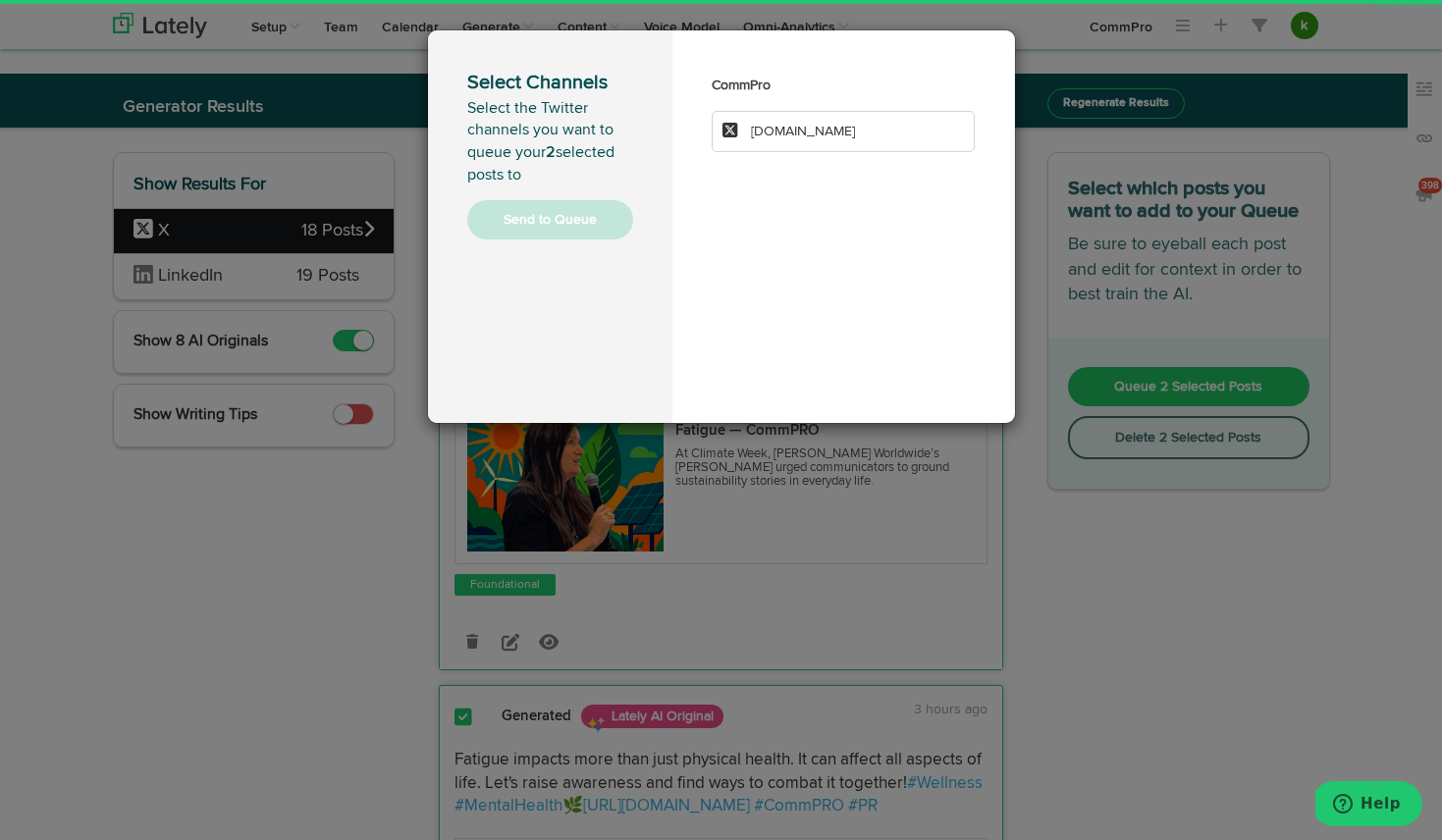
click at [871, 135] on li "[DOMAIN_NAME]" at bounding box center [843, 131] width 264 height 42
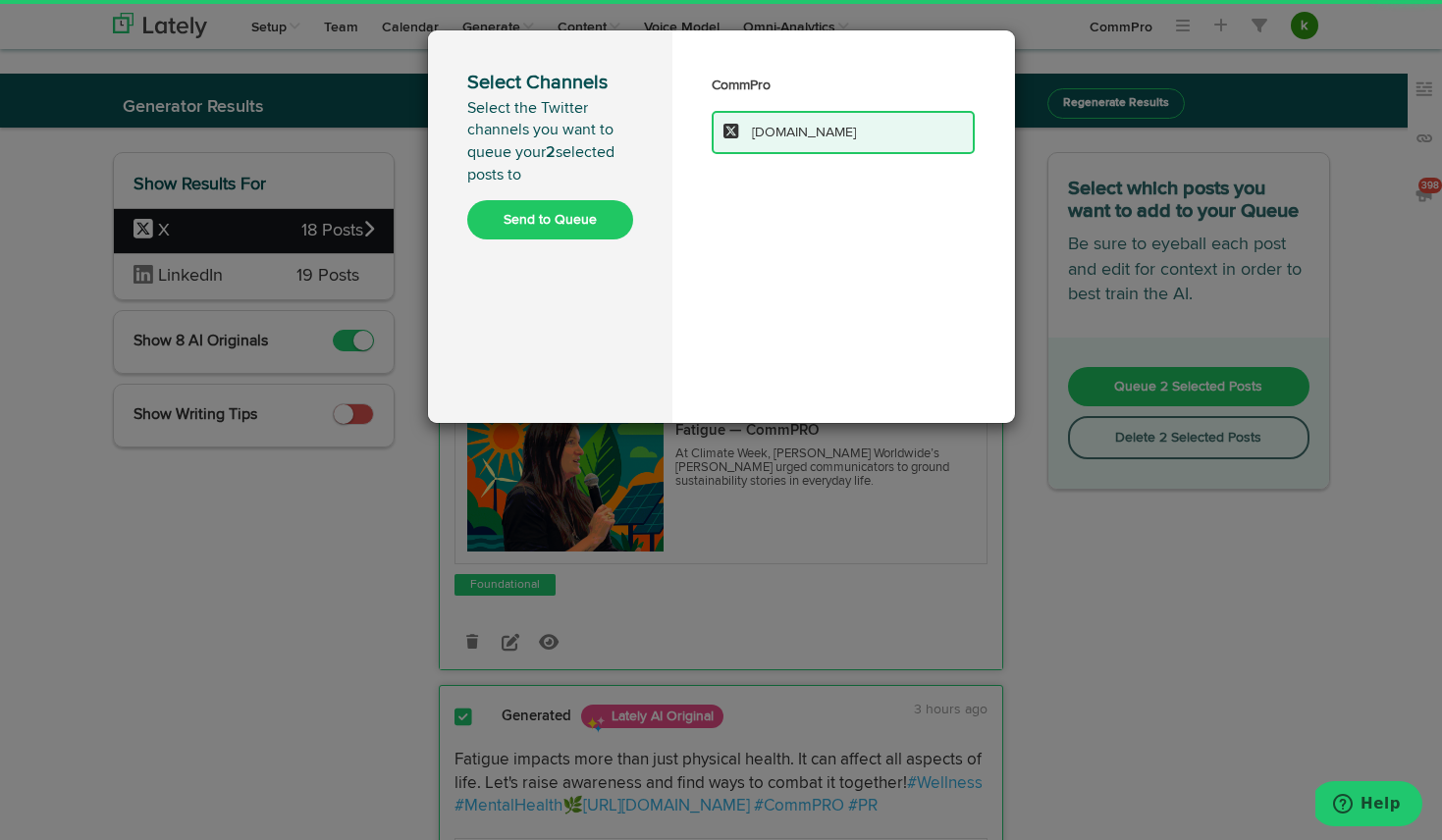
click at [496, 218] on button "Send to Queue" at bounding box center [551, 220] width 166 height 40
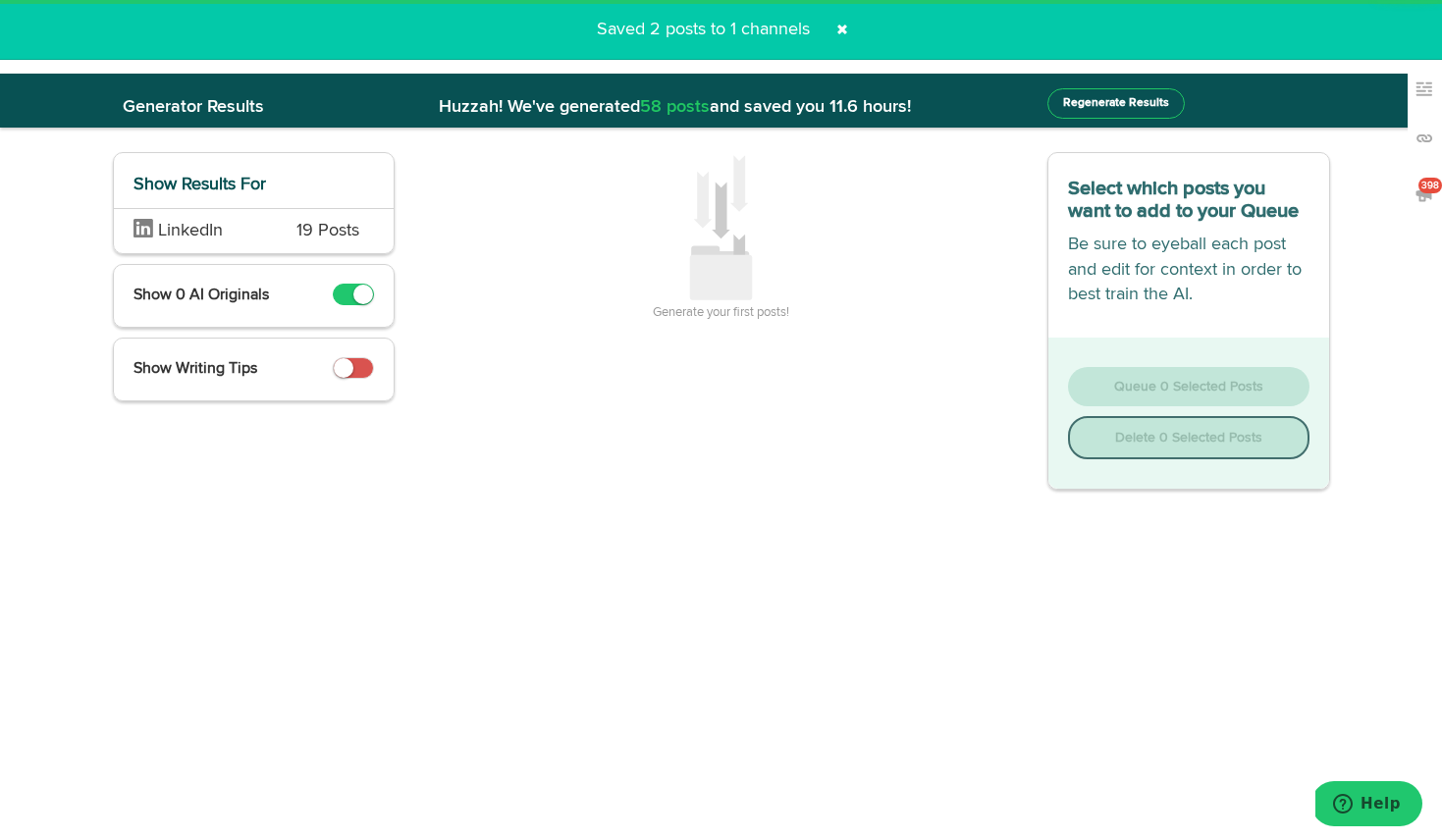
click at [311, 233] on span "19 Posts" at bounding box center [328, 231] width 63 height 26
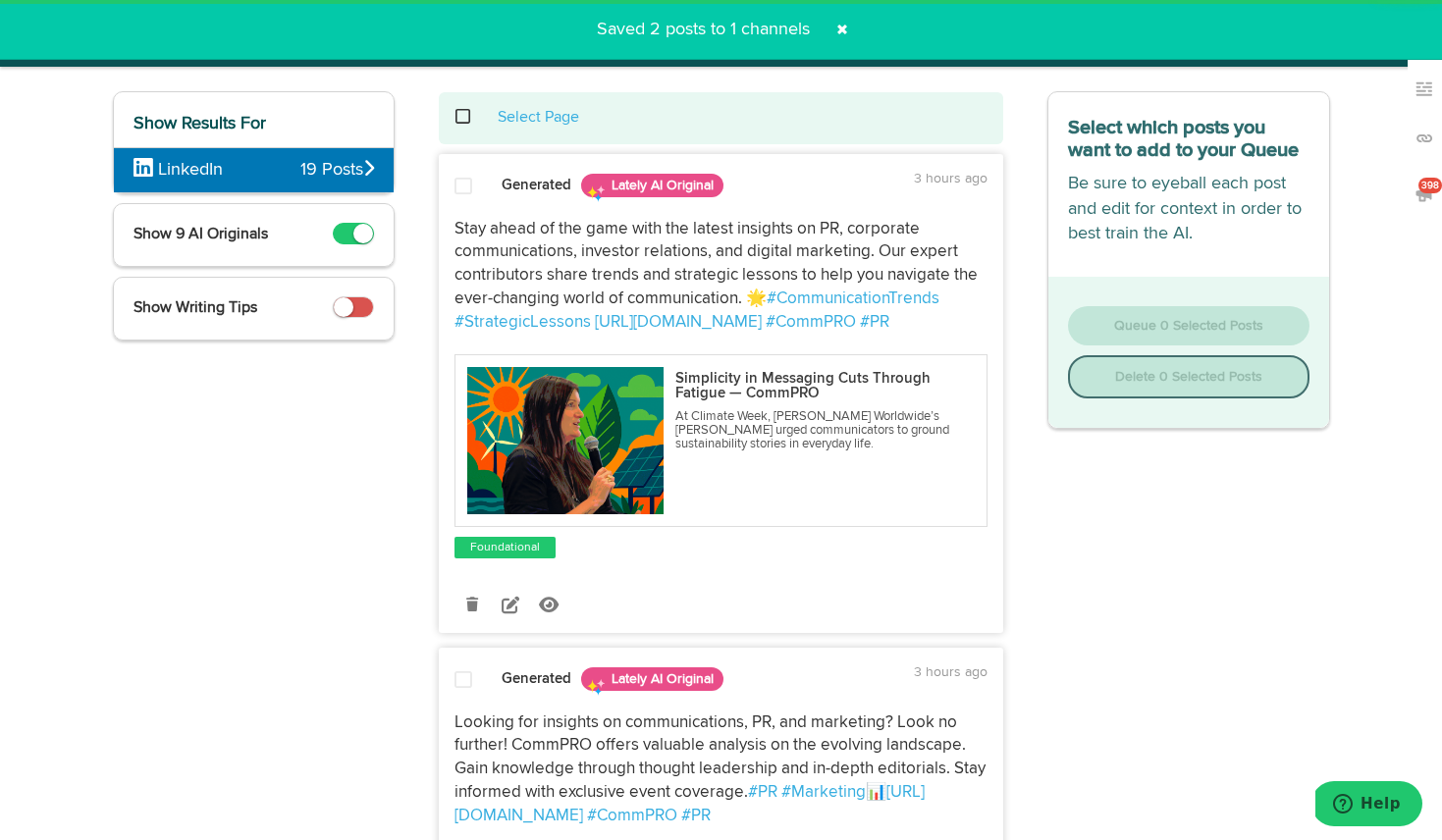
scroll to position [91, 0]
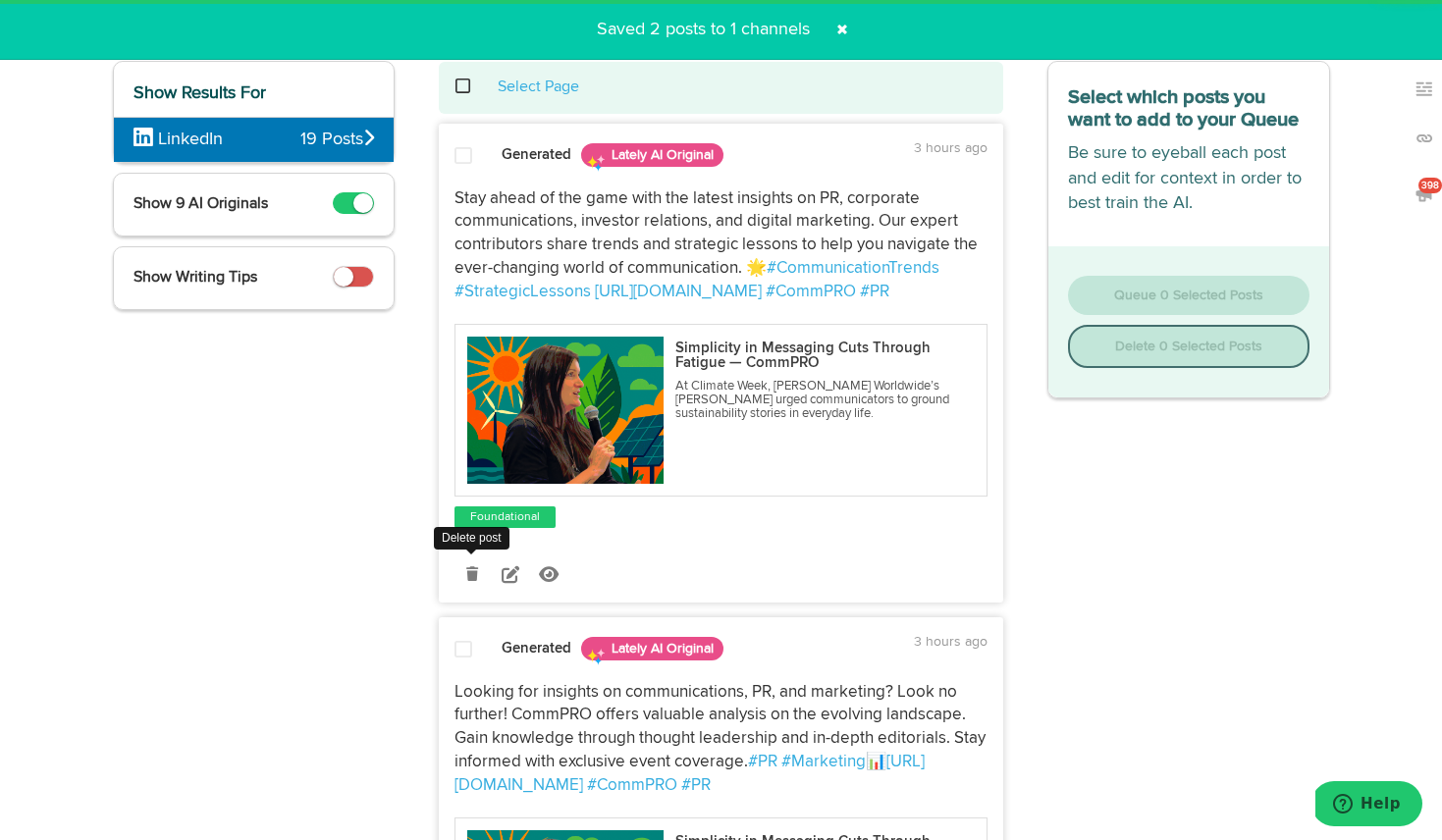
click at [474, 573] on icon at bounding box center [472, 574] width 12 height 14
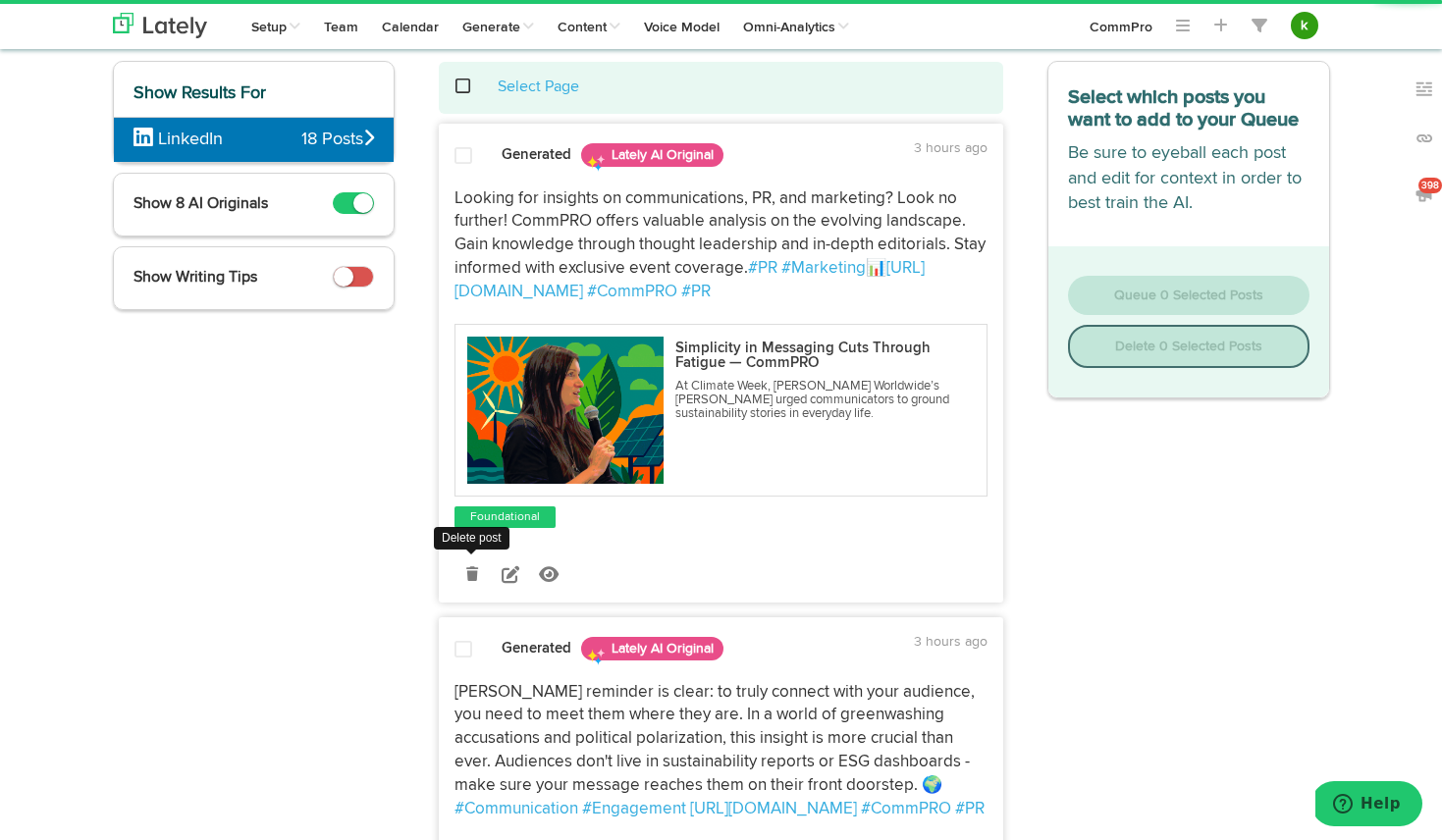
click at [468, 576] on icon at bounding box center [472, 574] width 12 height 14
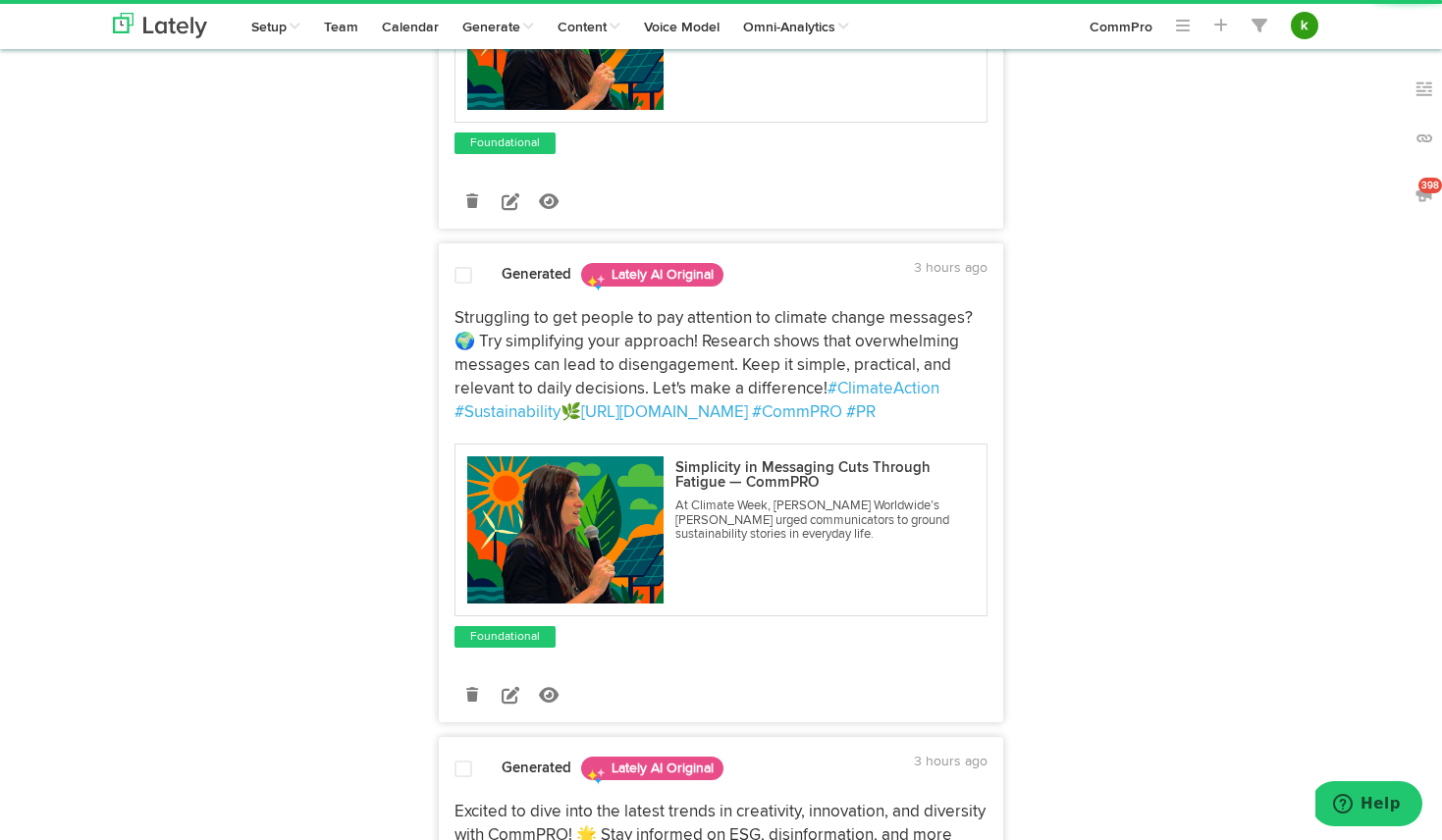
scroll to position [602, 0]
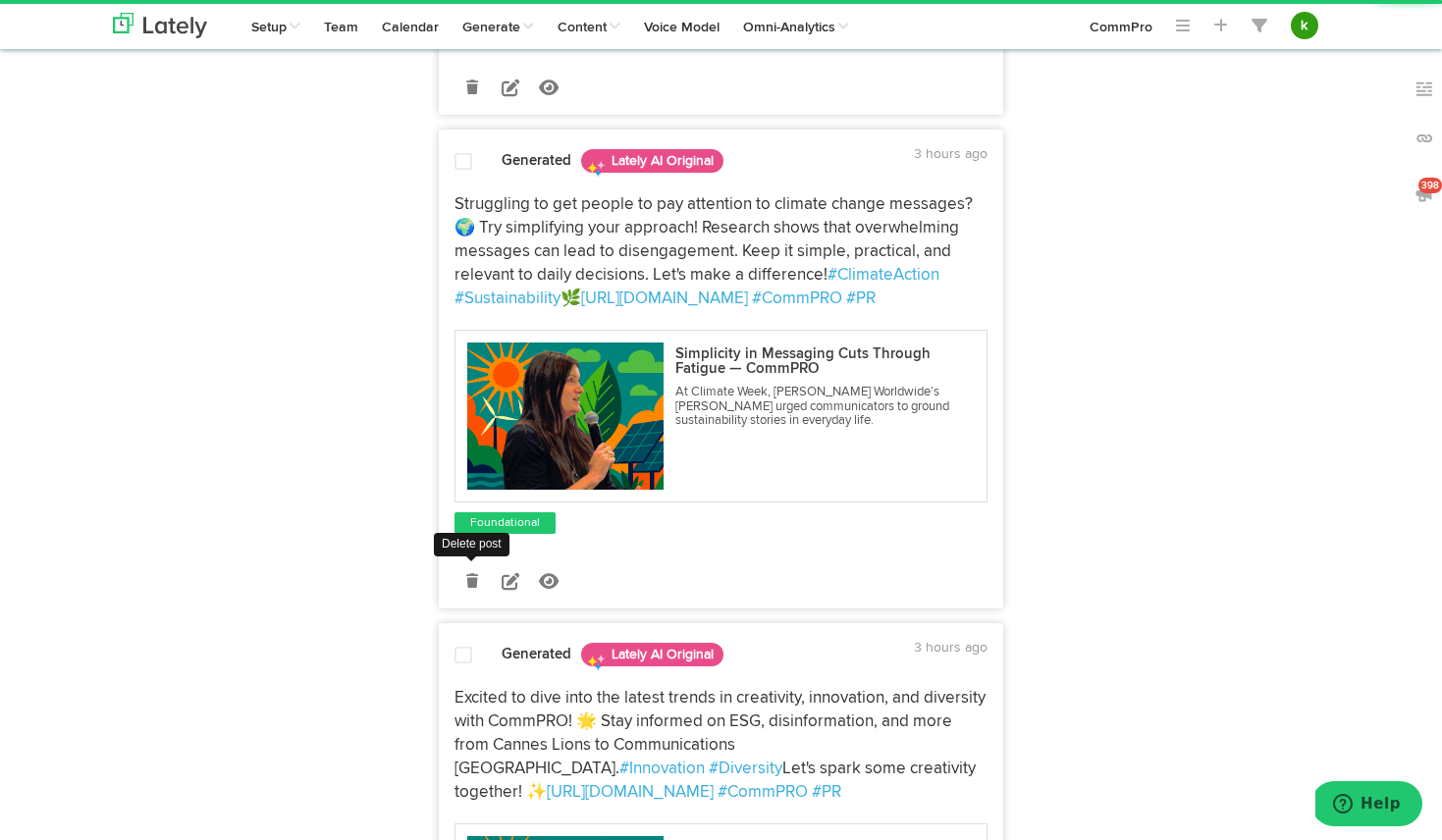
click at [472, 583] on icon at bounding box center [472, 581] width 12 height 14
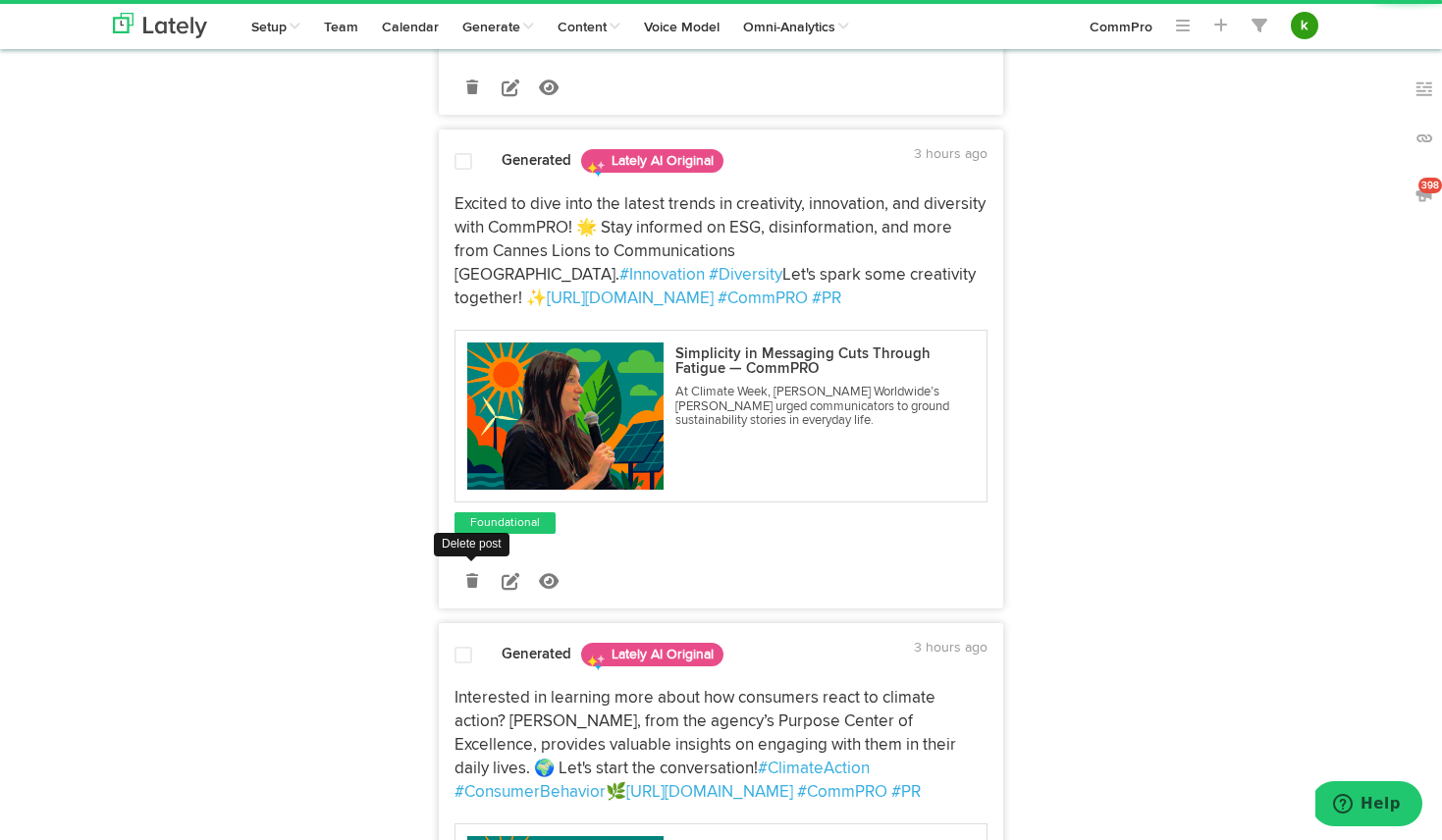
click at [474, 579] on icon at bounding box center [472, 581] width 12 height 14
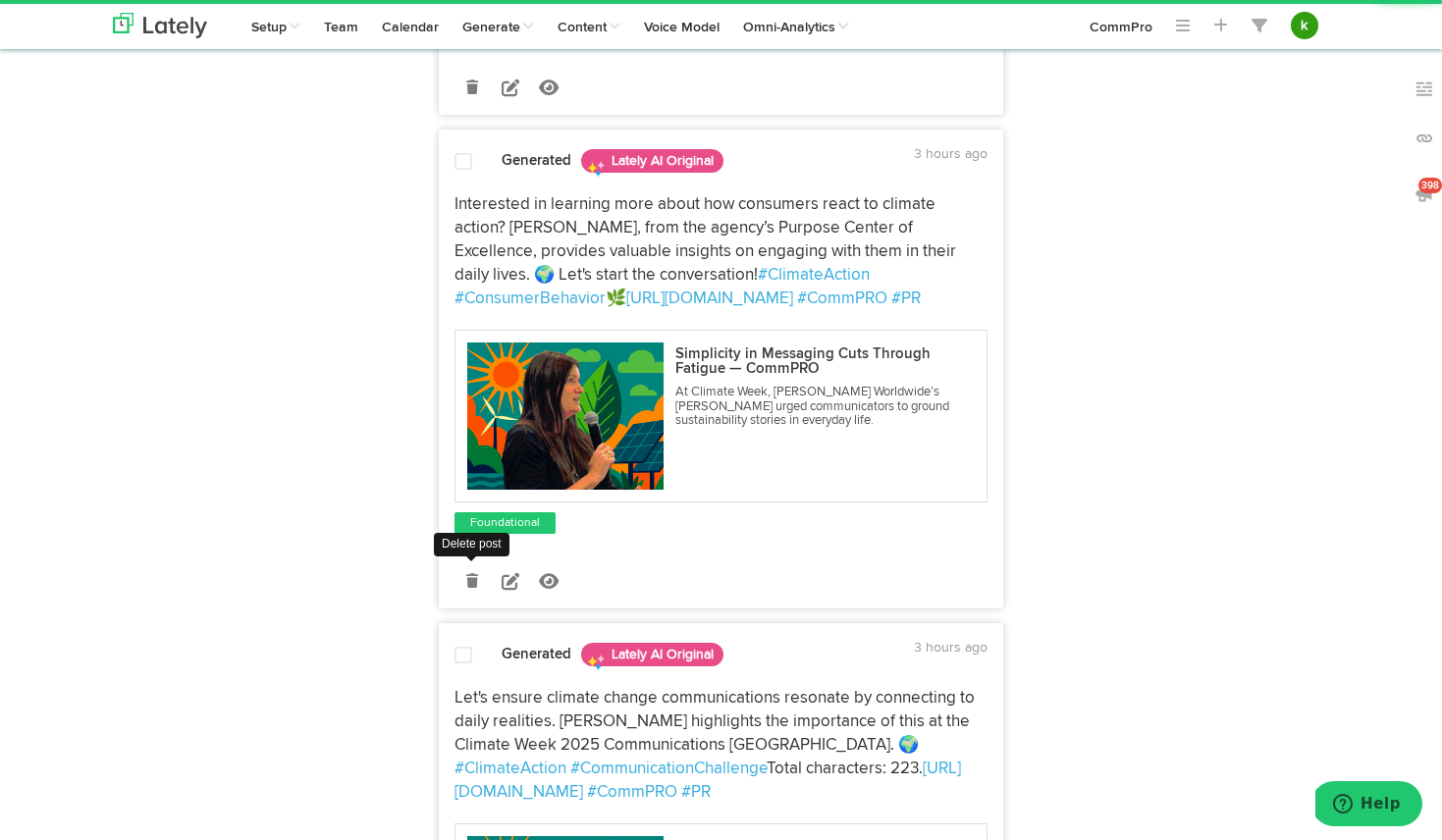
click at [474, 574] on icon at bounding box center [472, 581] width 12 height 14
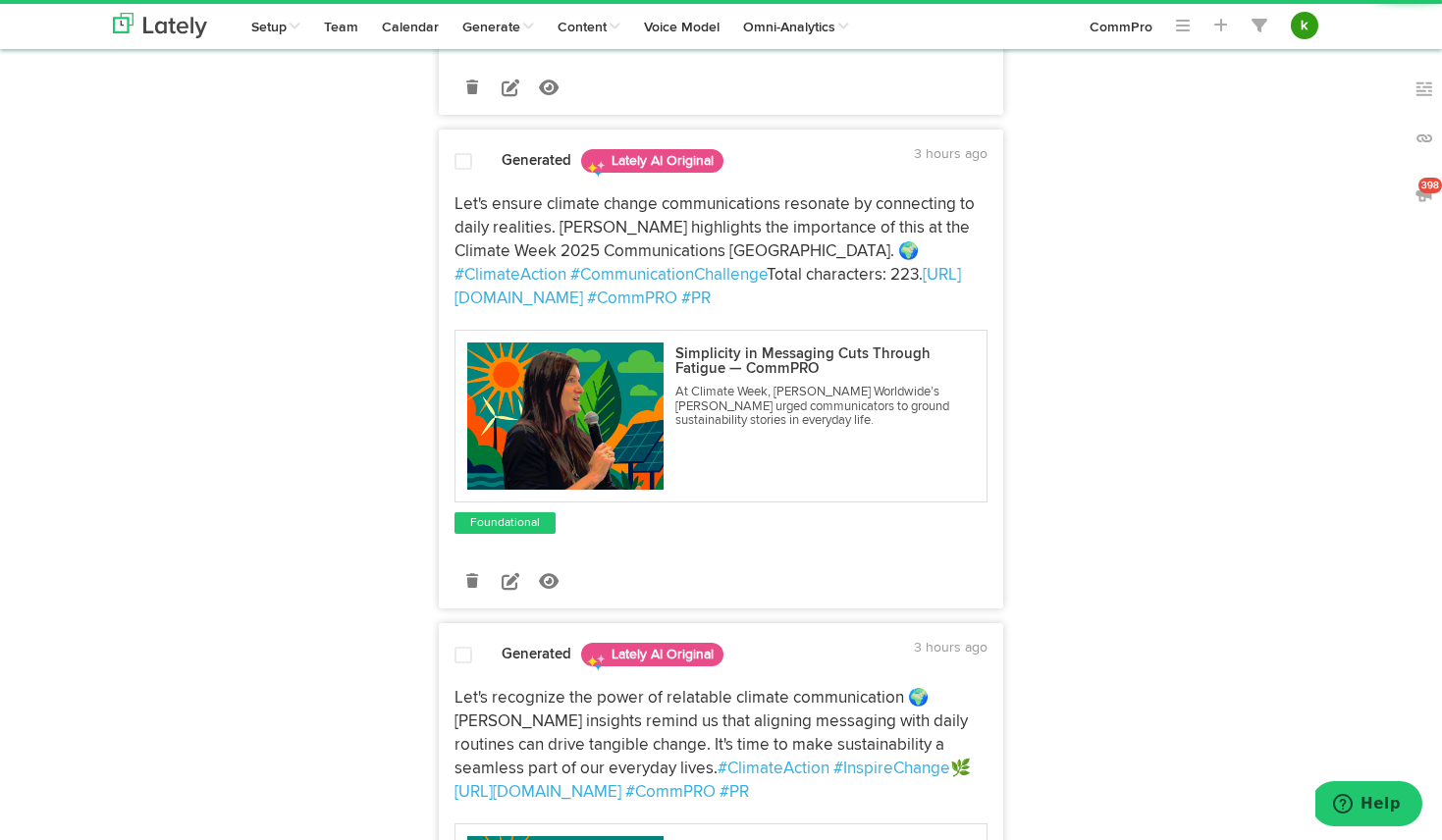
scroll to position [669, 0]
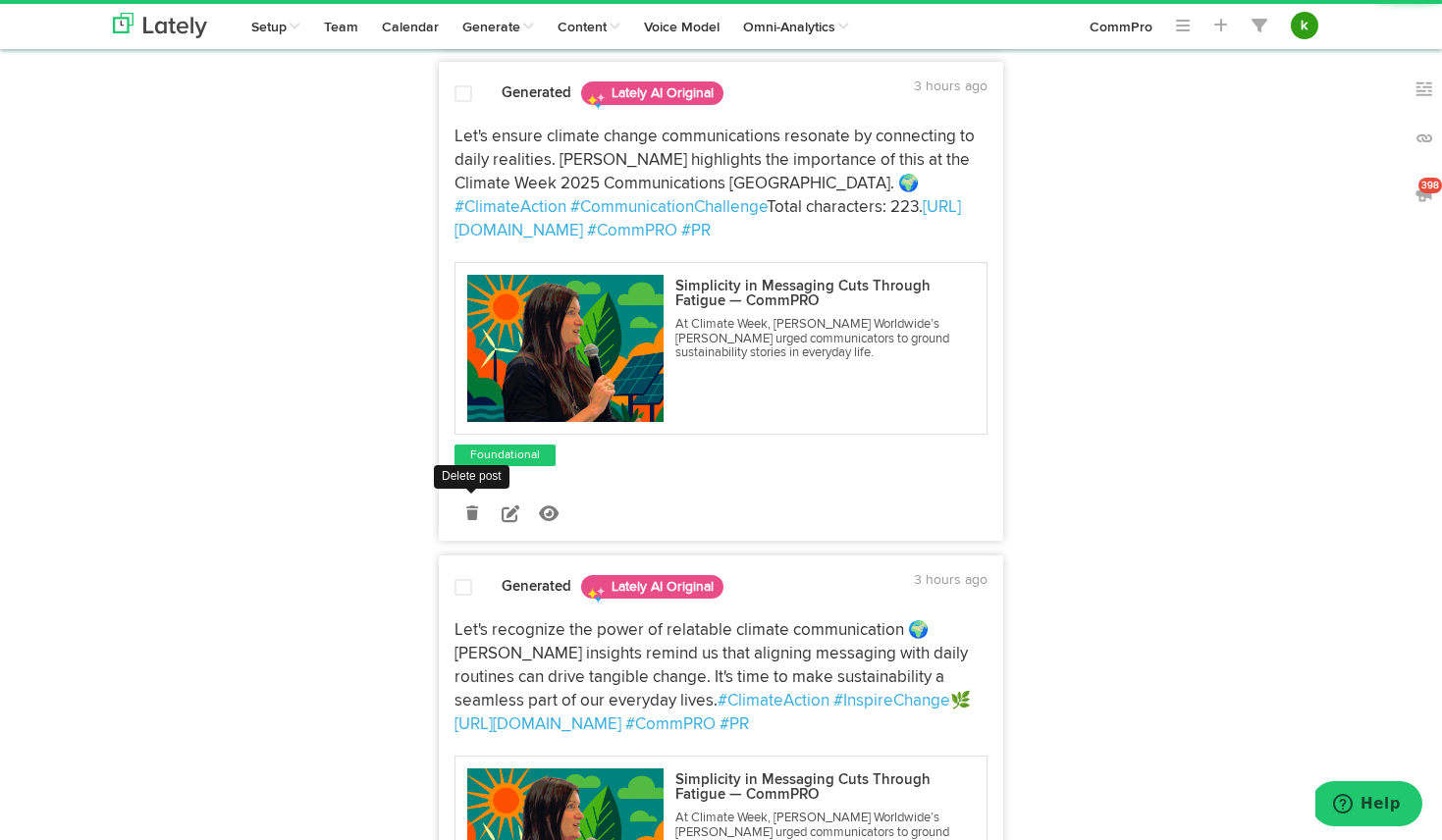
click at [477, 520] on icon at bounding box center [472, 513] width 12 height 14
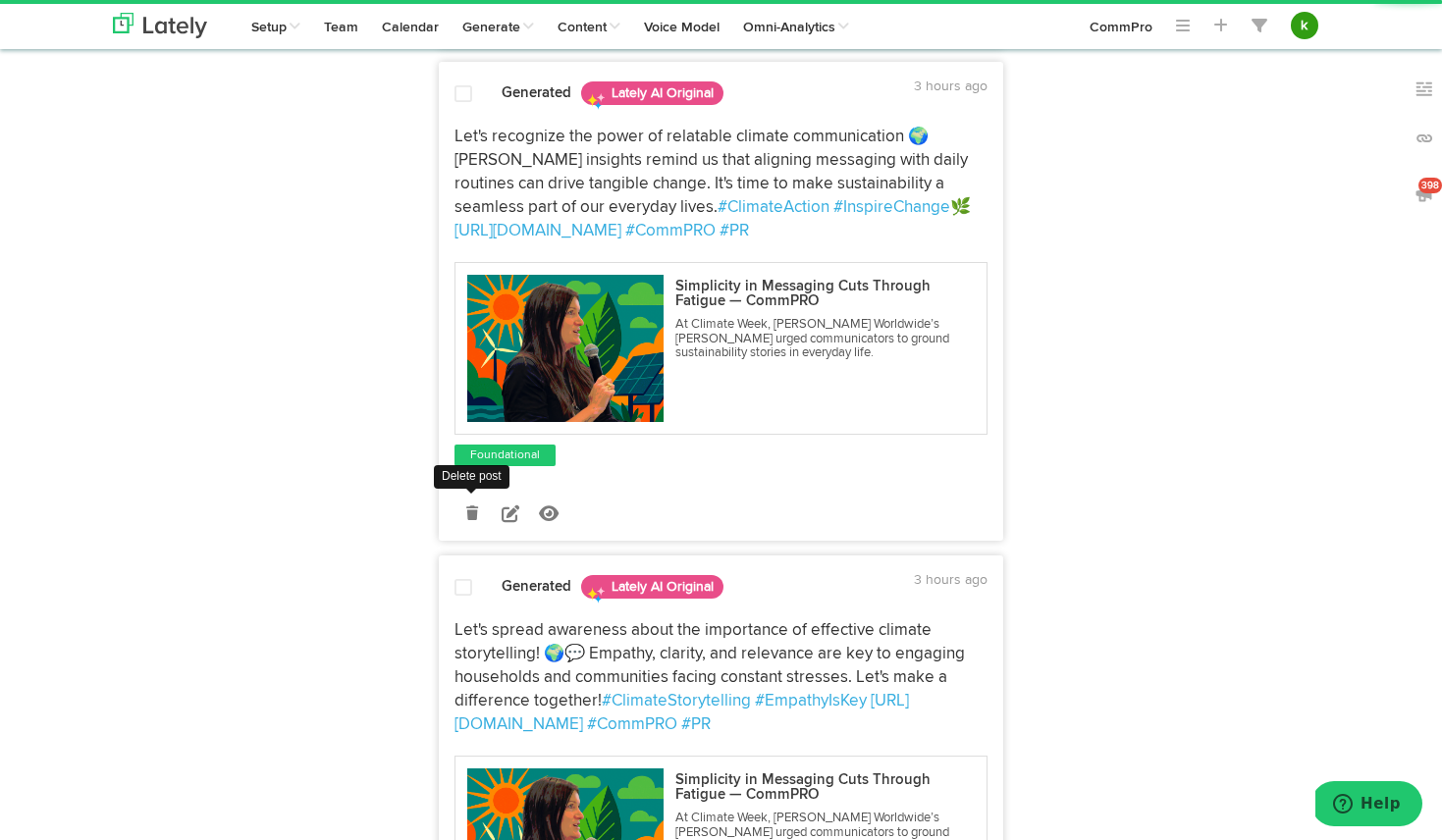
click at [473, 515] on icon at bounding box center [472, 513] width 12 height 14
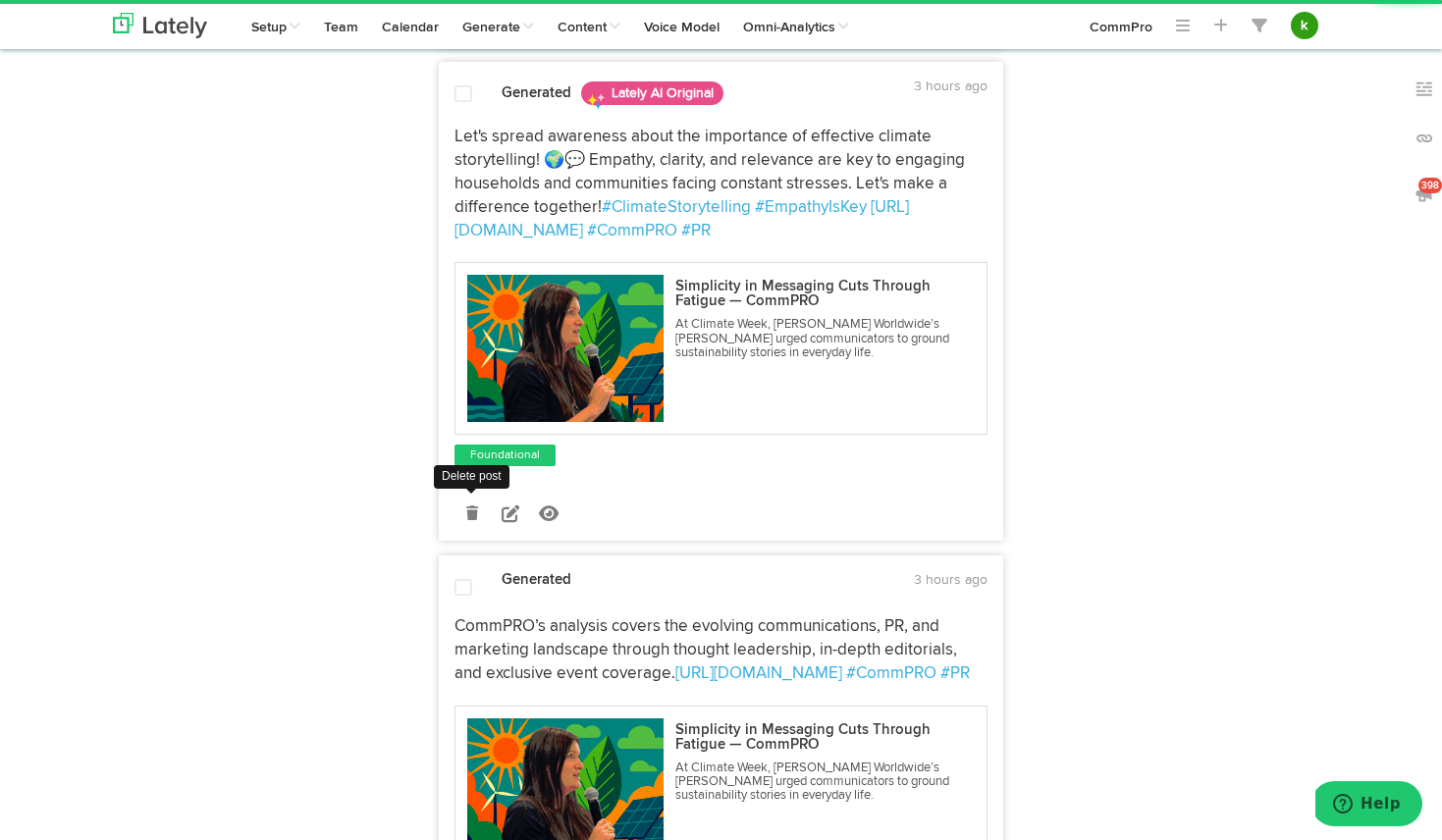
click at [471, 507] on icon at bounding box center [472, 513] width 12 height 14
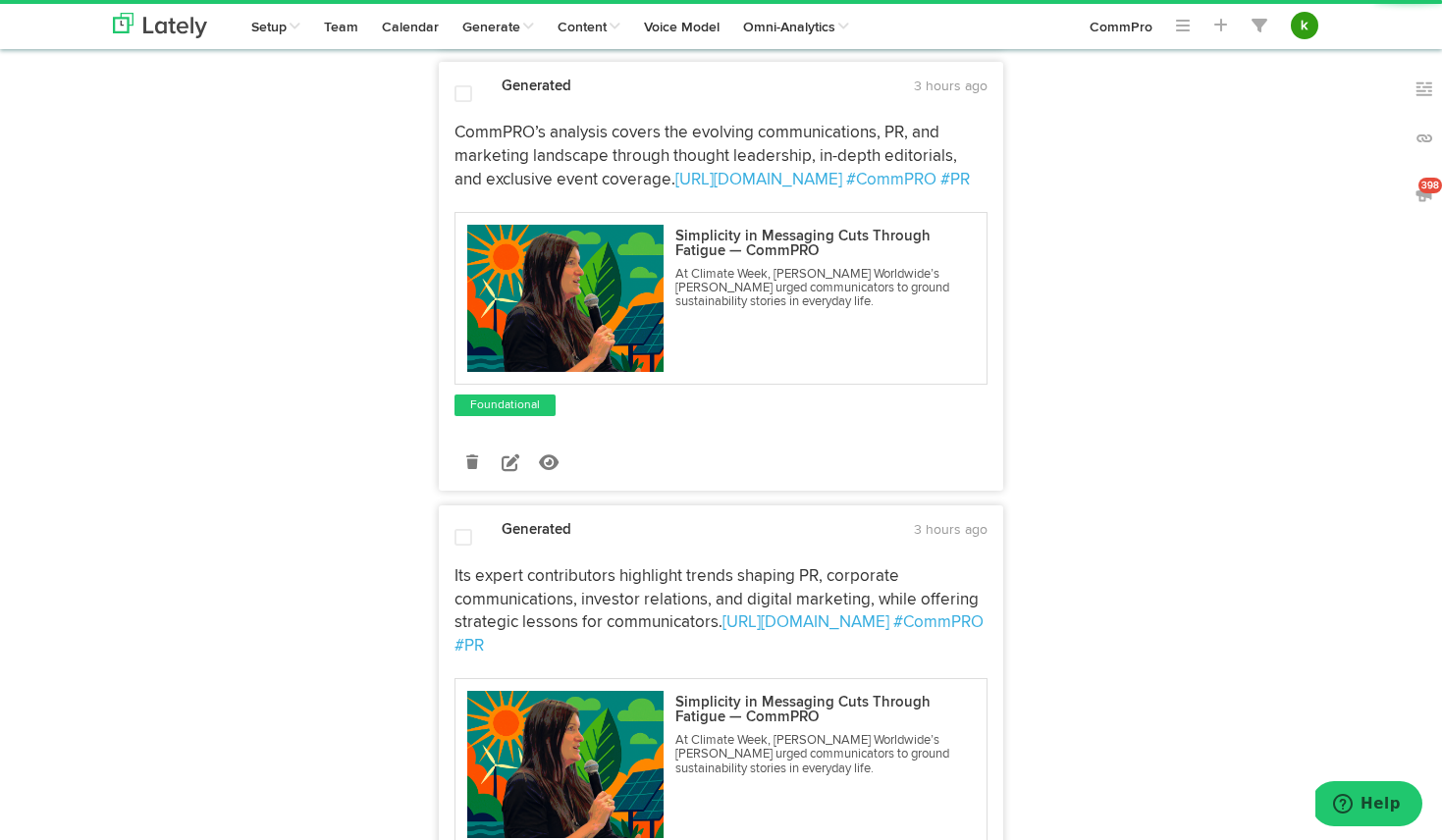
click at [479, 464] on link at bounding box center [471, 462] width 35 height 35
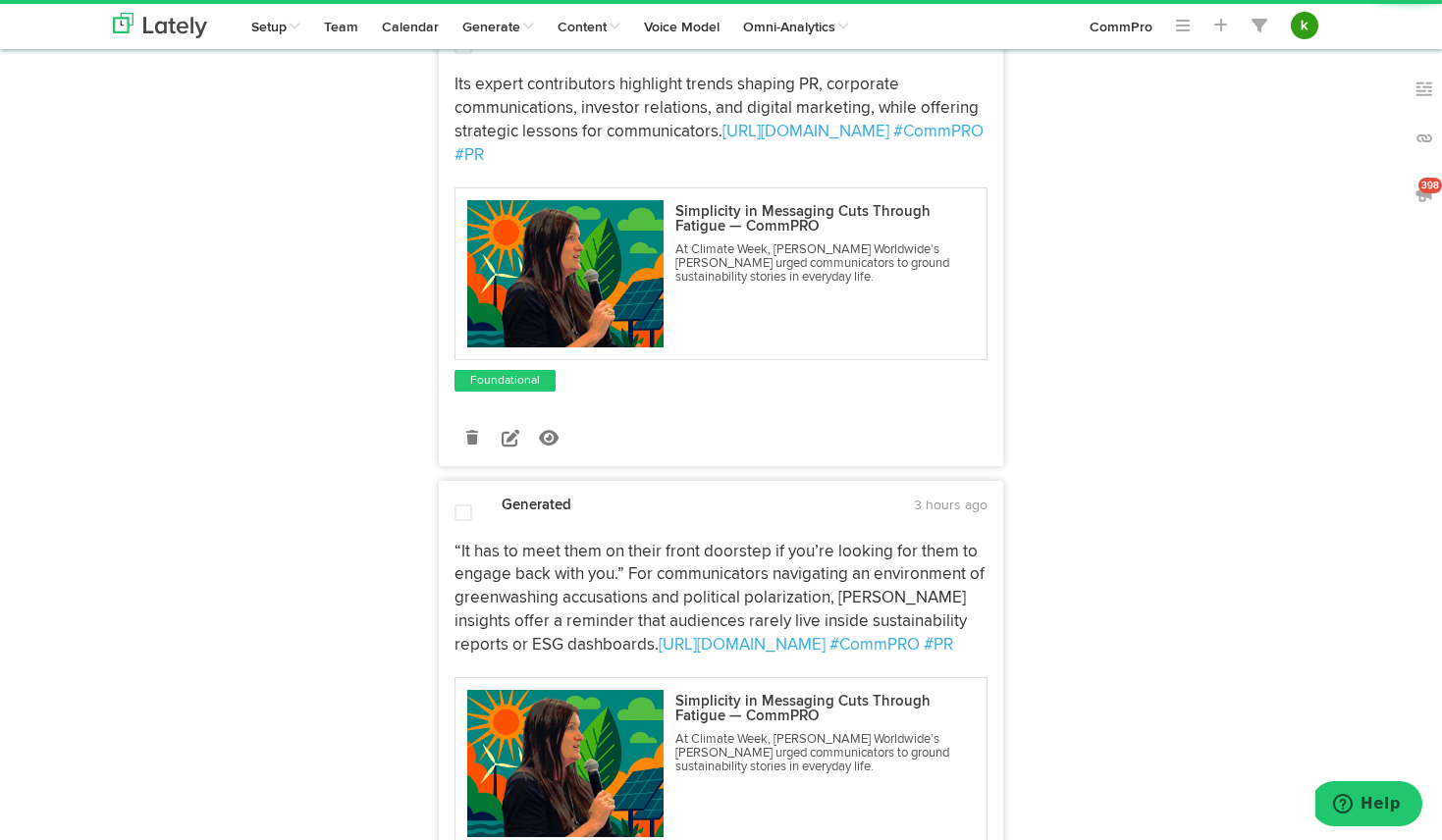
scroll to position [719, 0]
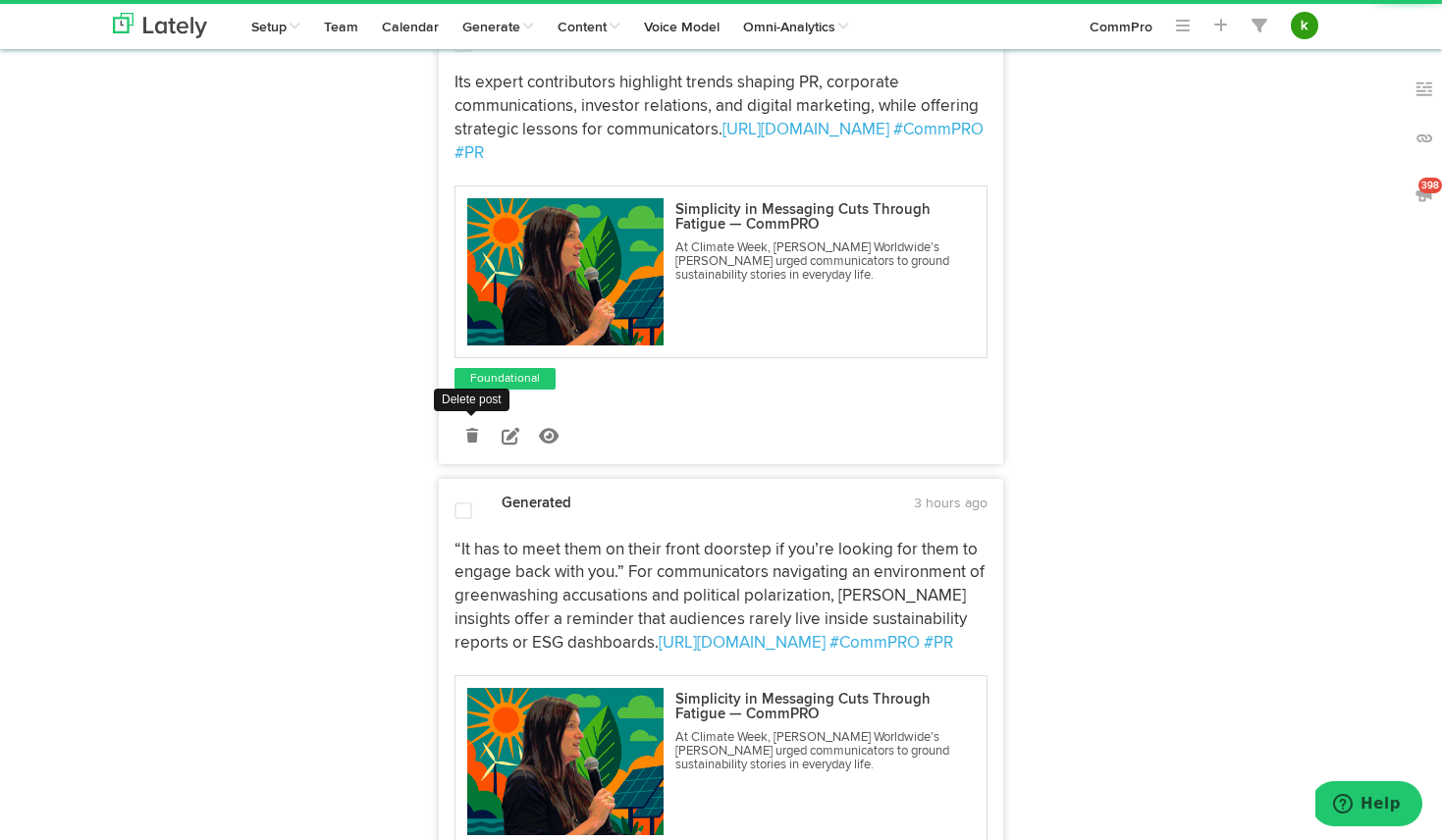
click at [473, 433] on icon at bounding box center [472, 436] width 12 height 14
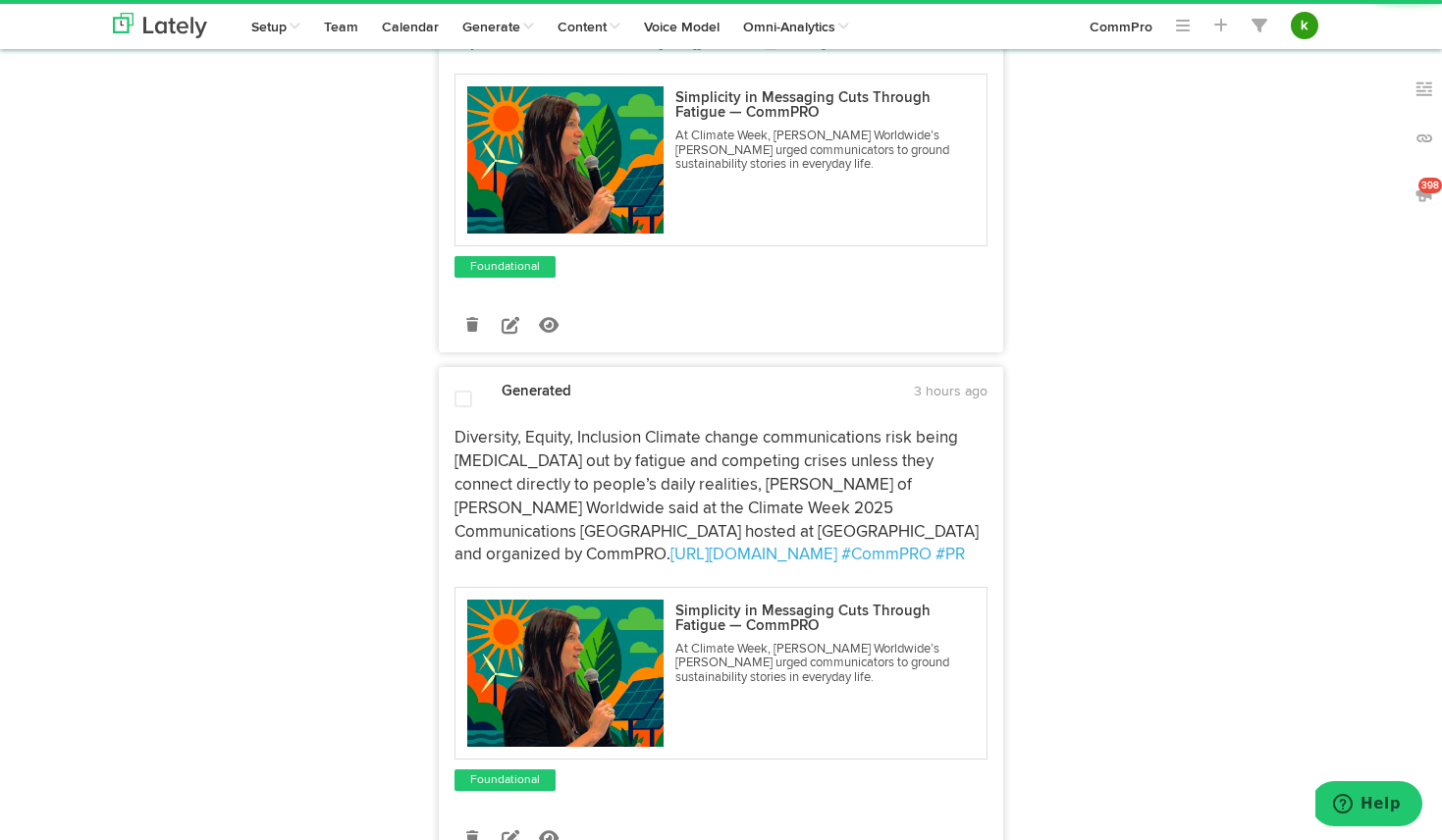
scroll to position [871, 0]
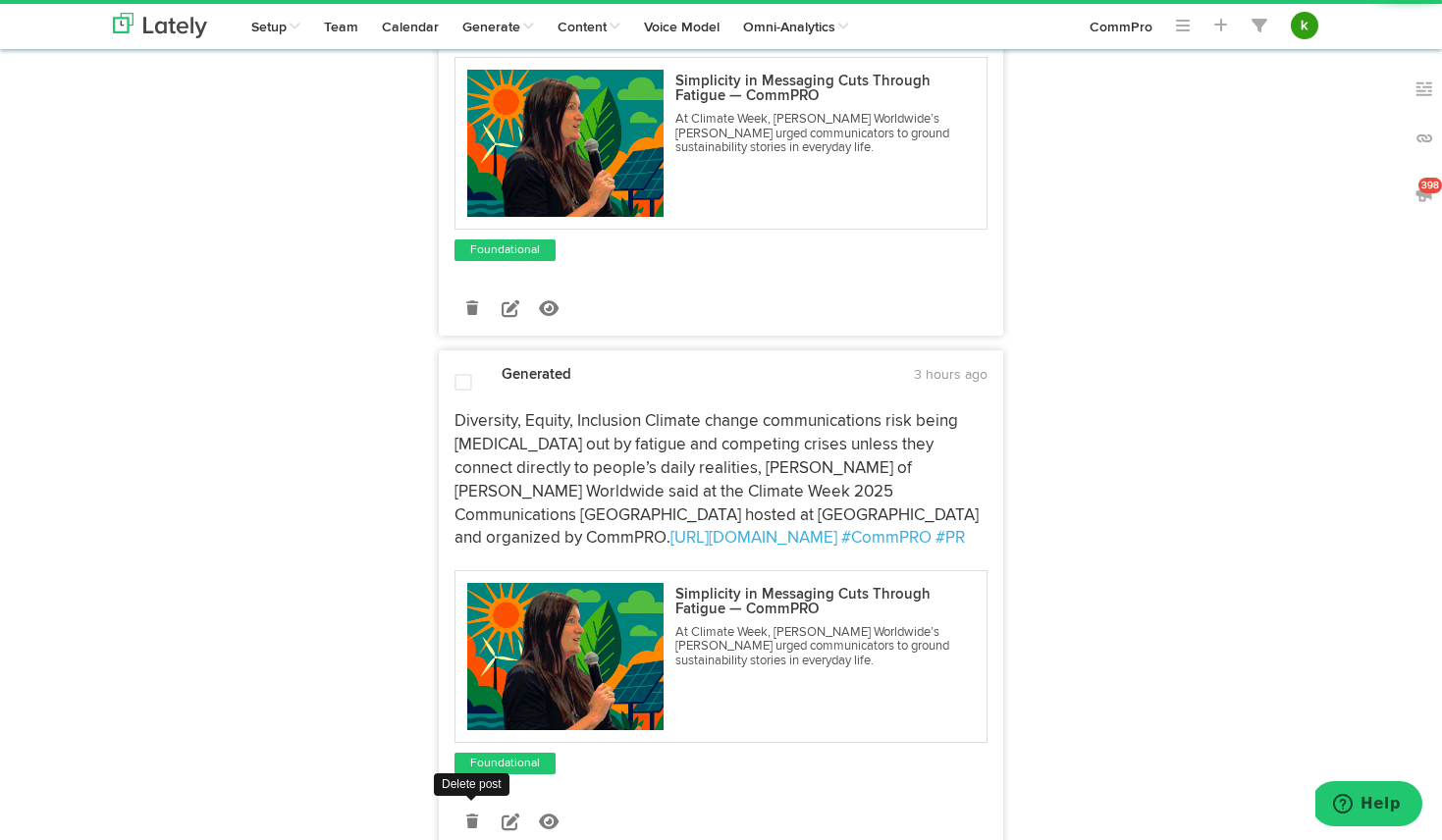
click at [468, 822] on icon at bounding box center [472, 821] width 12 height 14
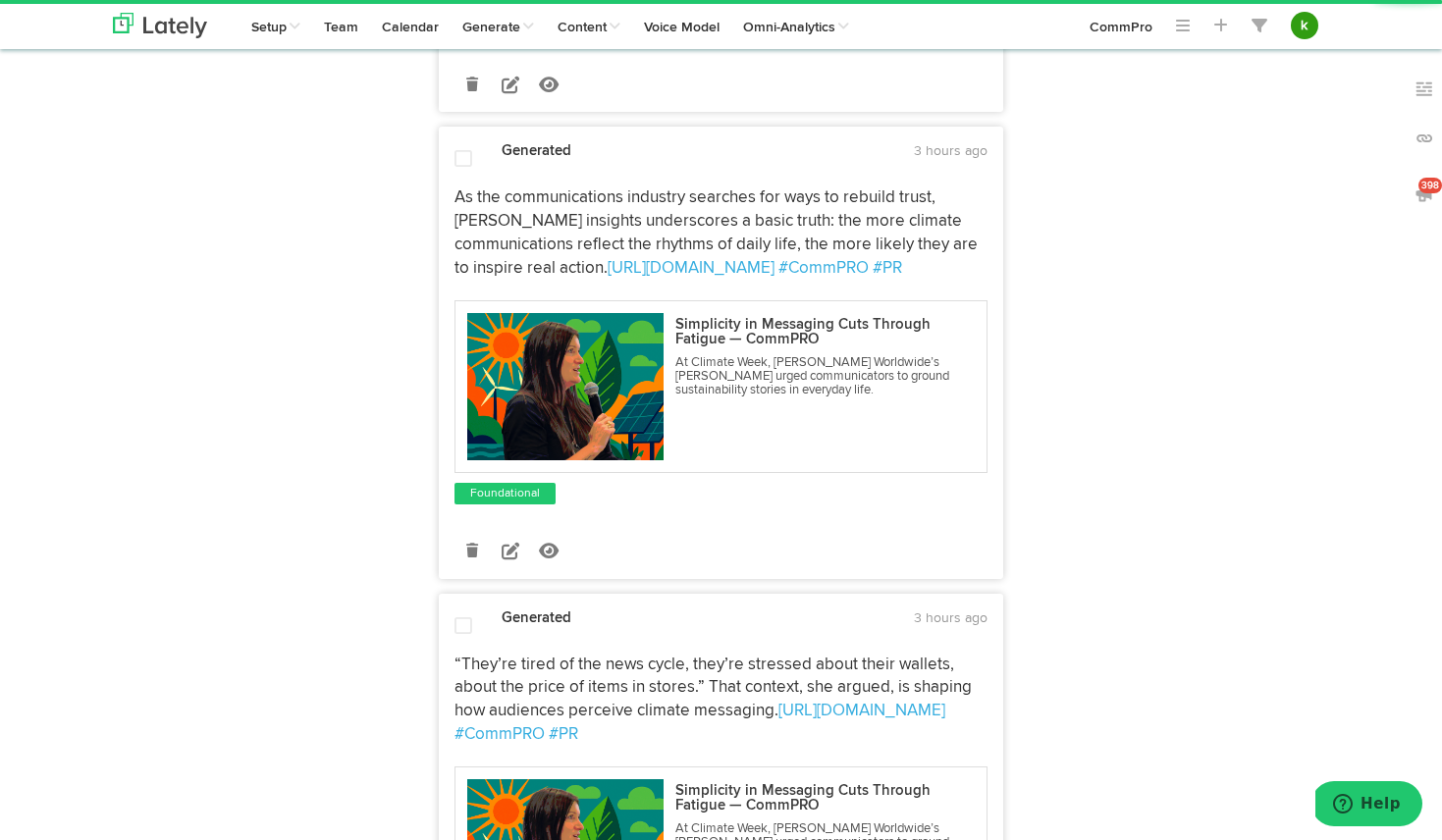
scroll to position [1097, 0]
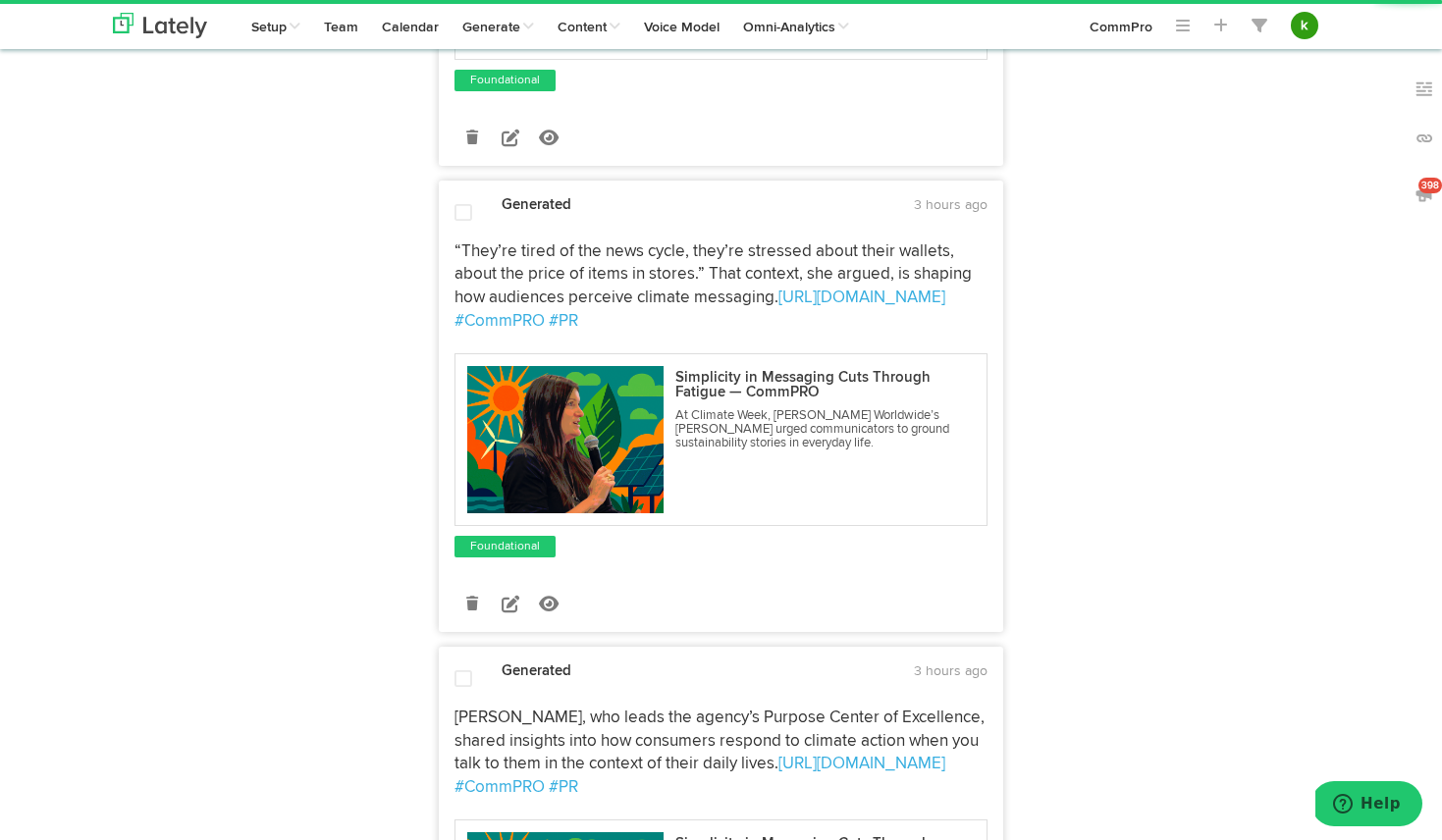
scroll to position [1528, 0]
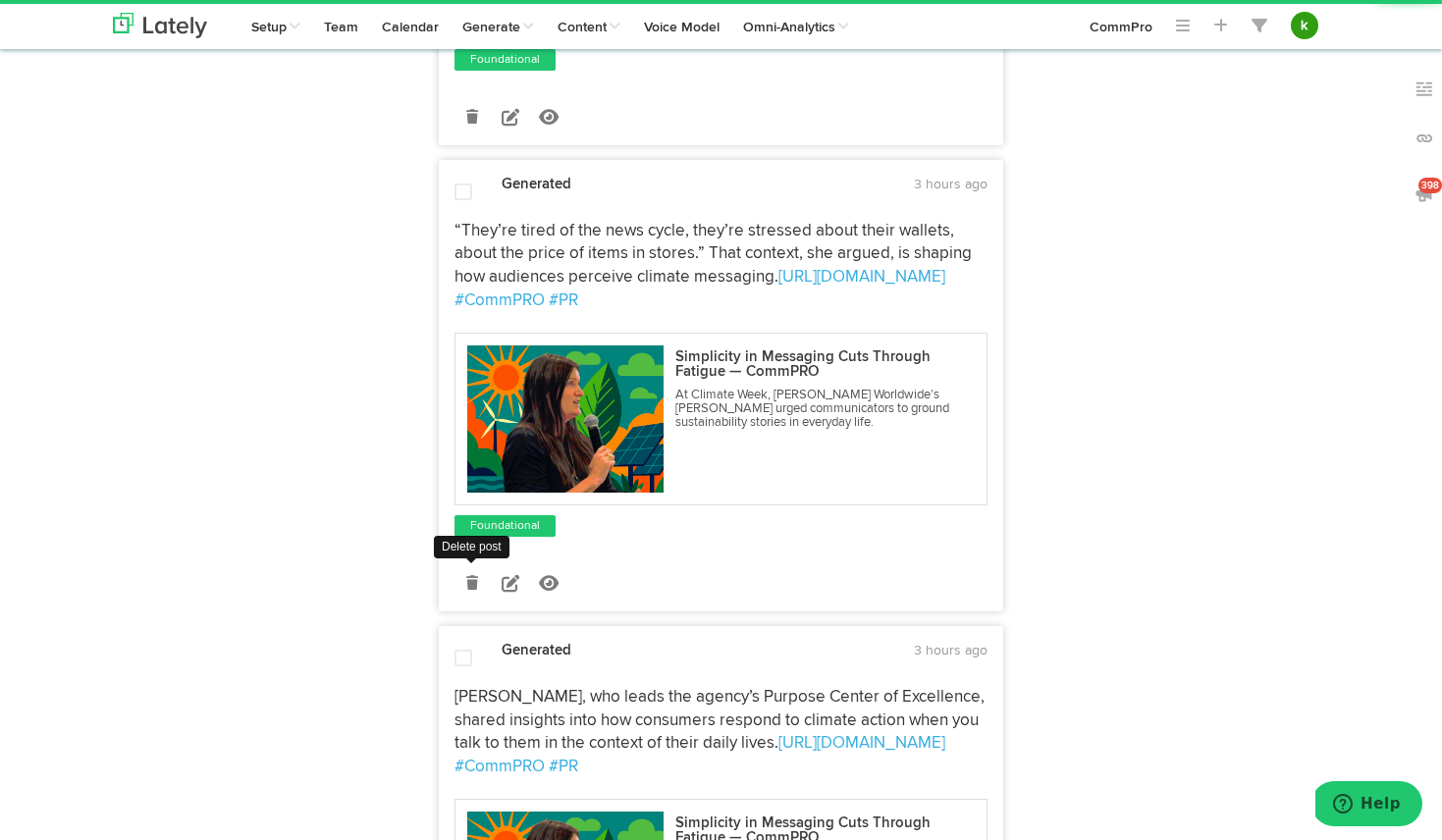
click at [476, 586] on icon at bounding box center [472, 583] width 12 height 14
click at [404, 584] on div "Show Results For LinkedIn 18 Posts Show 8 AI Originals Show Writing Tips" at bounding box center [254, 339] width 312 height 3430
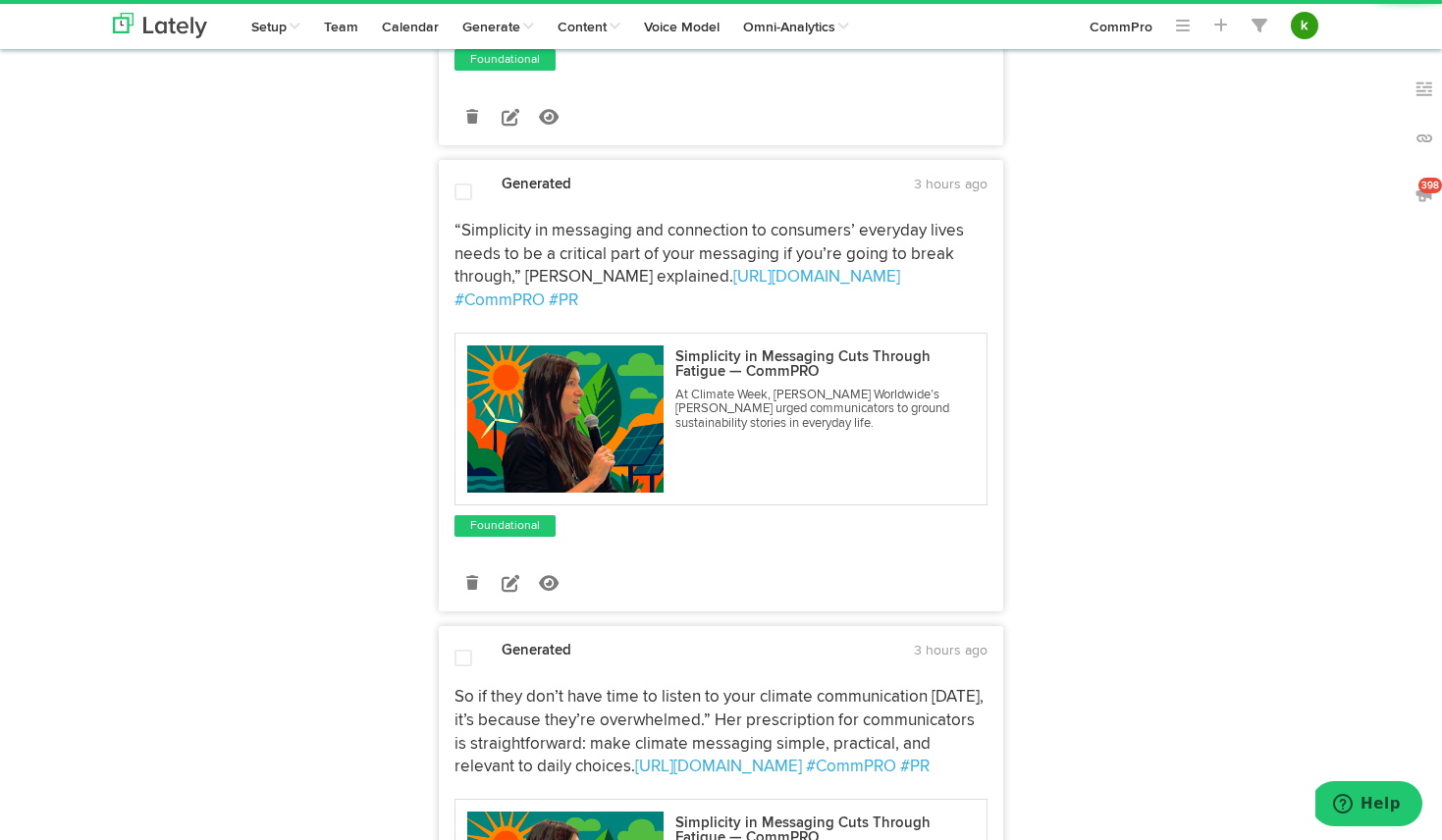
scroll to position [2017, 0]
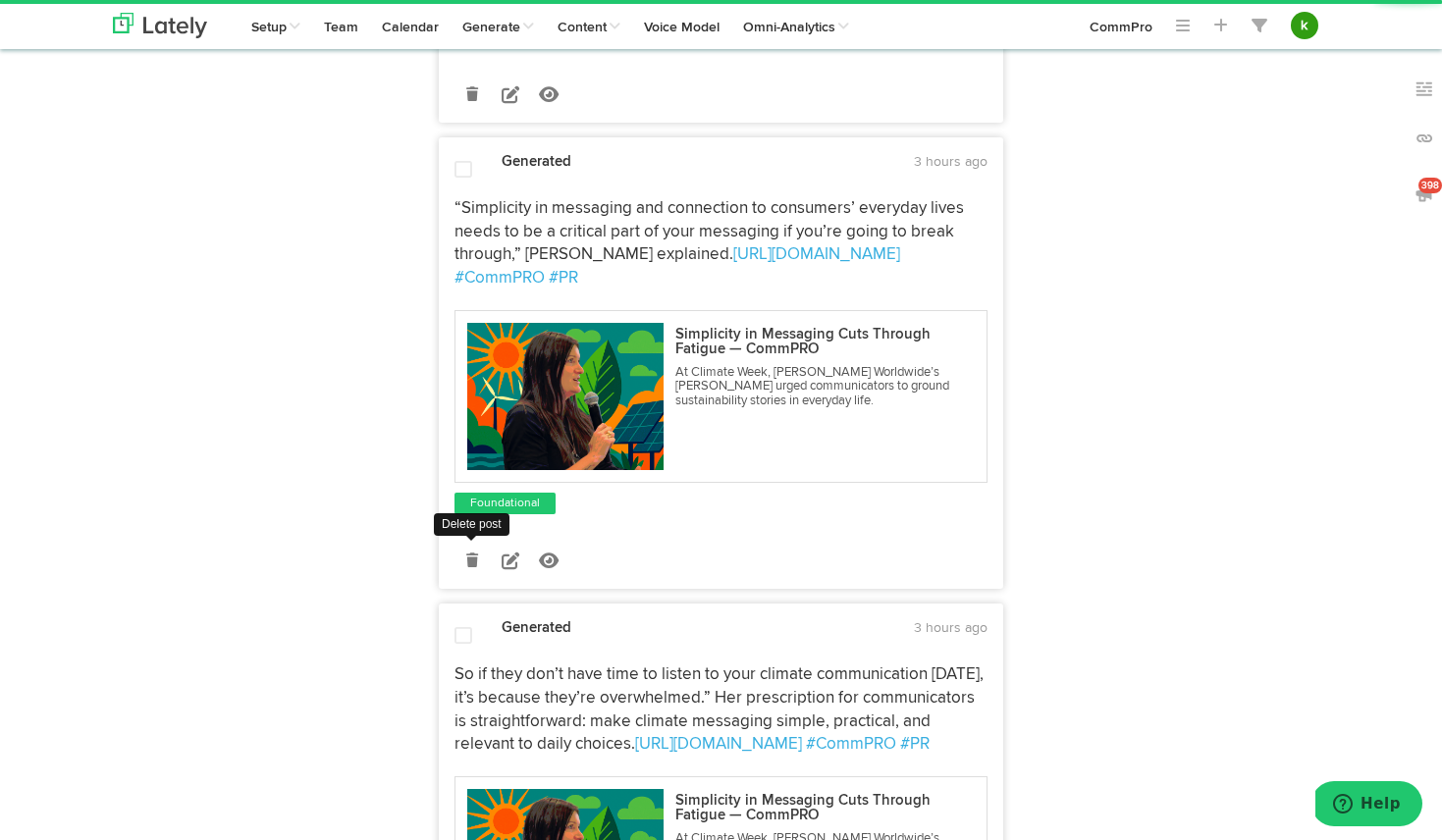
click at [479, 546] on link at bounding box center [471, 560] width 35 height 35
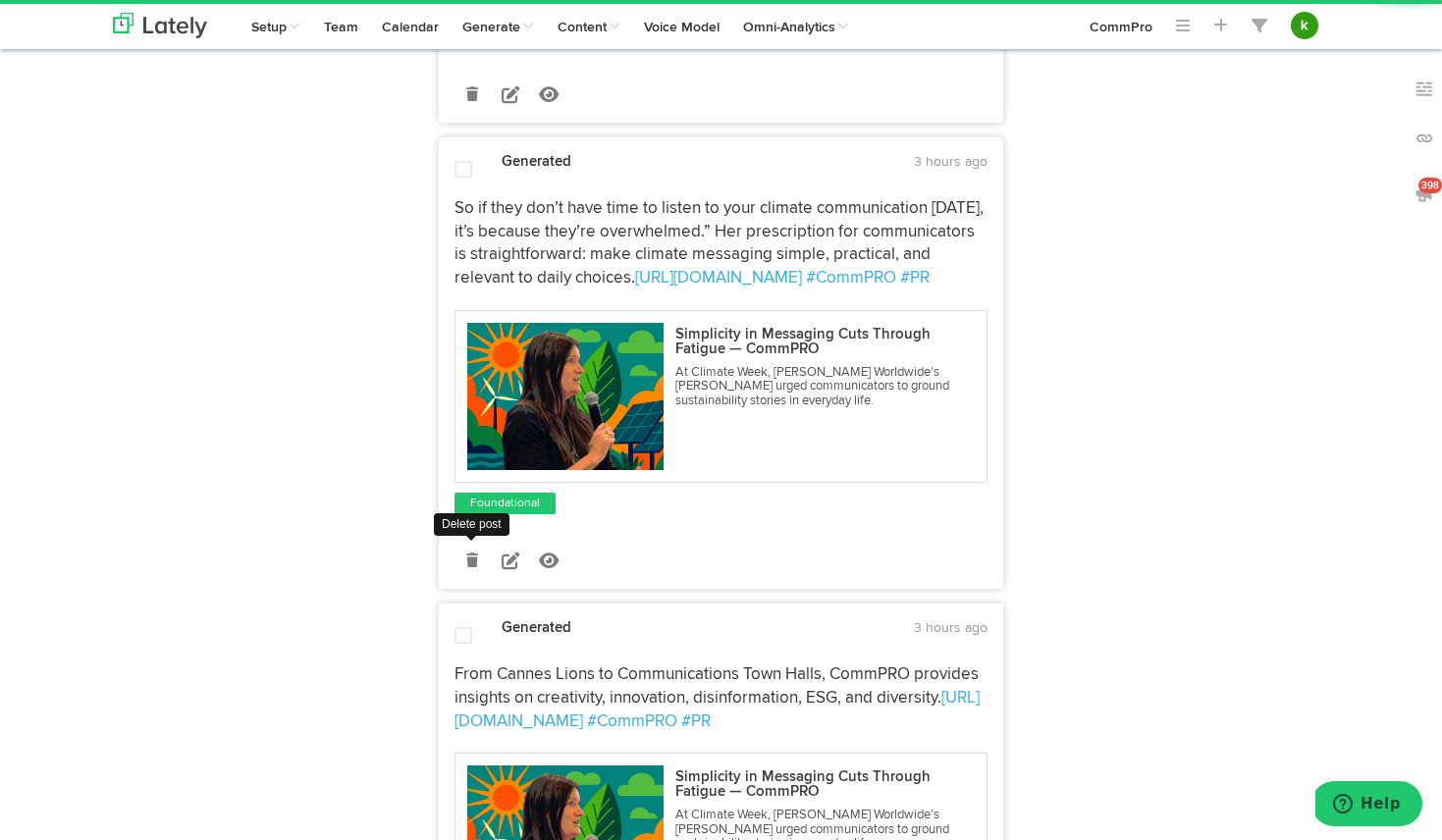
click at [476, 563] on icon at bounding box center [472, 560] width 12 height 14
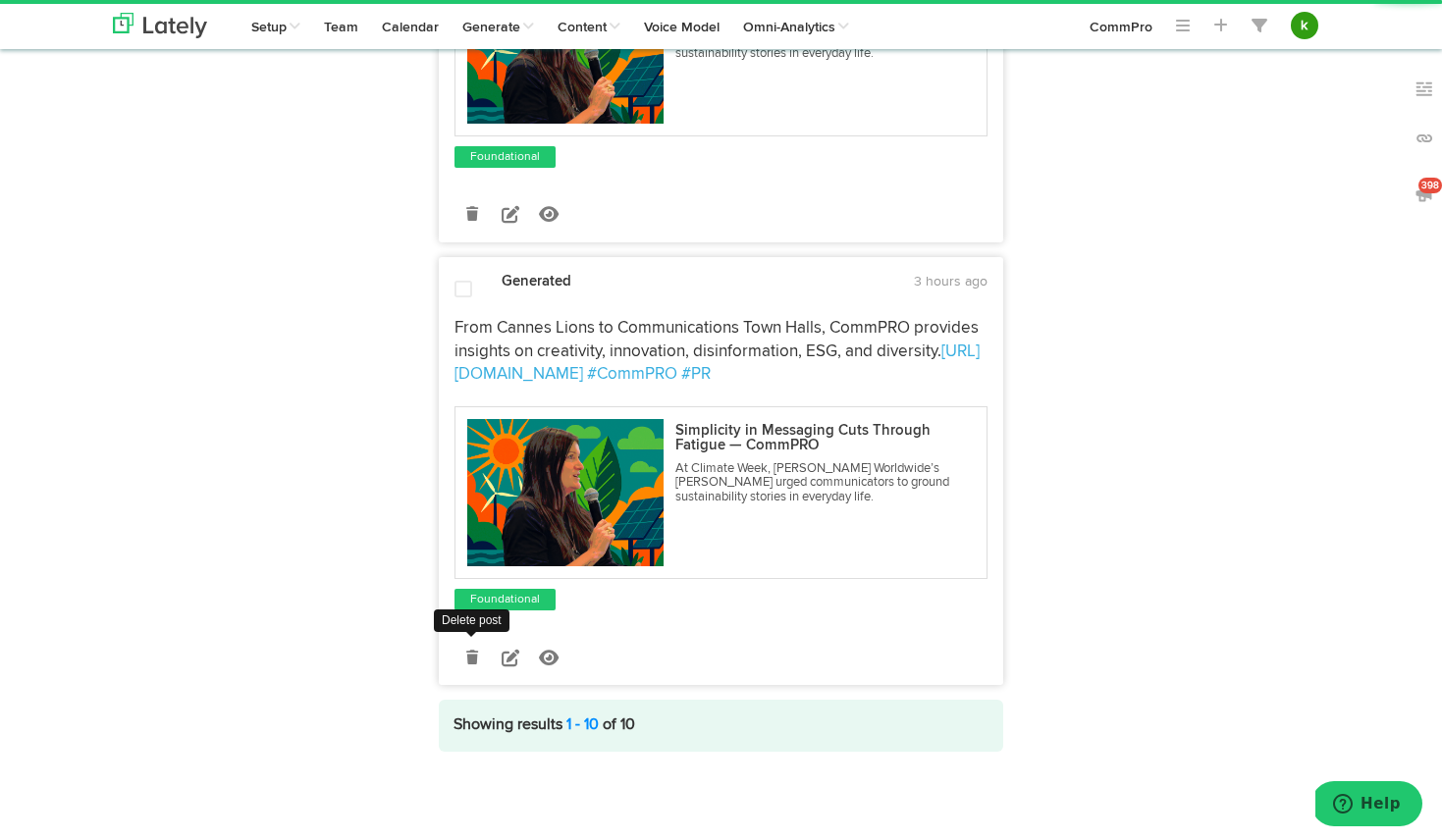
click at [473, 650] on icon at bounding box center [472, 657] width 12 height 14
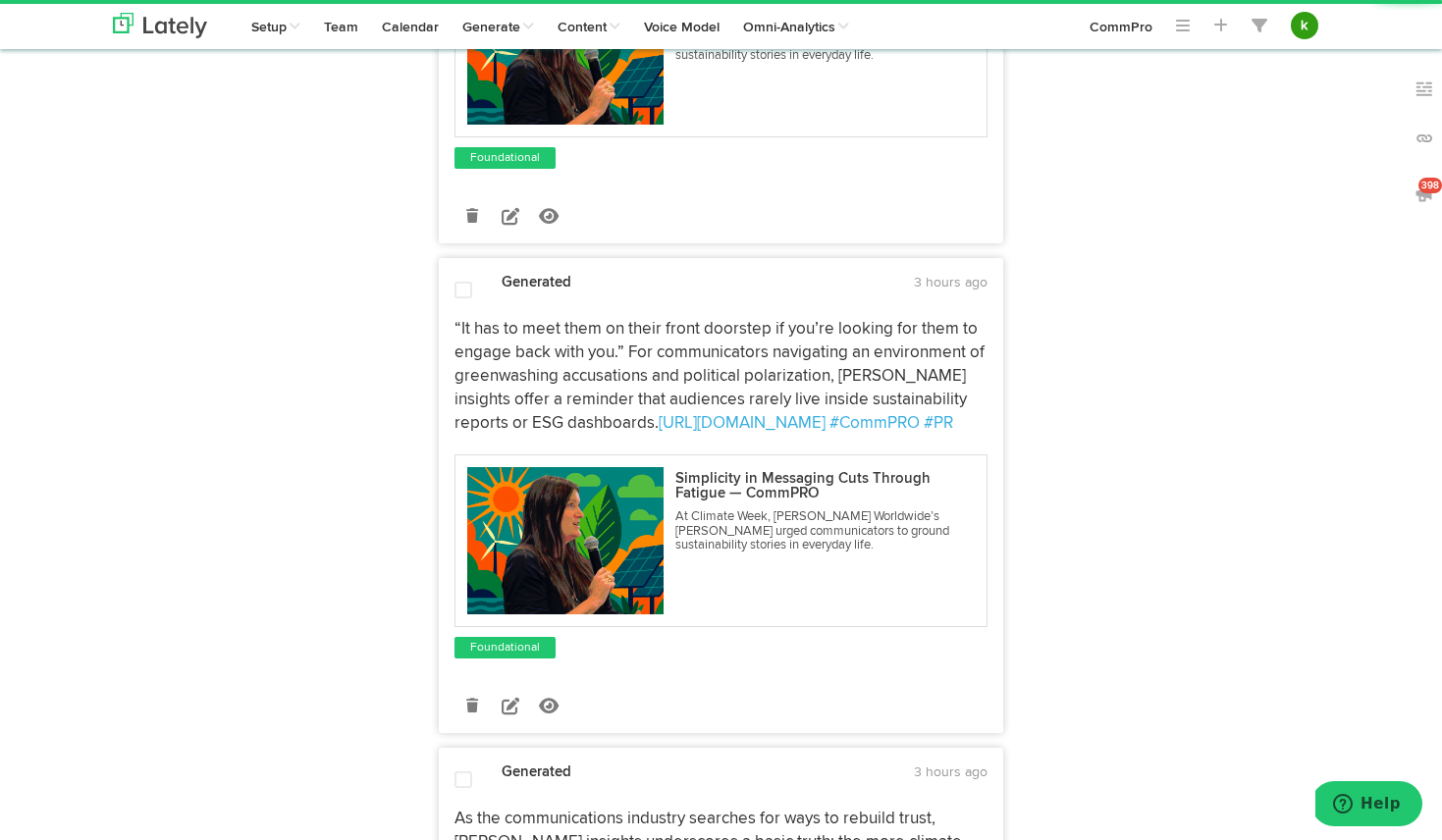
scroll to position [0, 0]
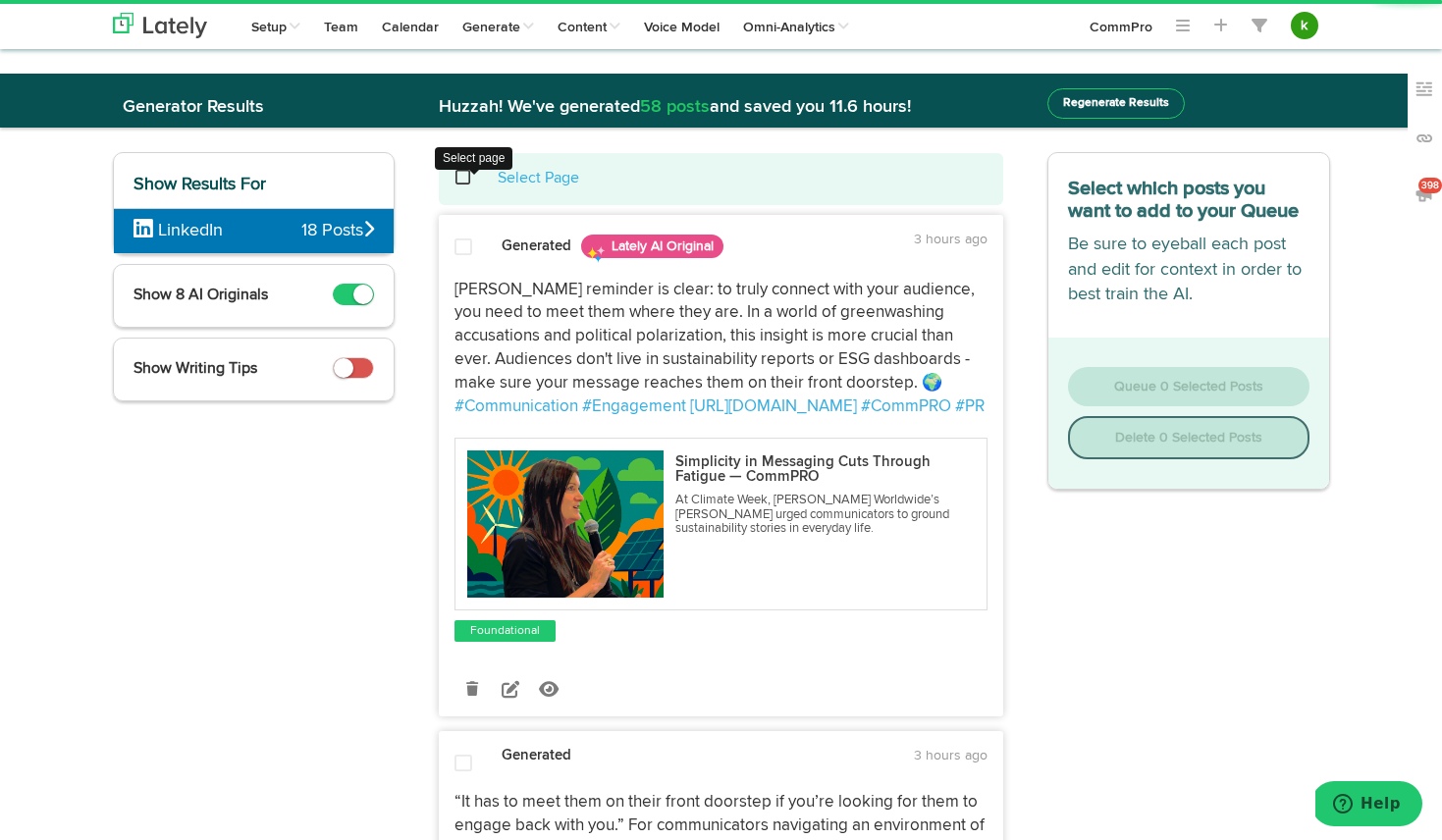
click at [465, 179] on span at bounding box center [473, 178] width 41 height 1
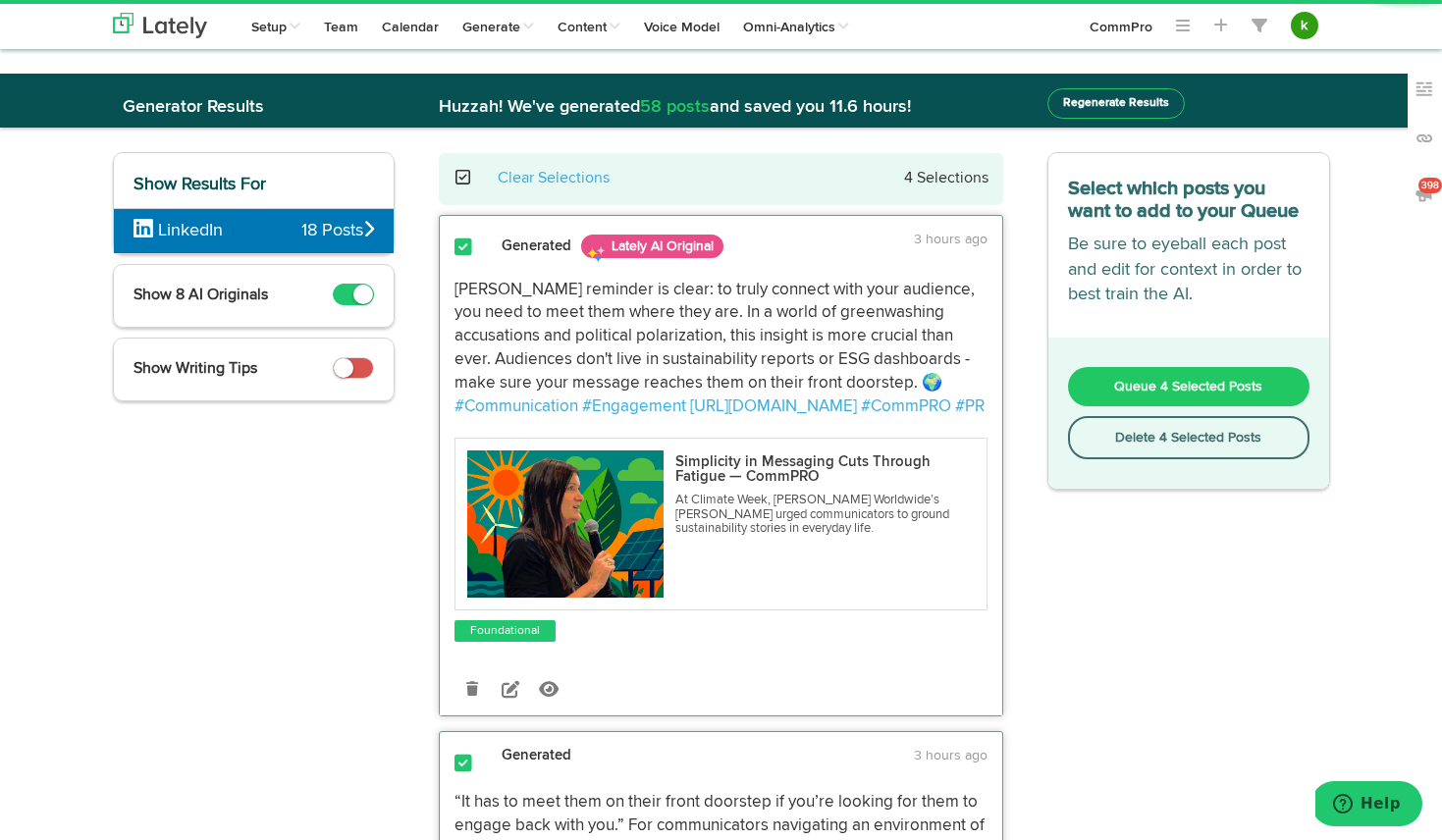
click at [460, 179] on span at bounding box center [473, 178] width 41 height 1
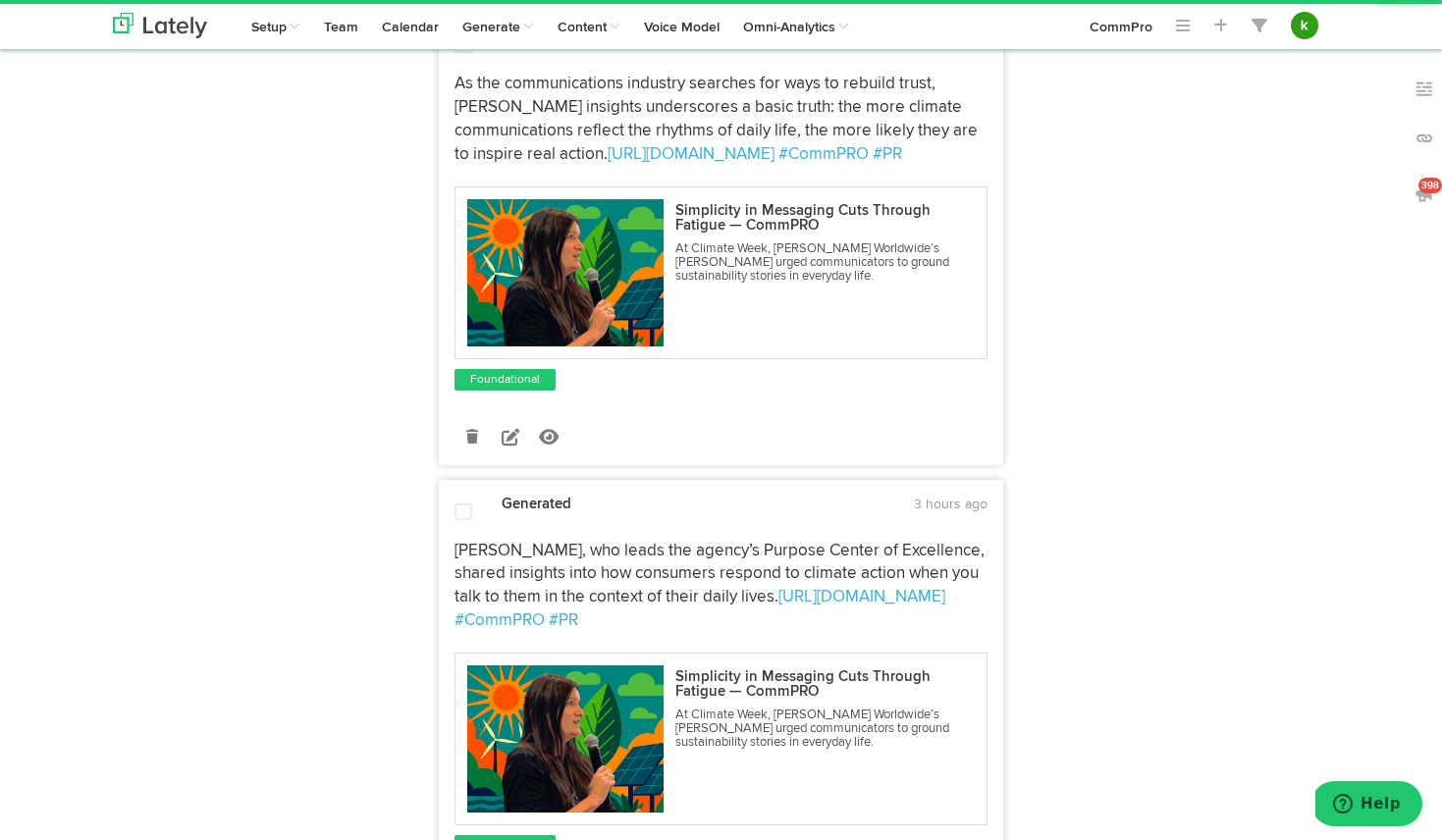
scroll to position [1456, 0]
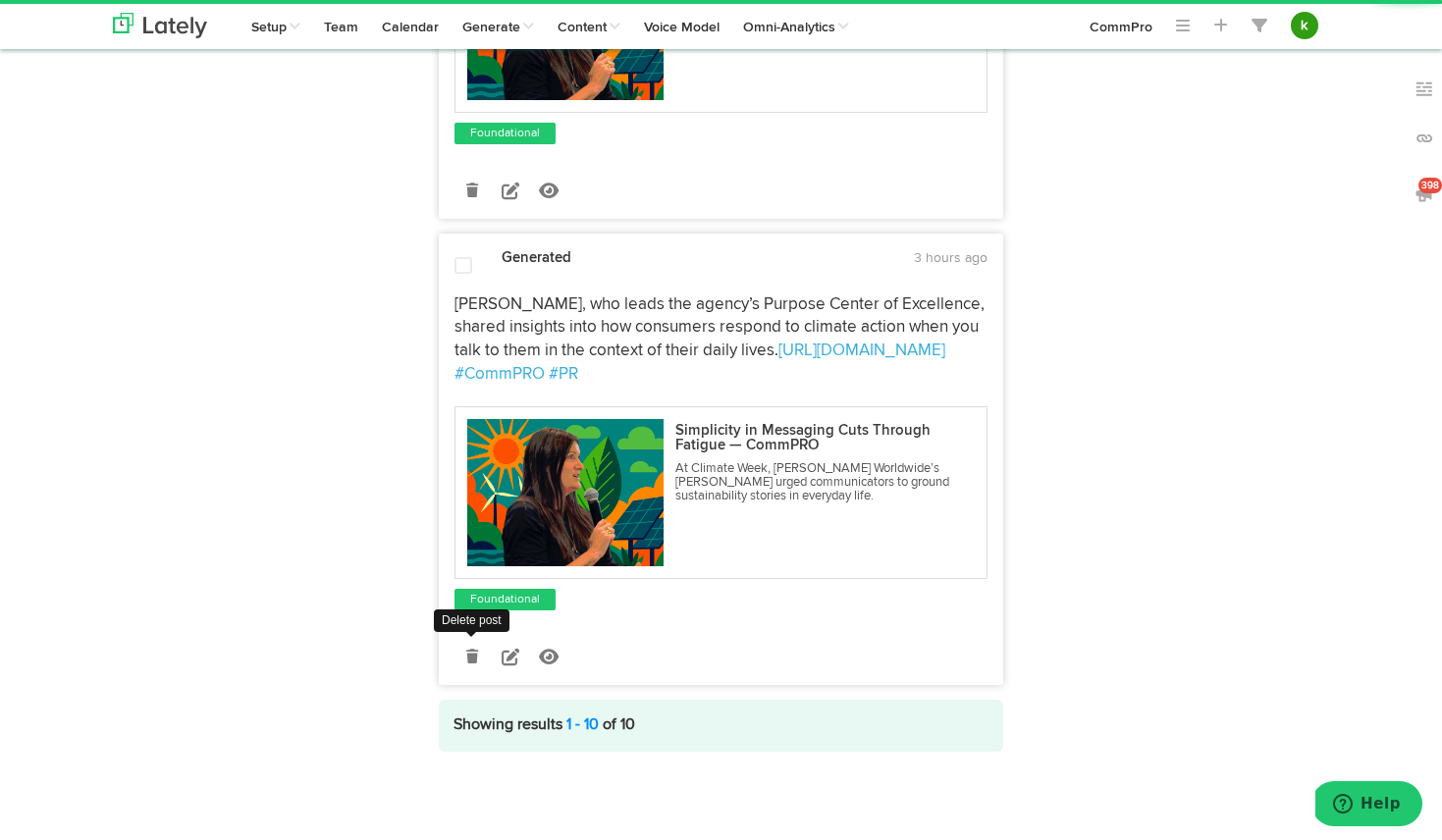
click at [476, 658] on icon at bounding box center [472, 656] width 12 height 14
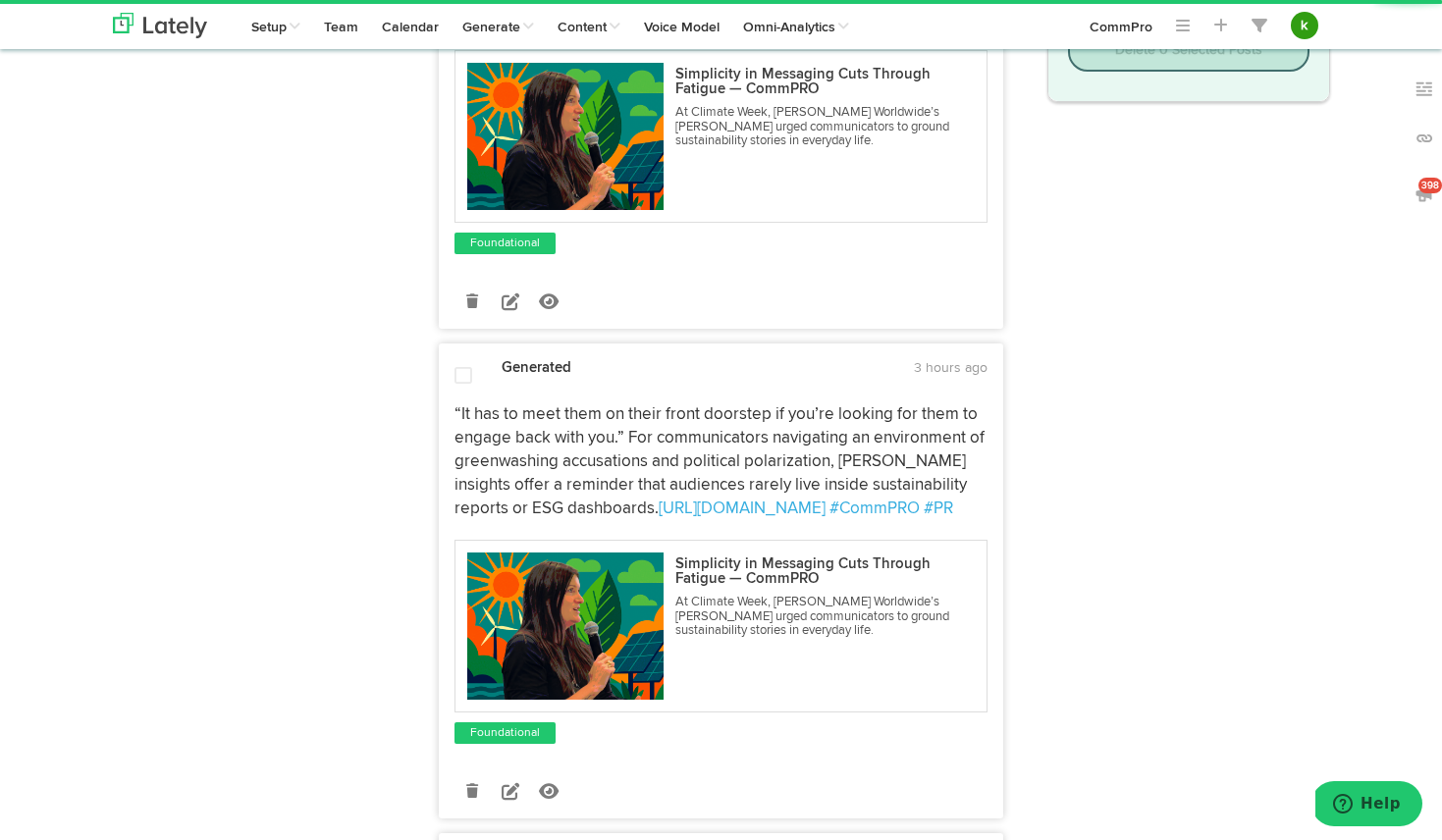
scroll to position [0, 0]
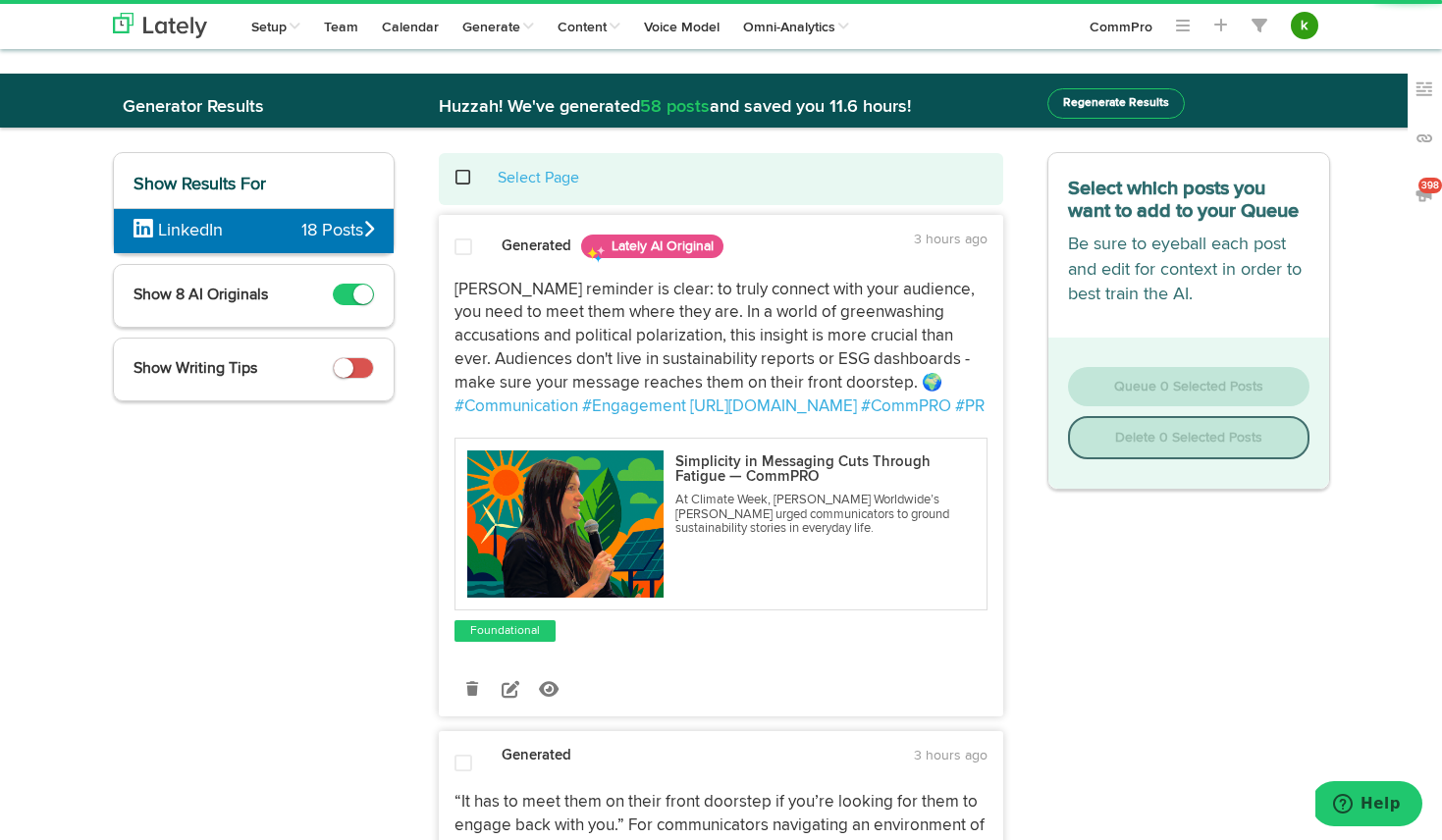
click at [465, 178] on span at bounding box center [473, 178] width 41 height 1
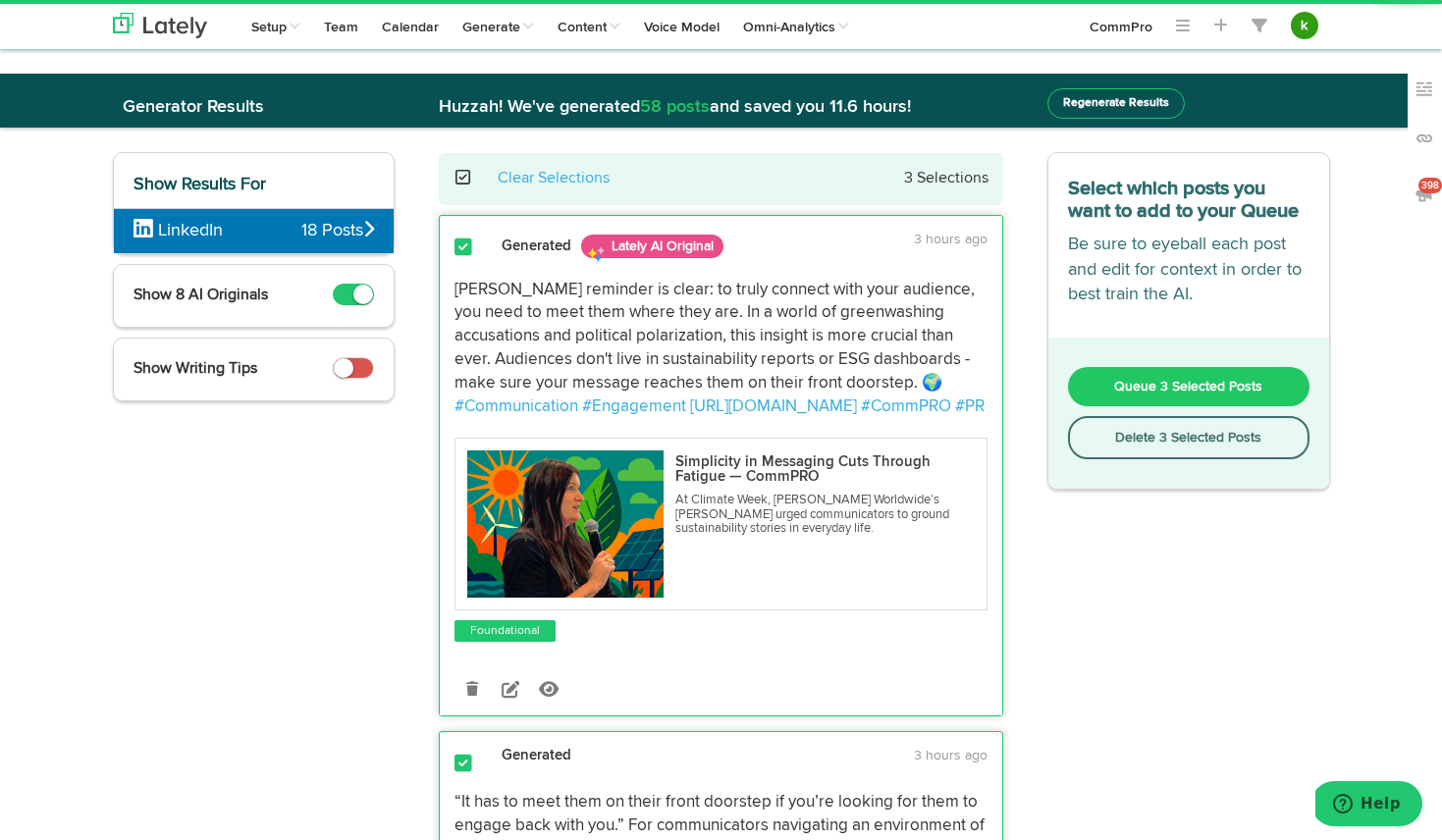
click at [1220, 379] on span "Queue 3 Selected Posts" at bounding box center [1188, 386] width 148 height 14
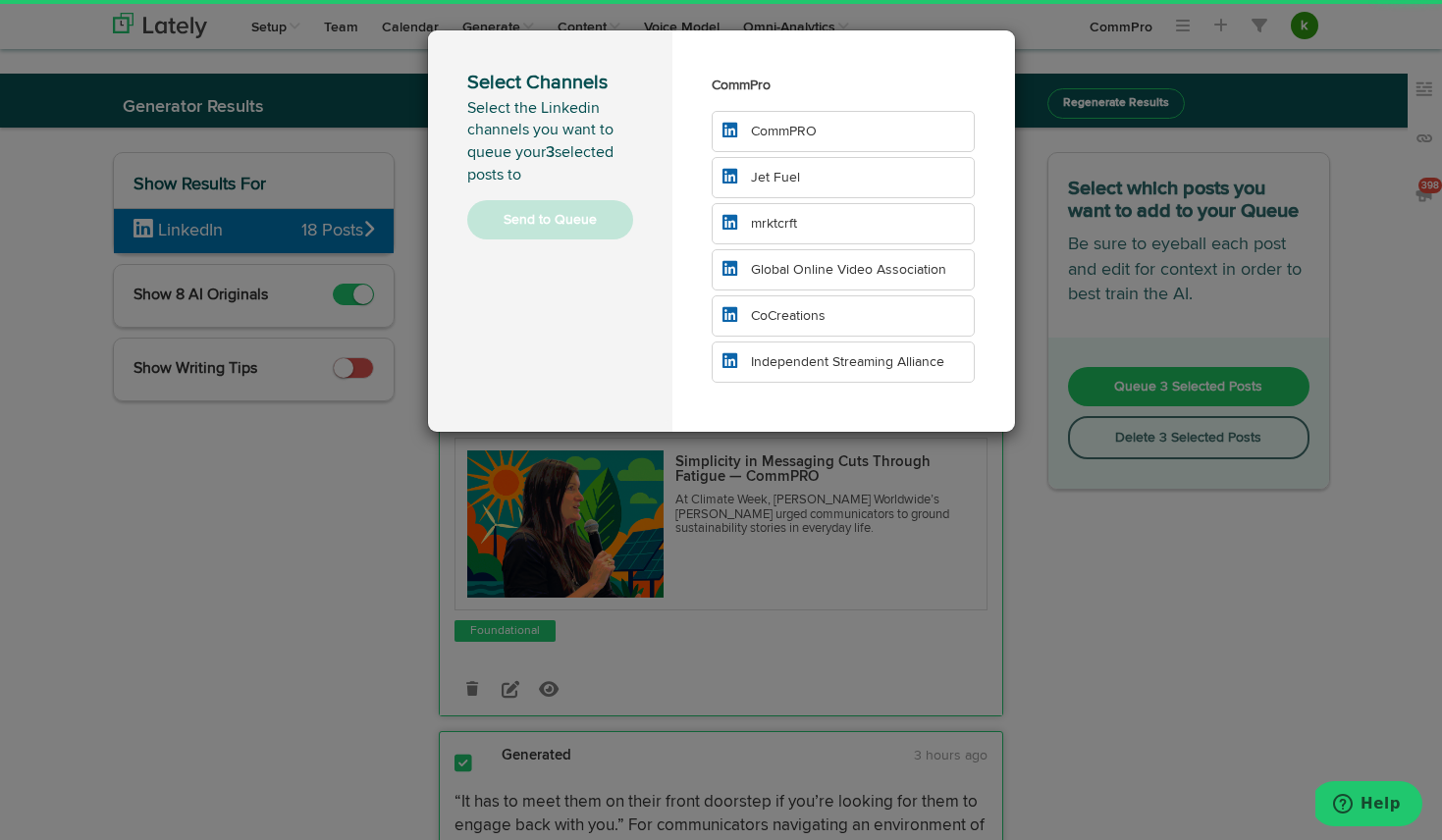
click at [835, 136] on li "CommPRO" at bounding box center [843, 131] width 264 height 42
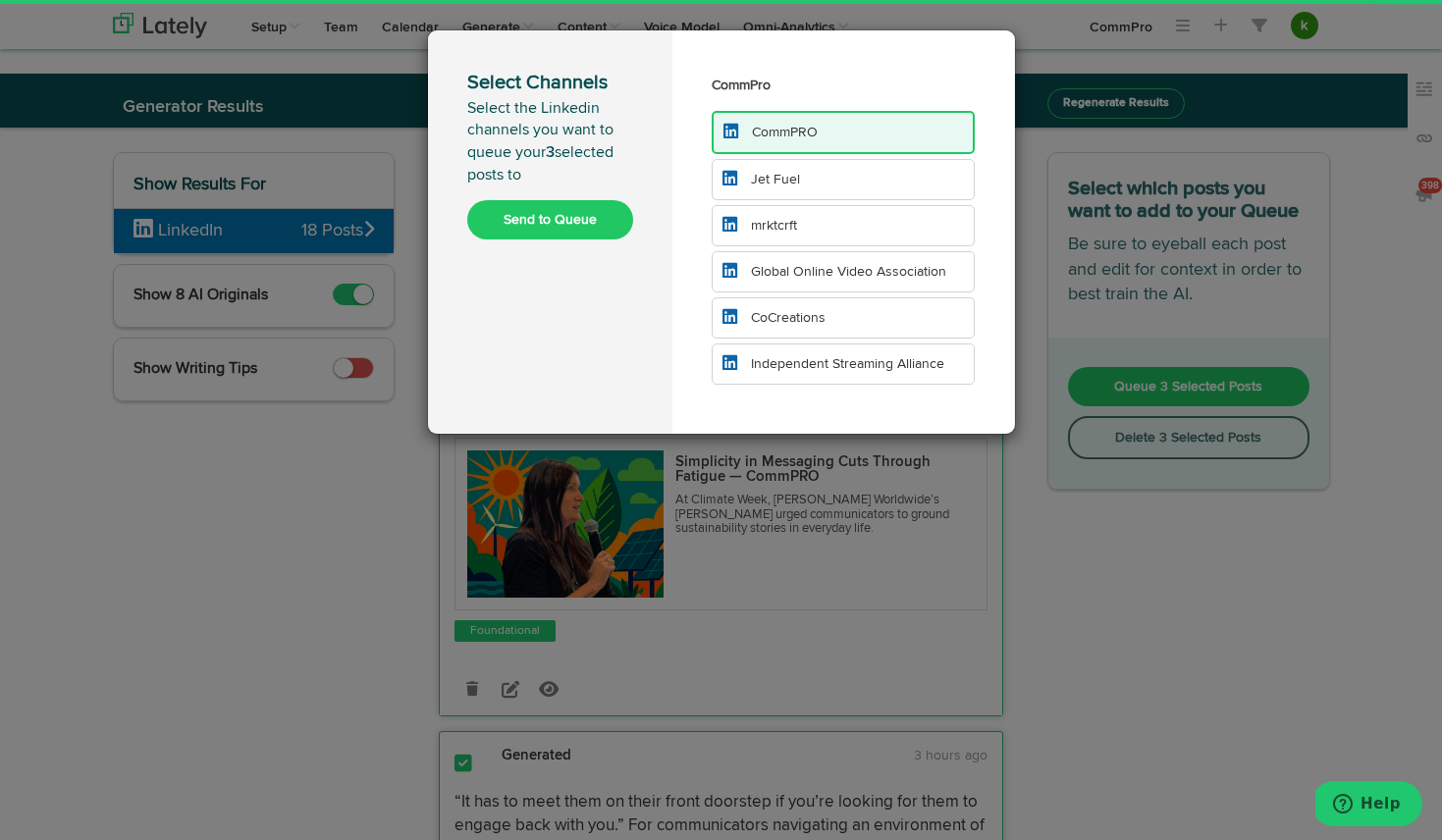
click at [827, 182] on li "Jet Fuel" at bounding box center [843, 180] width 264 height 42
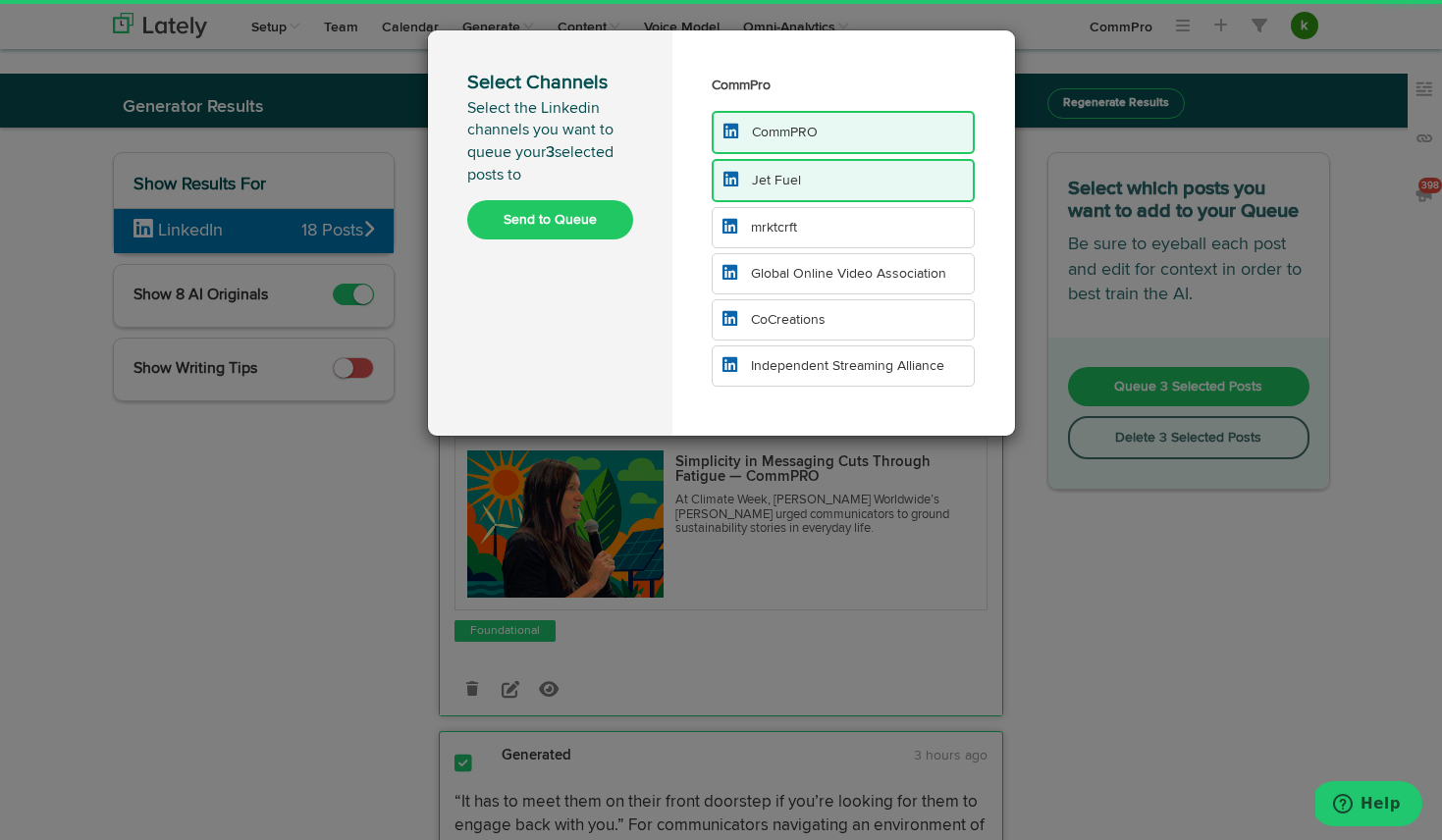
click at [817, 228] on li "mrktcrft" at bounding box center [843, 228] width 264 height 42
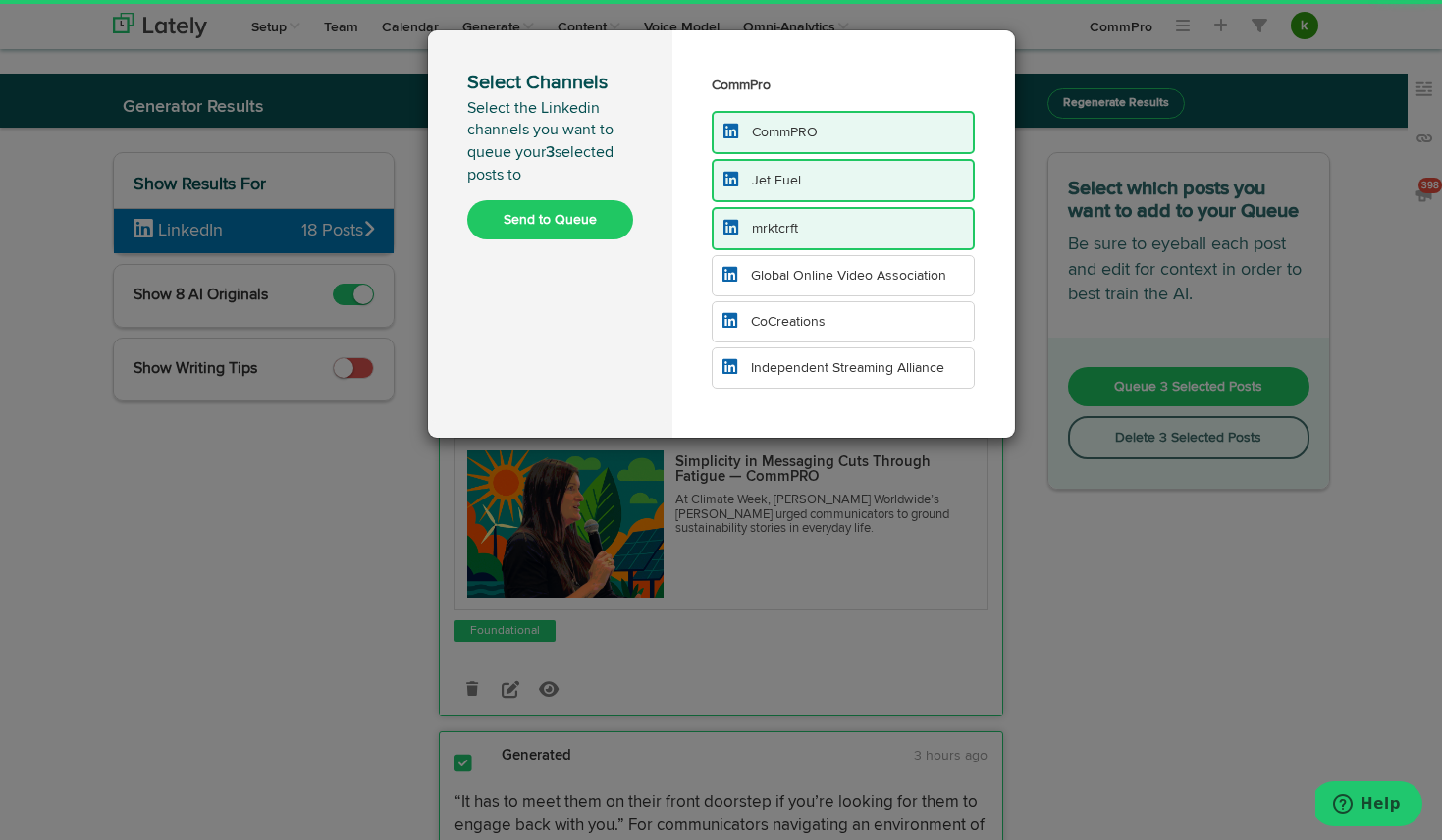
click at [567, 207] on button "Send to Queue" at bounding box center [551, 220] width 166 height 40
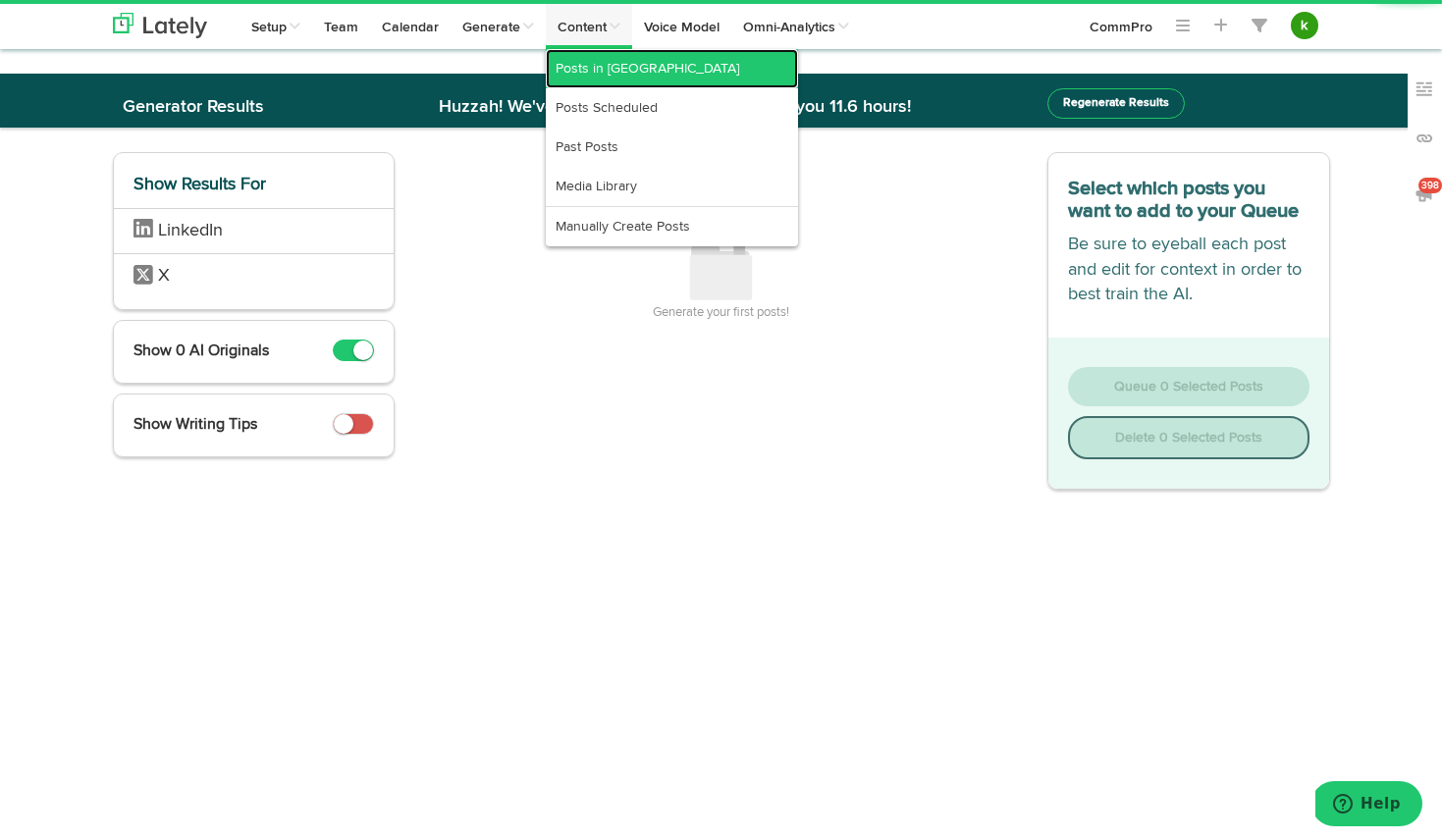
click at [586, 60] on link "Posts in [GEOGRAPHIC_DATA]" at bounding box center [671, 69] width 252 height 40
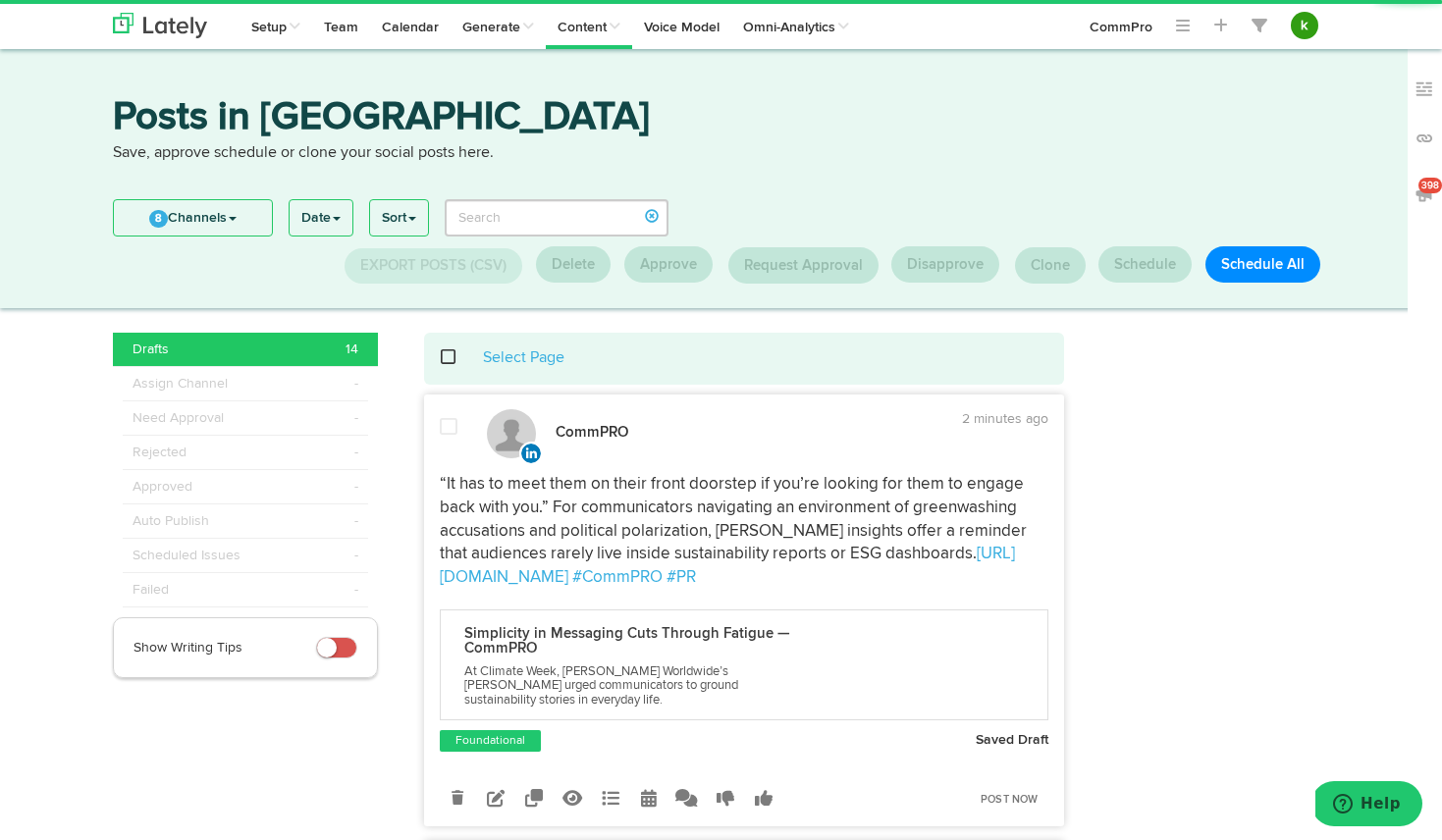
click at [456, 365] on div "Select Page" at bounding box center [744, 359] width 611 height 23
click at [449, 358] on span at bounding box center [459, 357] width 41 height 1
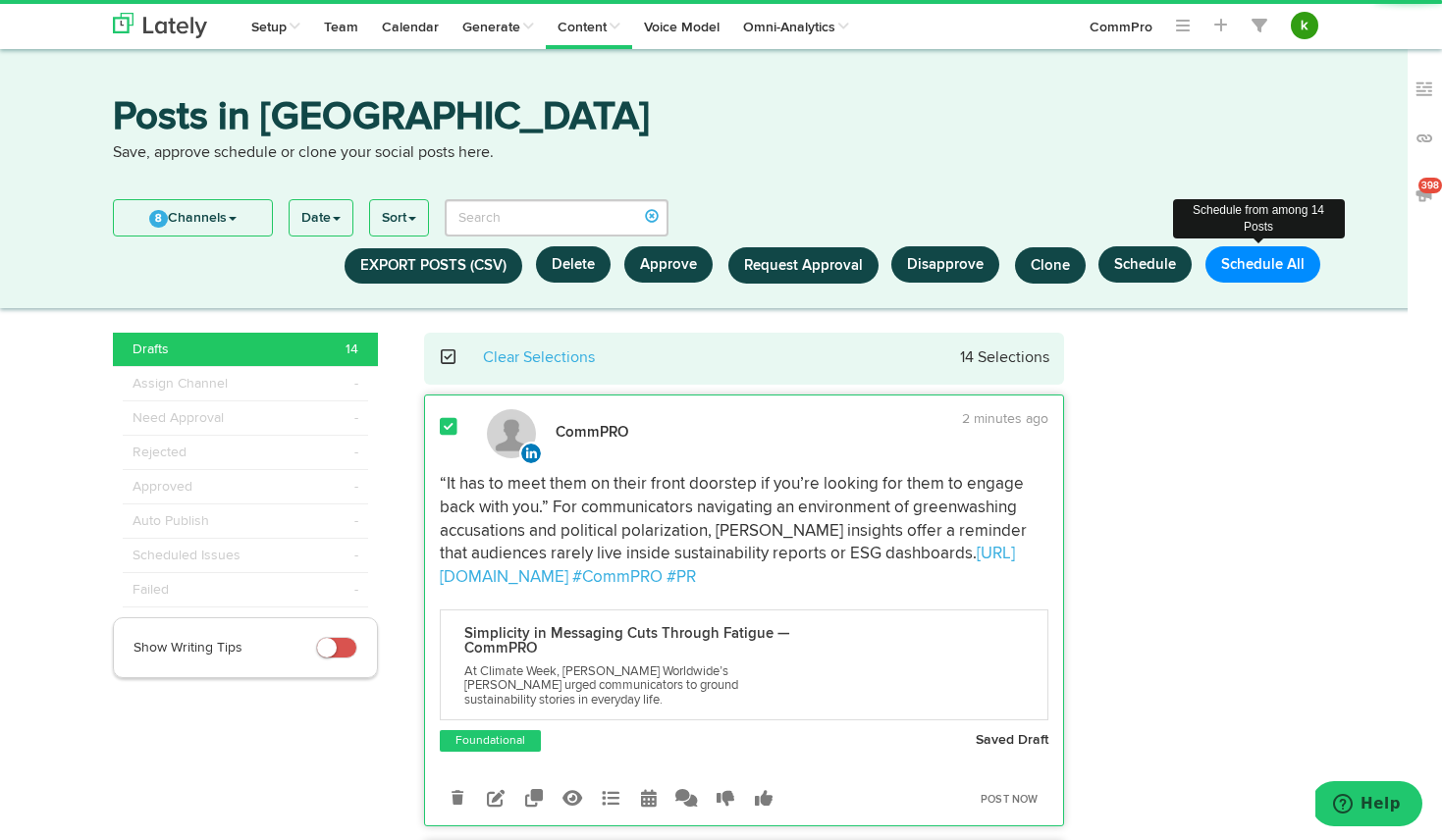
click at [1255, 257] on button "Schedule All" at bounding box center [1262, 264] width 115 height 37
select select "11"
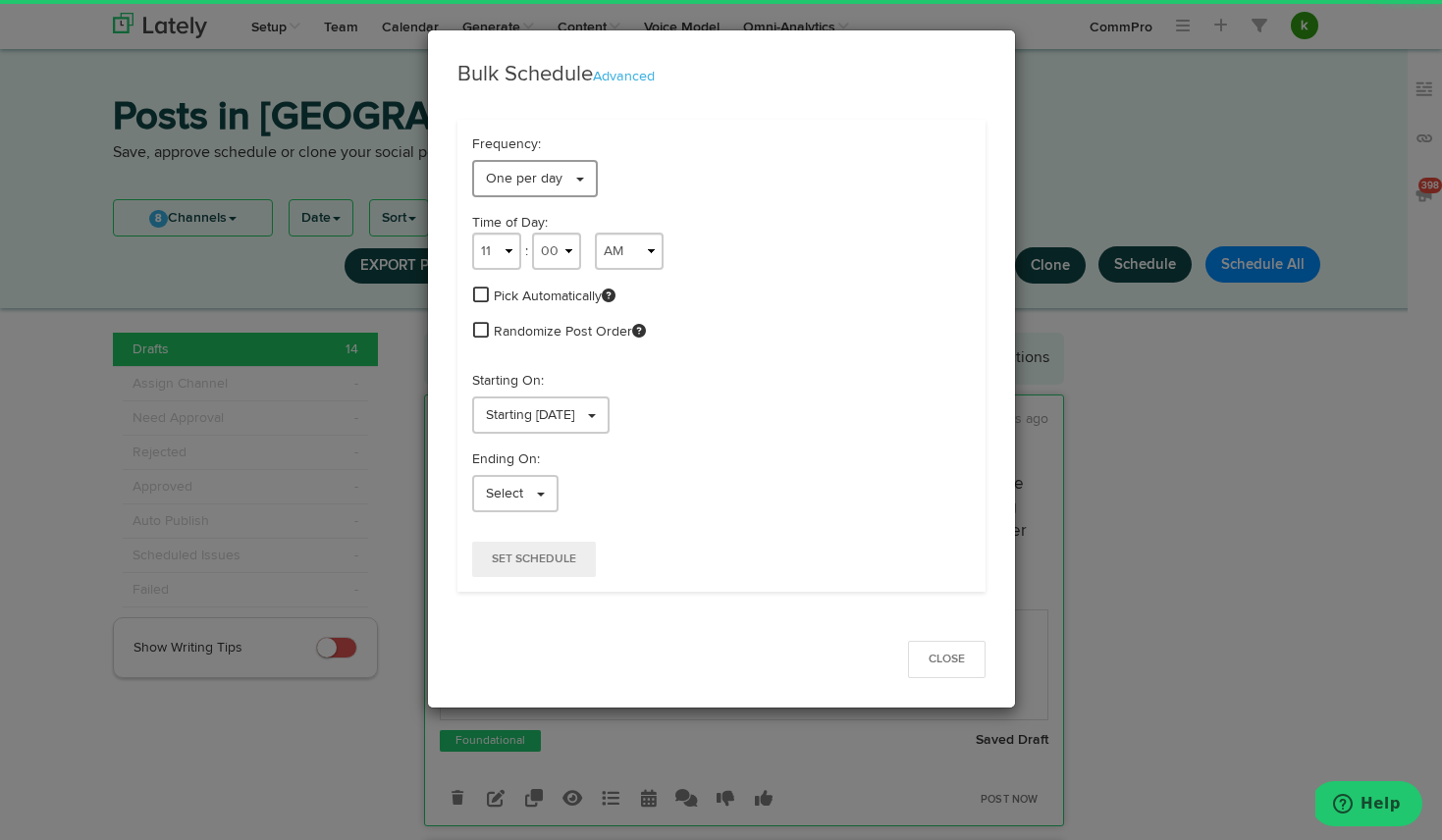
click at [521, 166] on link "One per day" at bounding box center [535, 179] width 126 height 38
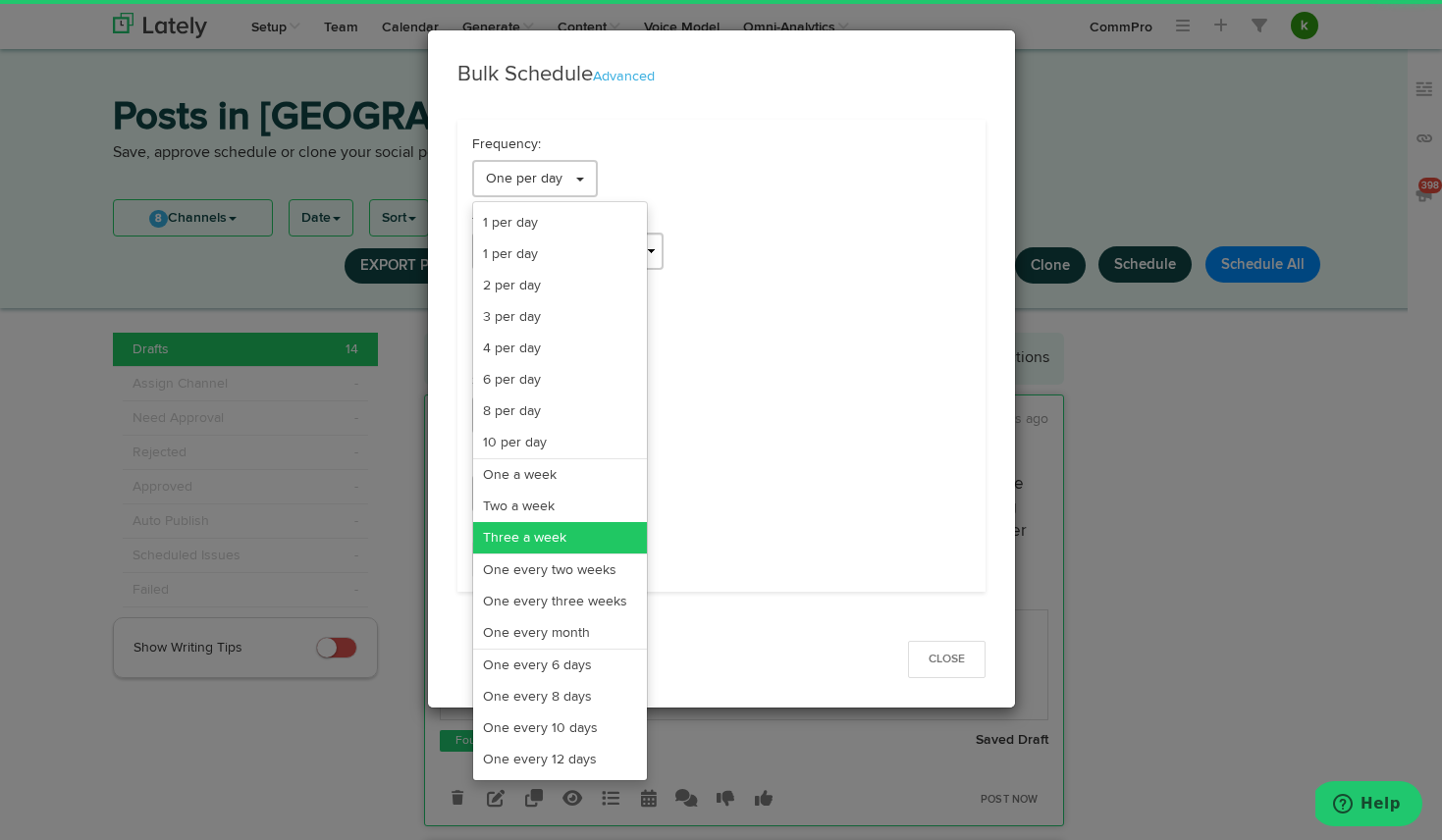
click at [548, 530] on link "Three a week" at bounding box center [560, 538] width 174 height 32
select select "11"
select select "3"
select select "PM"
select select "7"
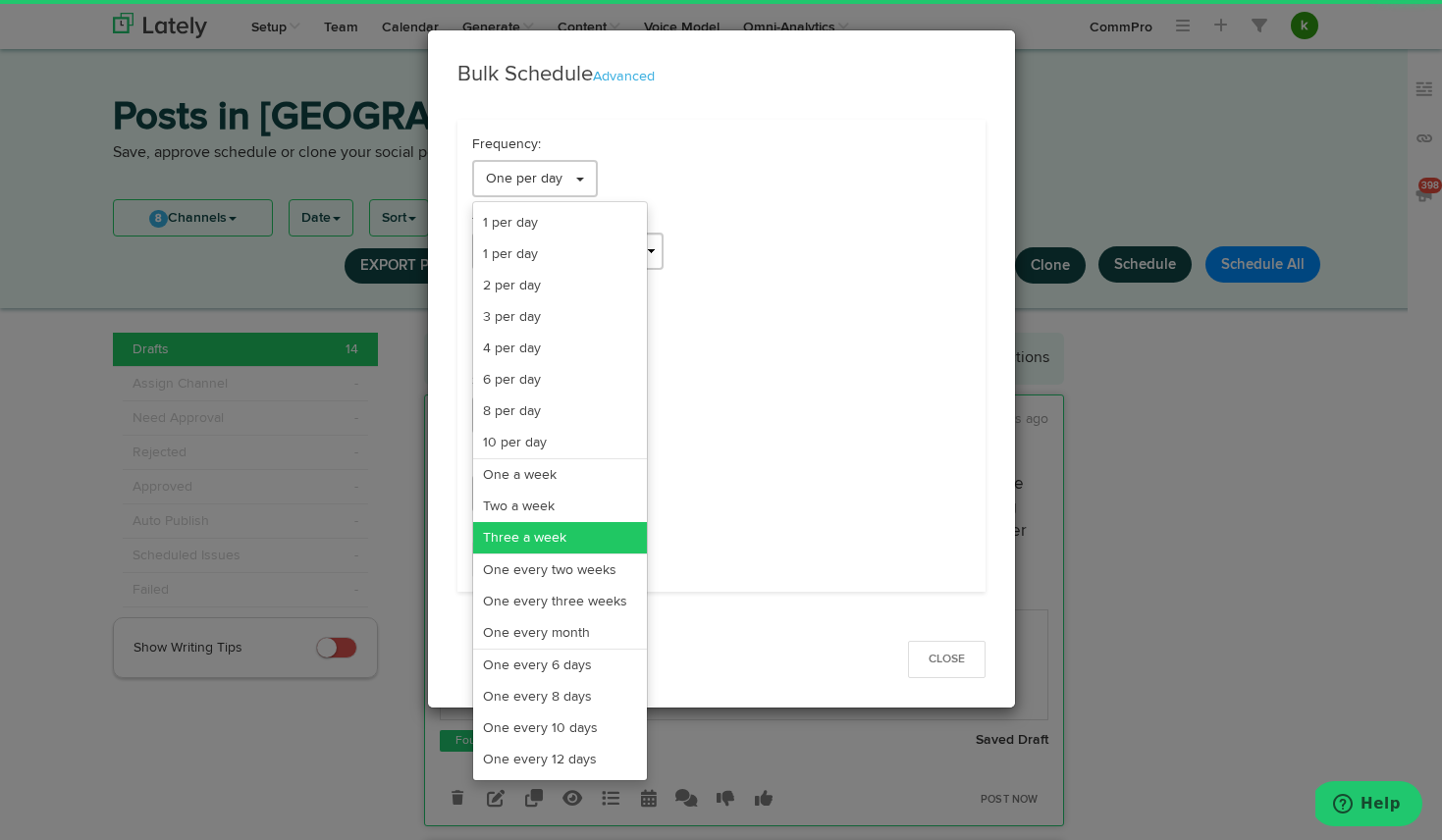
select select "PM"
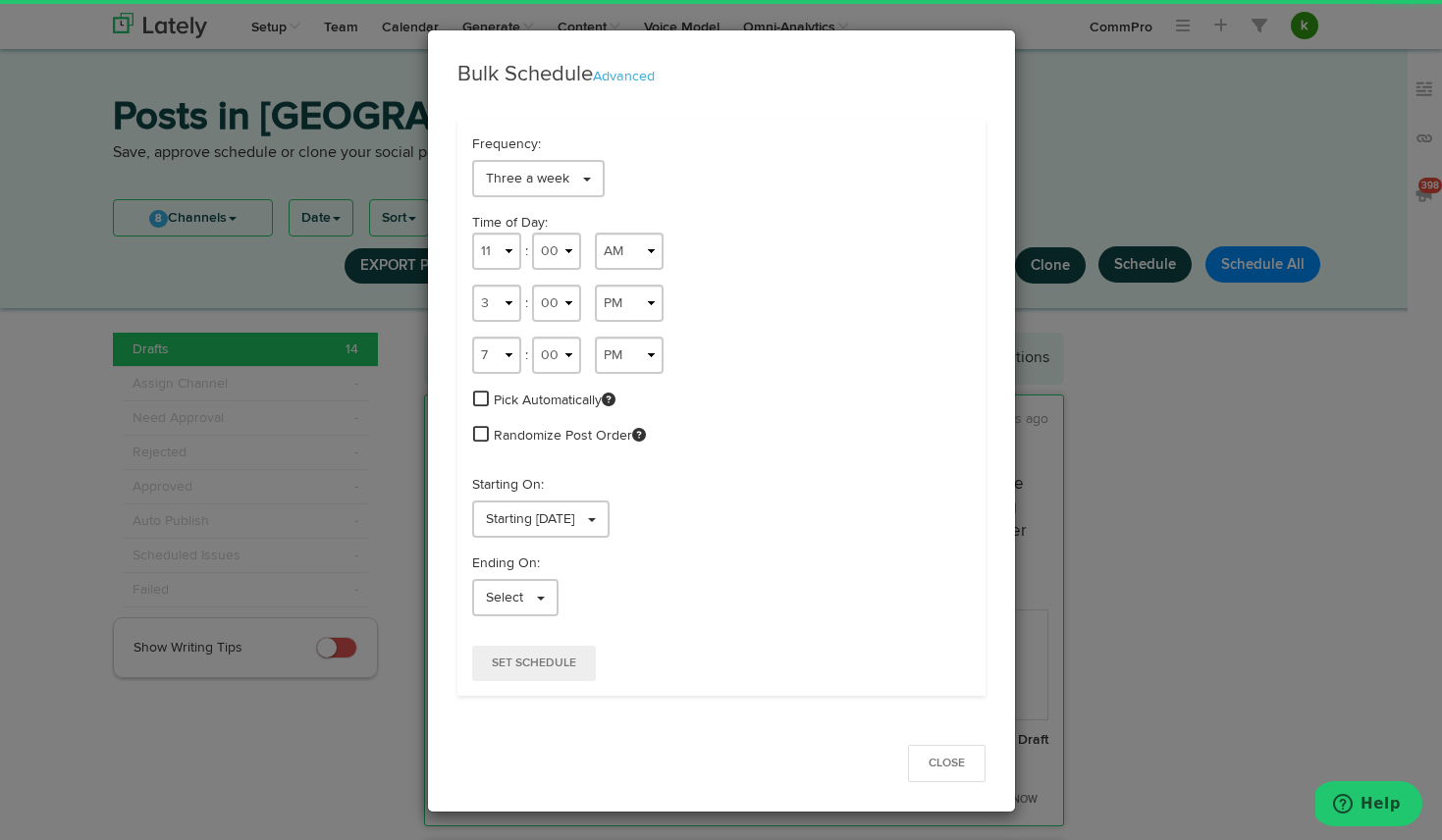
click at [478, 399] on span at bounding box center [481, 398] width 16 height 18
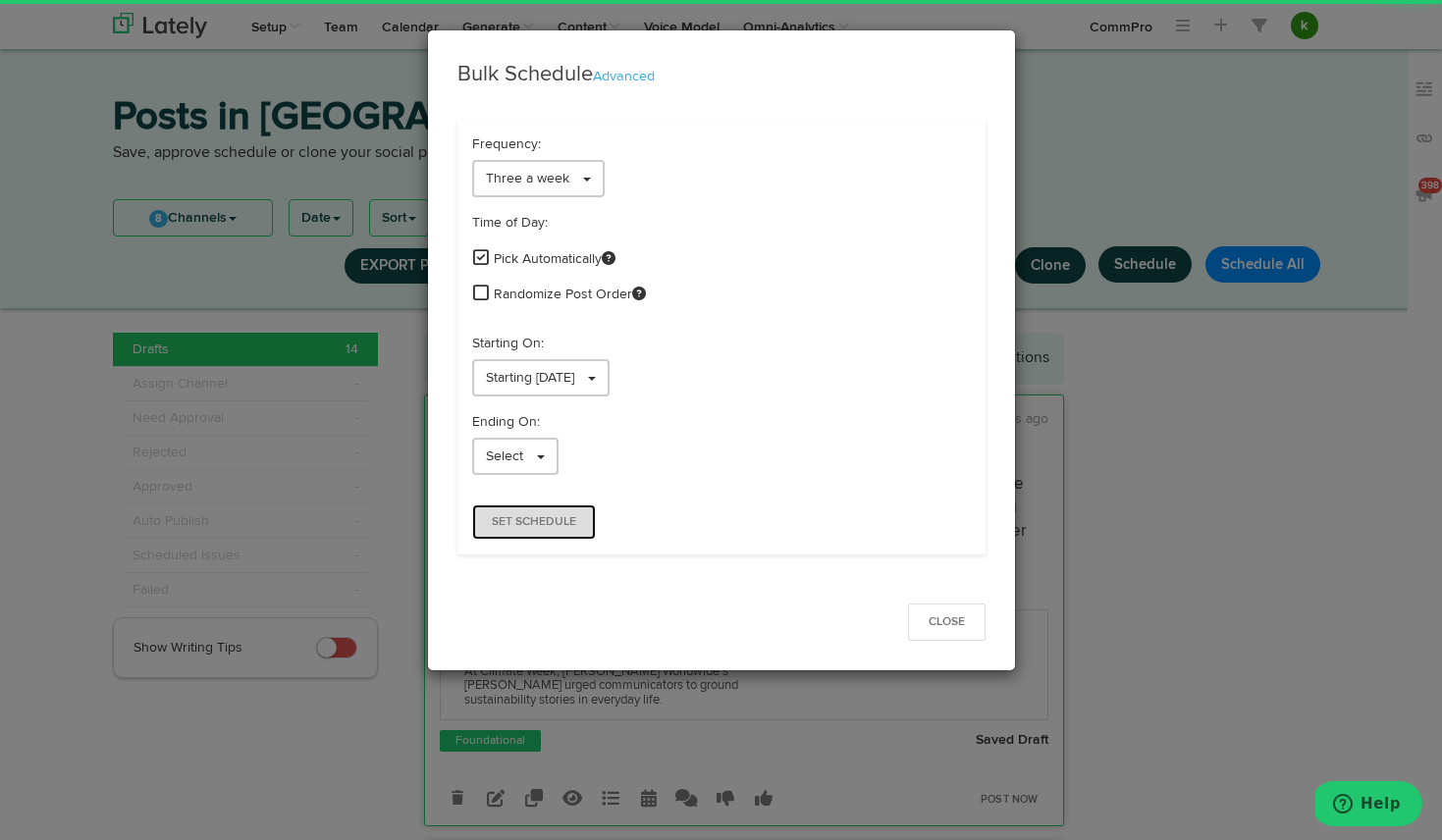
click at [575, 521] on button "Set Schedule" at bounding box center [534, 522] width 124 height 36
